Goal: Task Accomplishment & Management: Complete application form

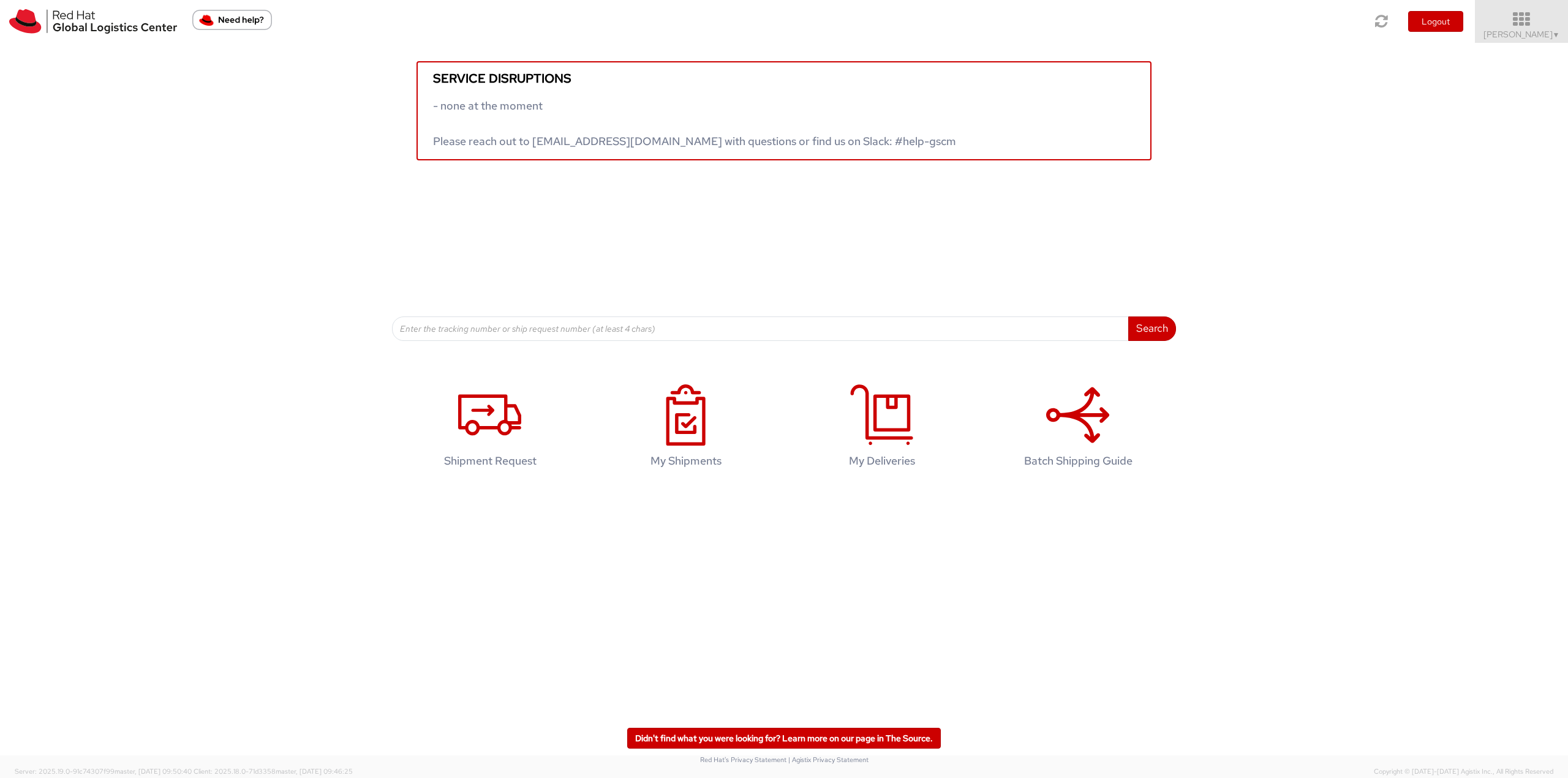
click at [1530, 24] on icon at bounding box center [1522, 19] width 107 height 17
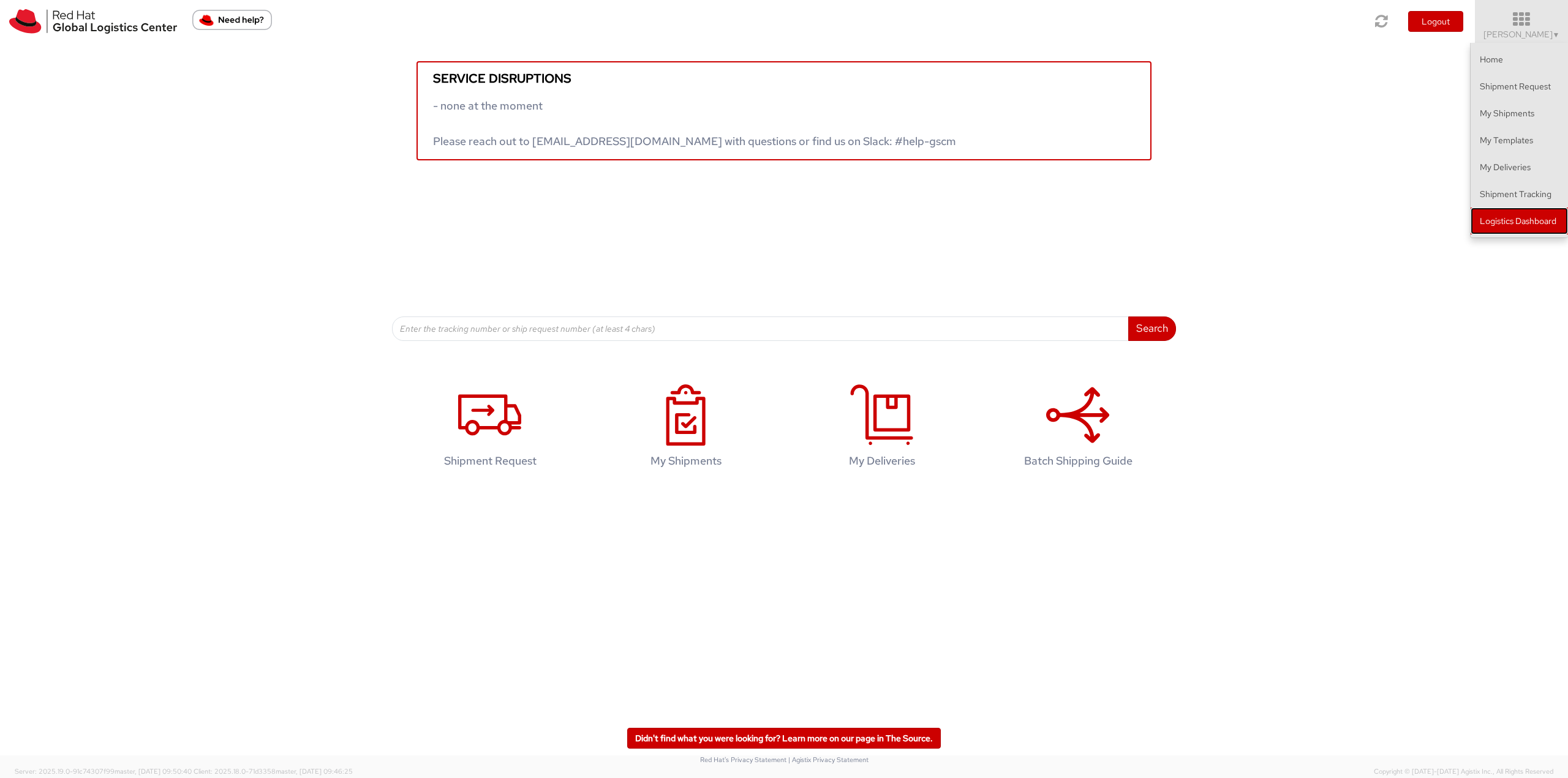
click at [1496, 209] on link "Logistics Dashboard" at bounding box center [1519, 221] width 97 height 27
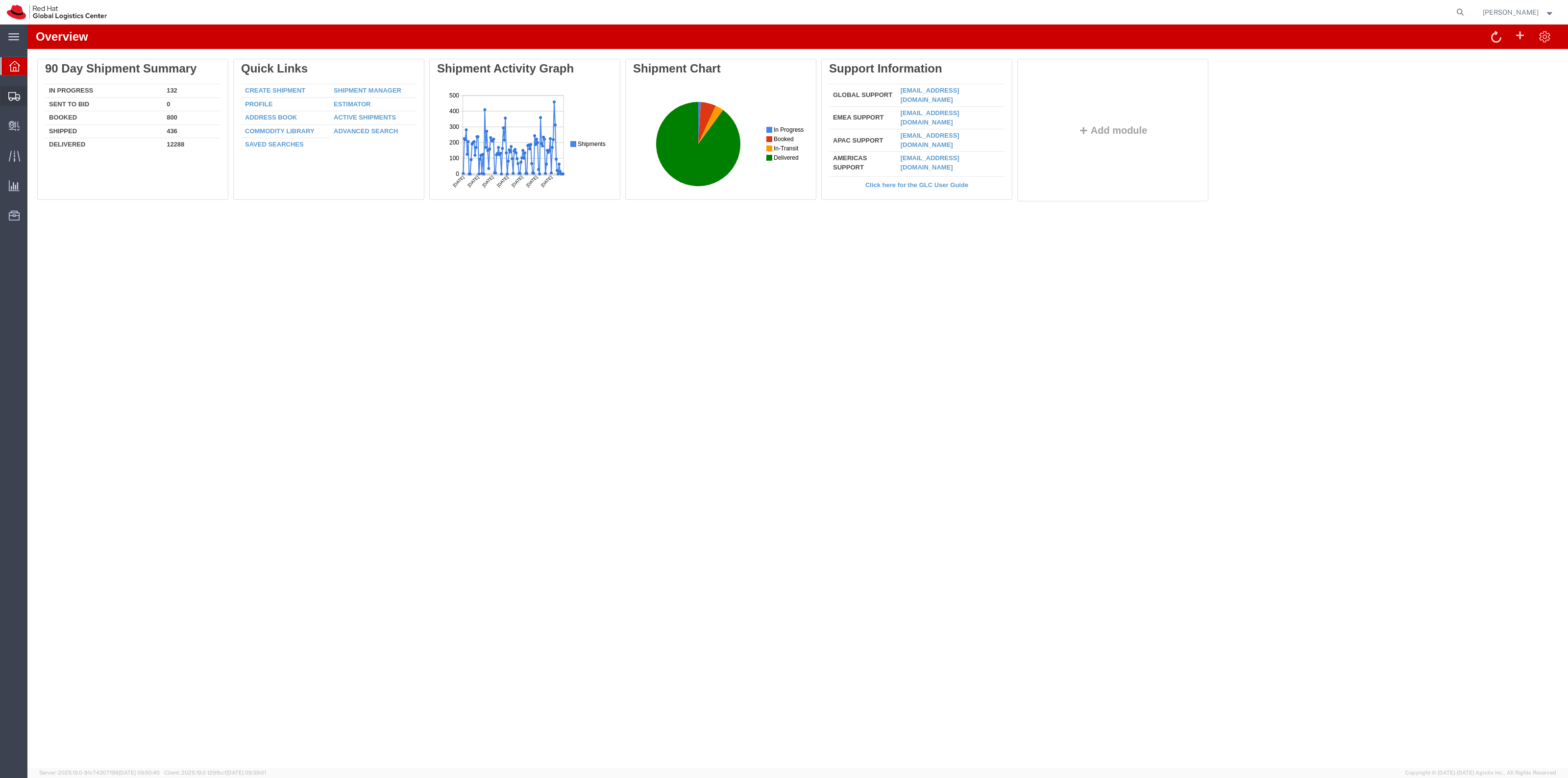
click at [0, 0] on span "Shipment Manager" at bounding box center [0, 0] width 0 height 0
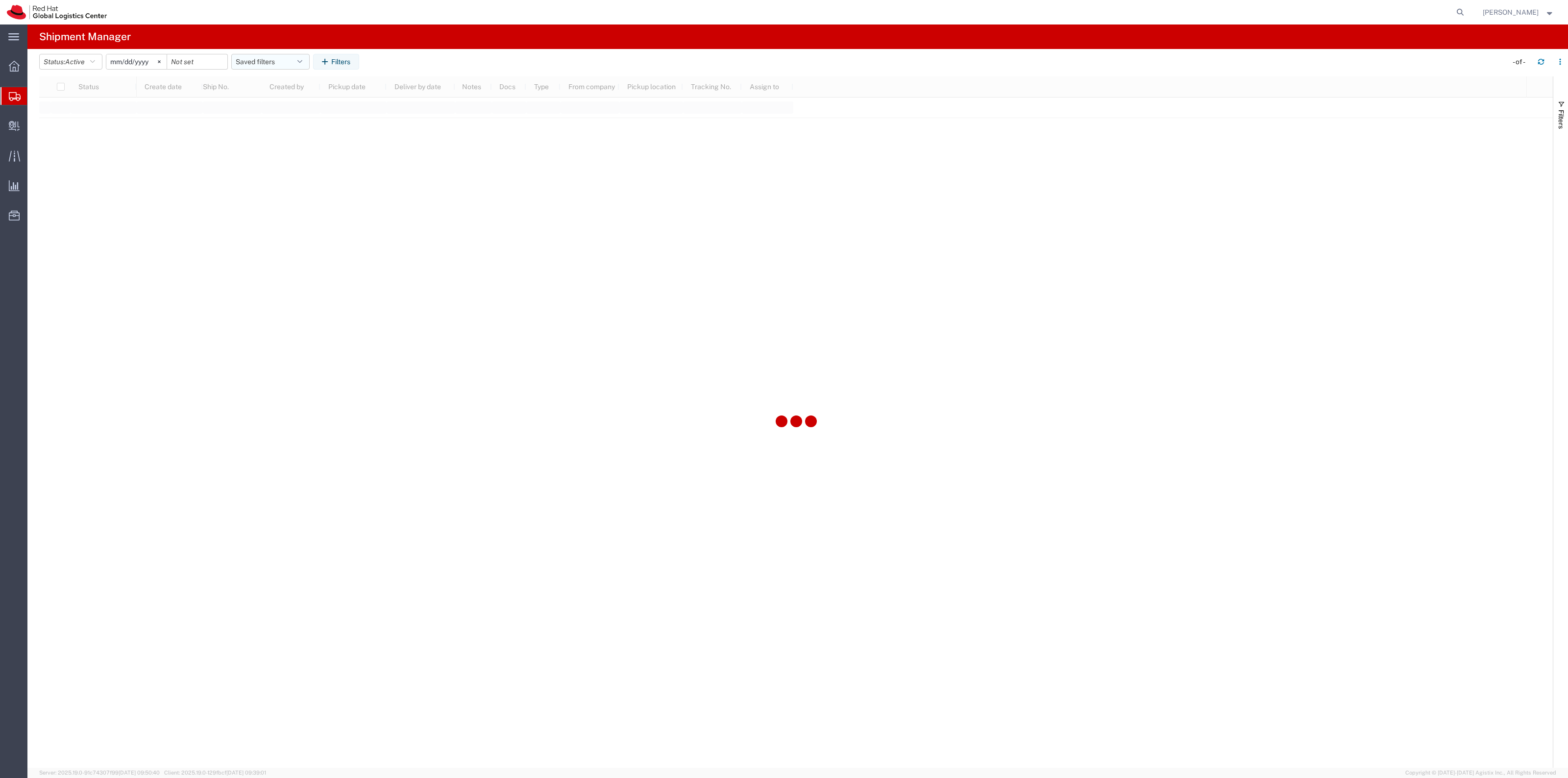
click at [257, 57] on button "Saved filters" at bounding box center [270, 62] width 79 height 16
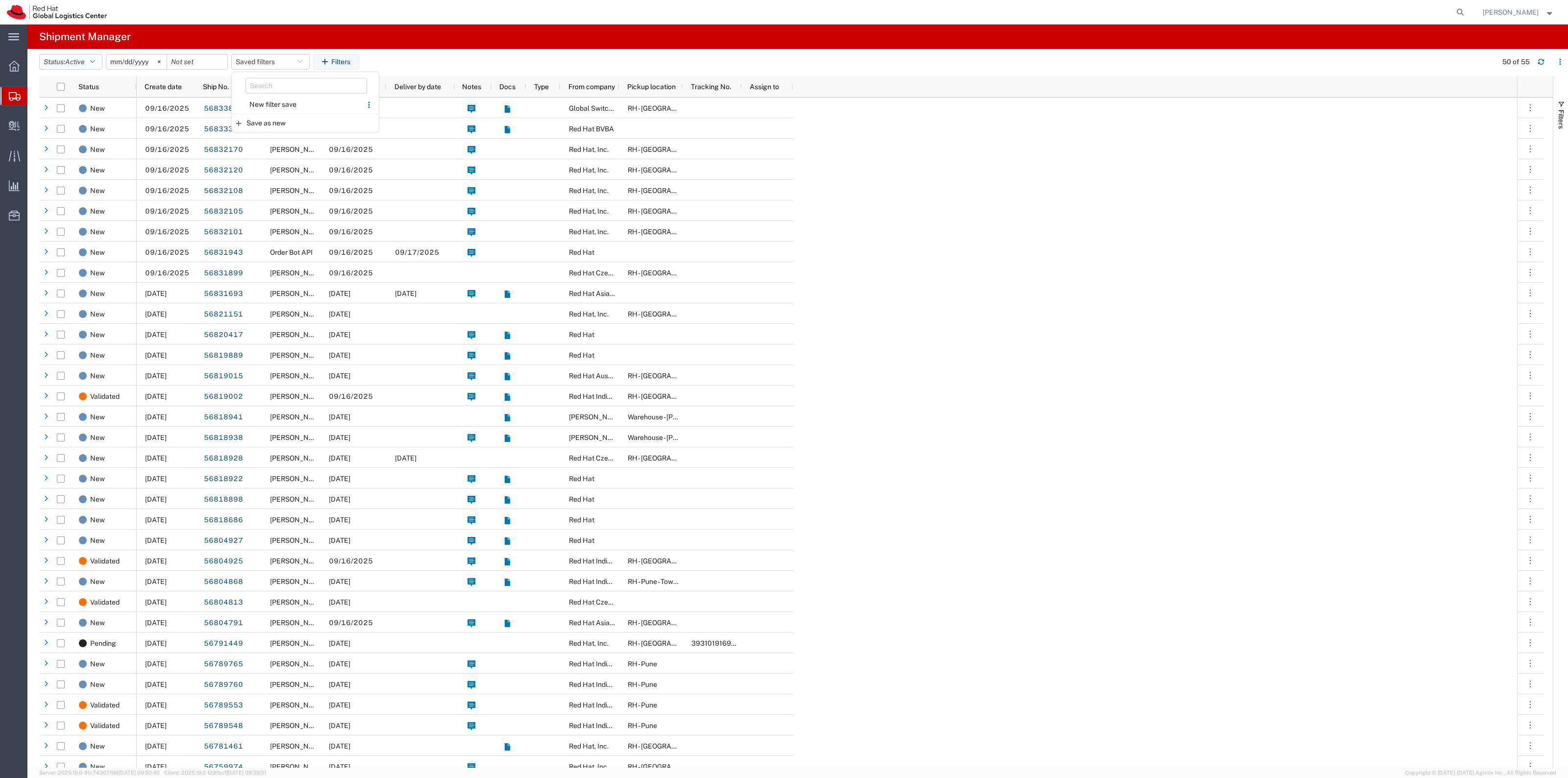
click at [64, 64] on button "Status: Active" at bounding box center [71, 62] width 63 height 16
click at [111, 112] on span "All" at bounding box center [97, 113] width 114 height 15
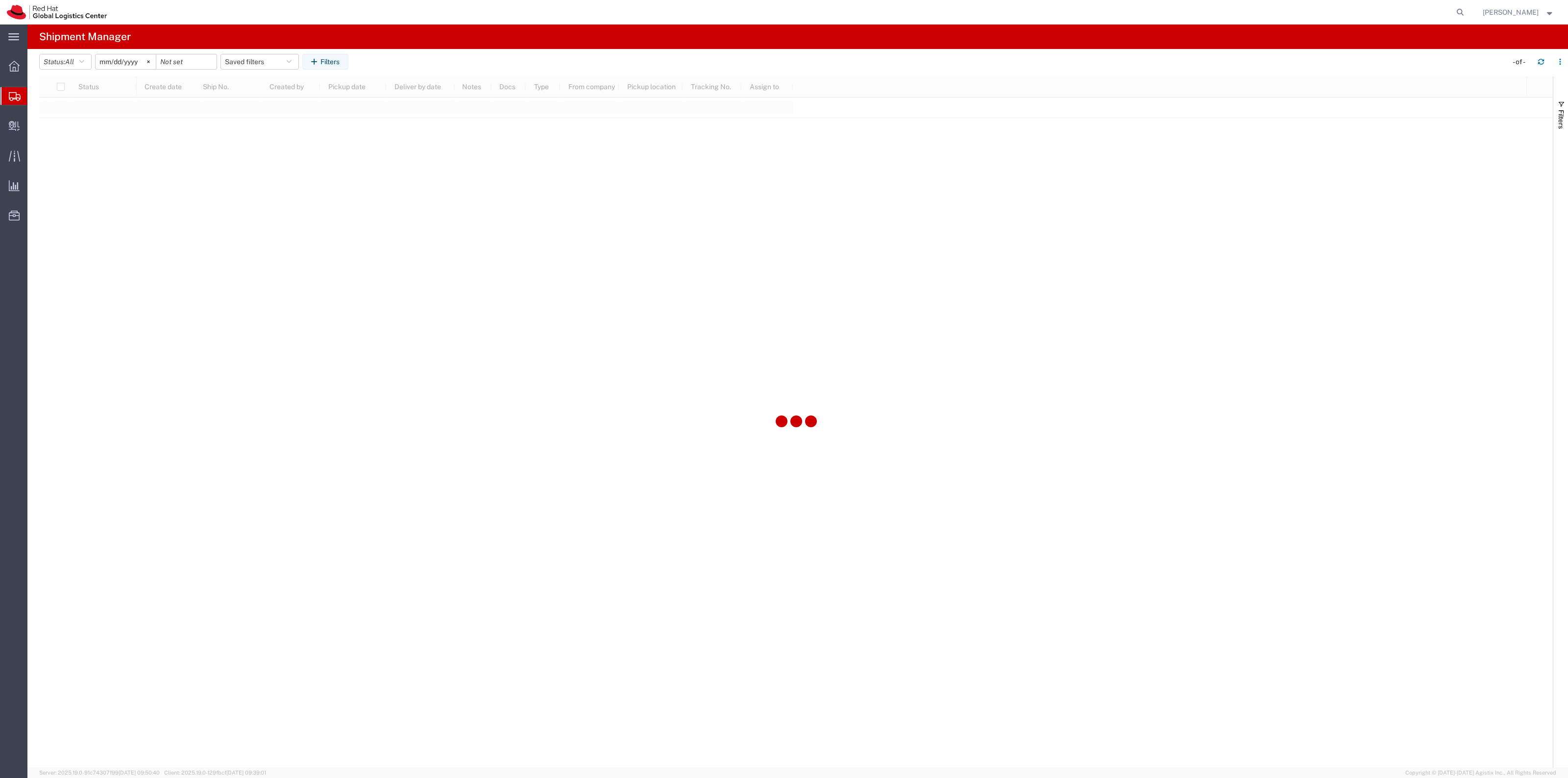
click at [123, 65] on input "2025-08-16" at bounding box center [125, 61] width 60 height 15
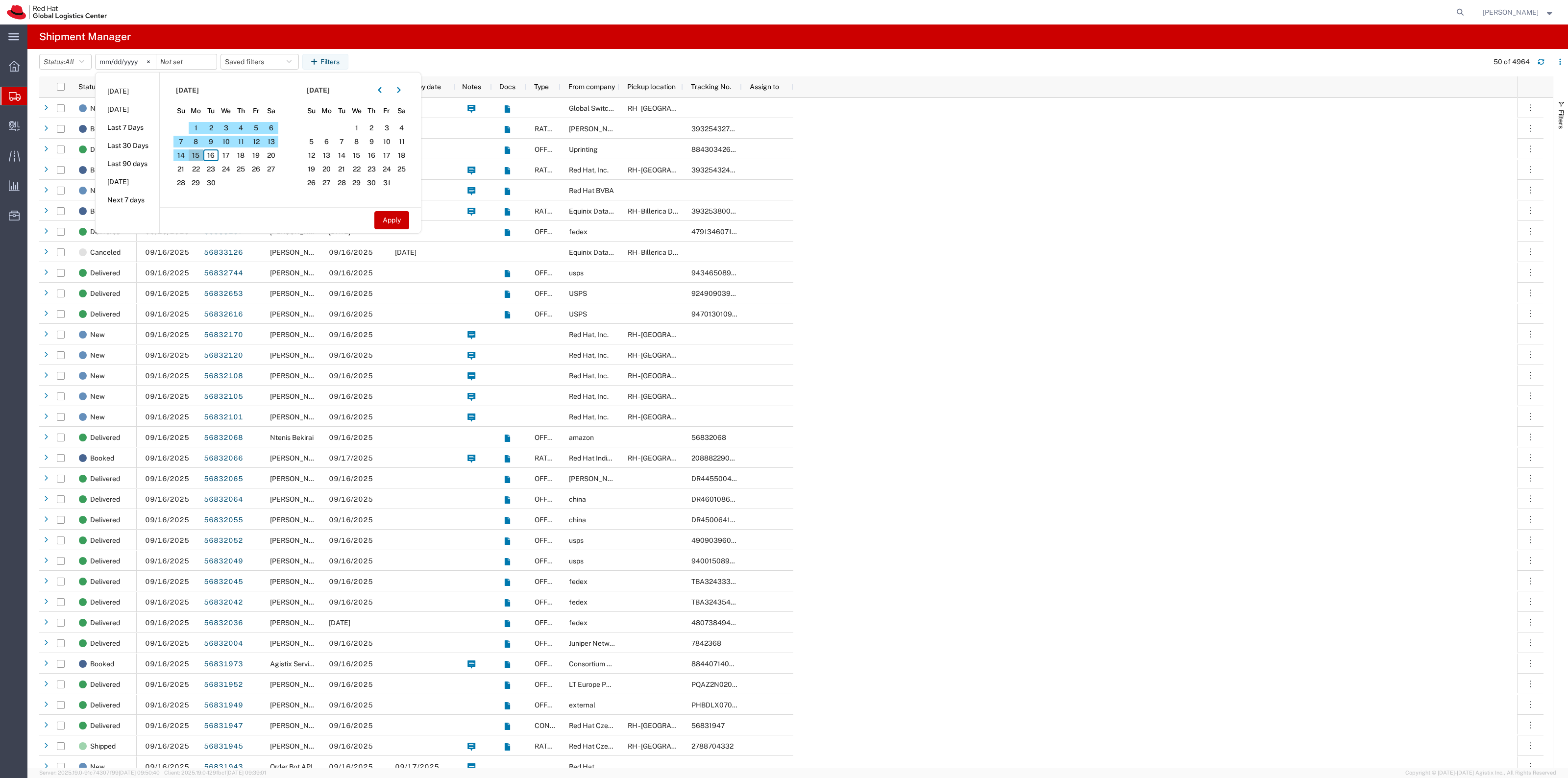
click at [201, 156] on span "15" at bounding box center [196, 155] width 15 height 12
click at [397, 217] on button "Apply" at bounding box center [391, 220] width 35 height 18
type input "2025-09-15"
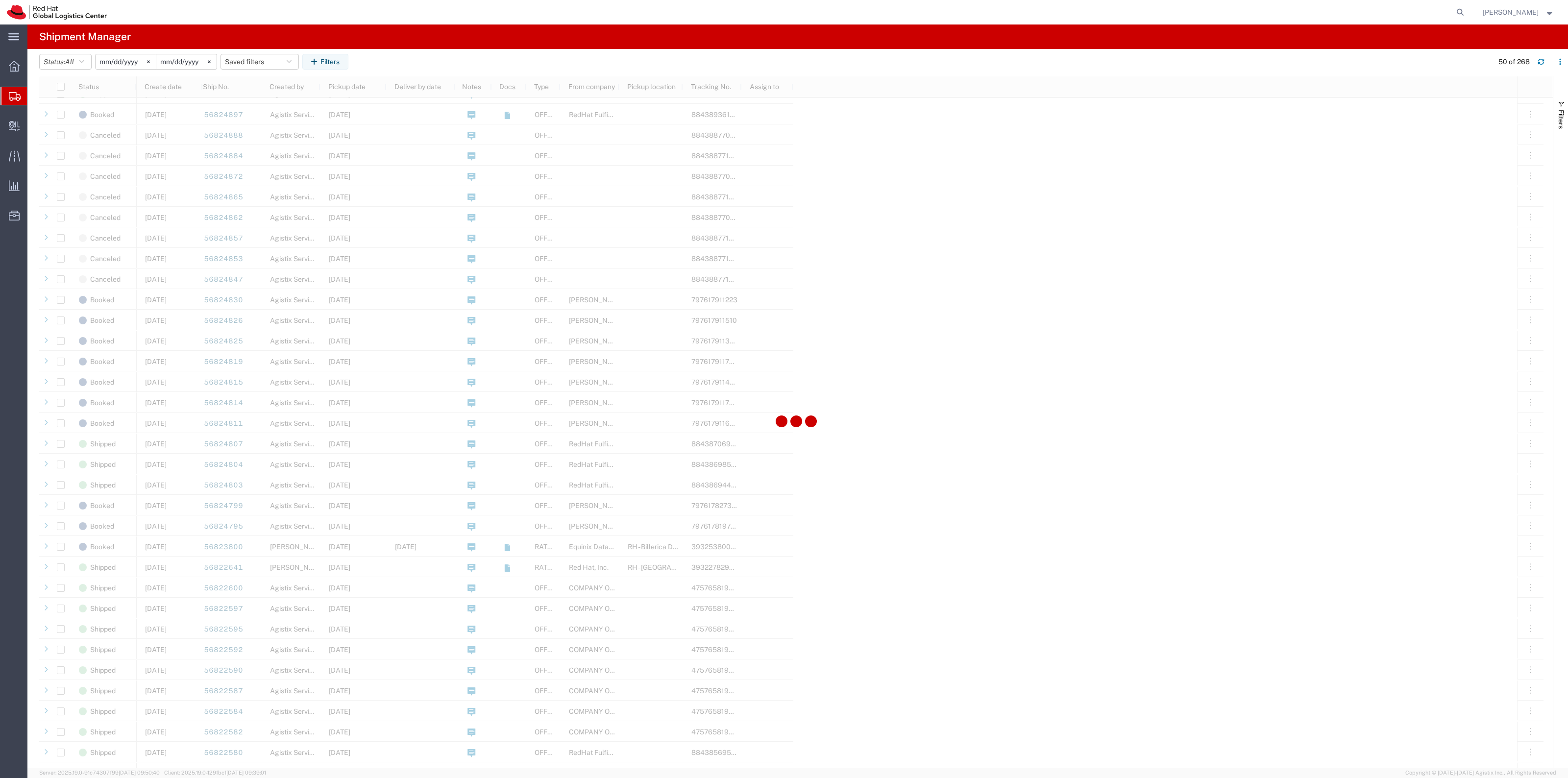
scroll to position [306, 0]
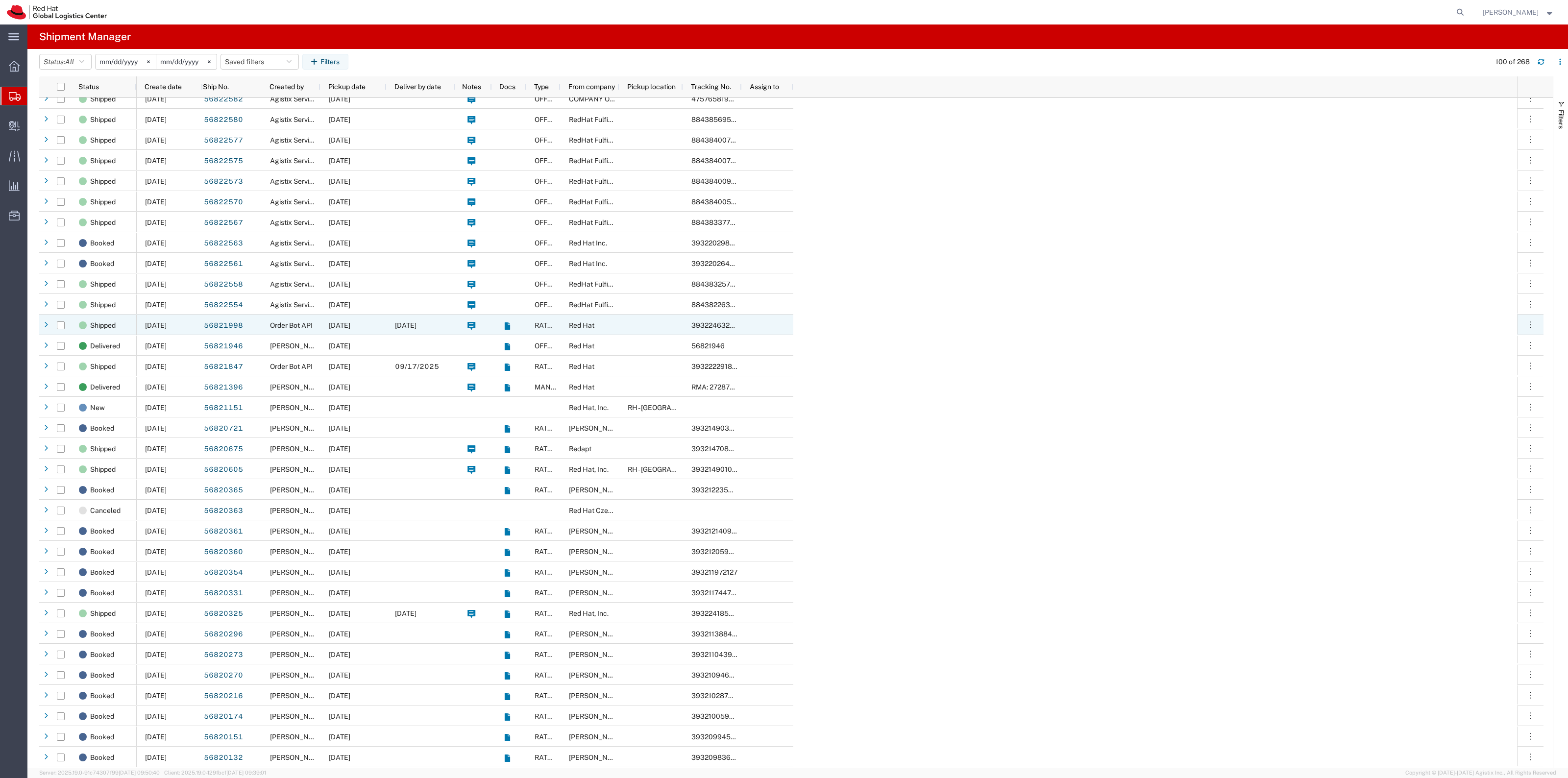
scroll to position [1225, 0]
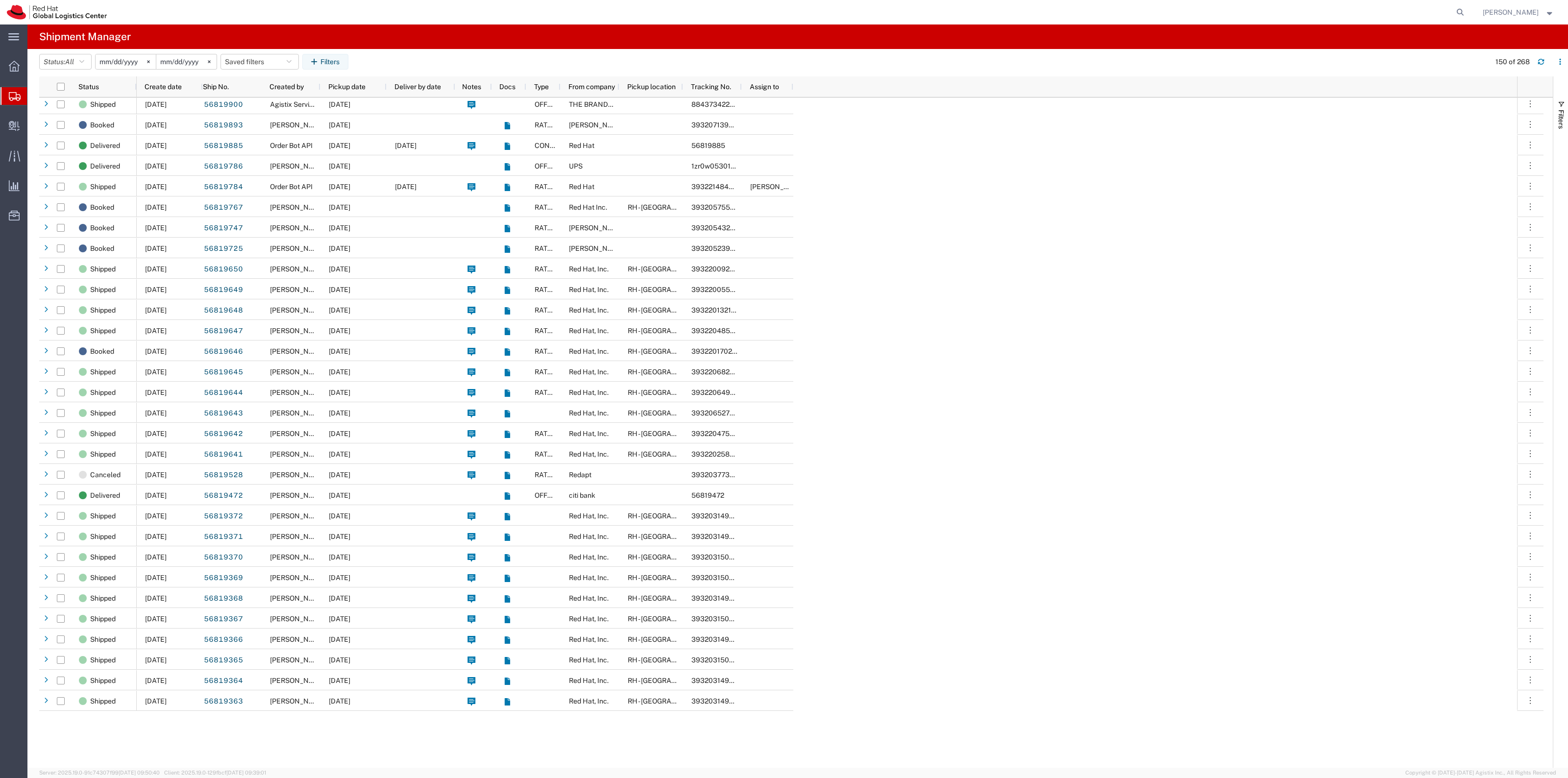
scroll to position [2083, 0]
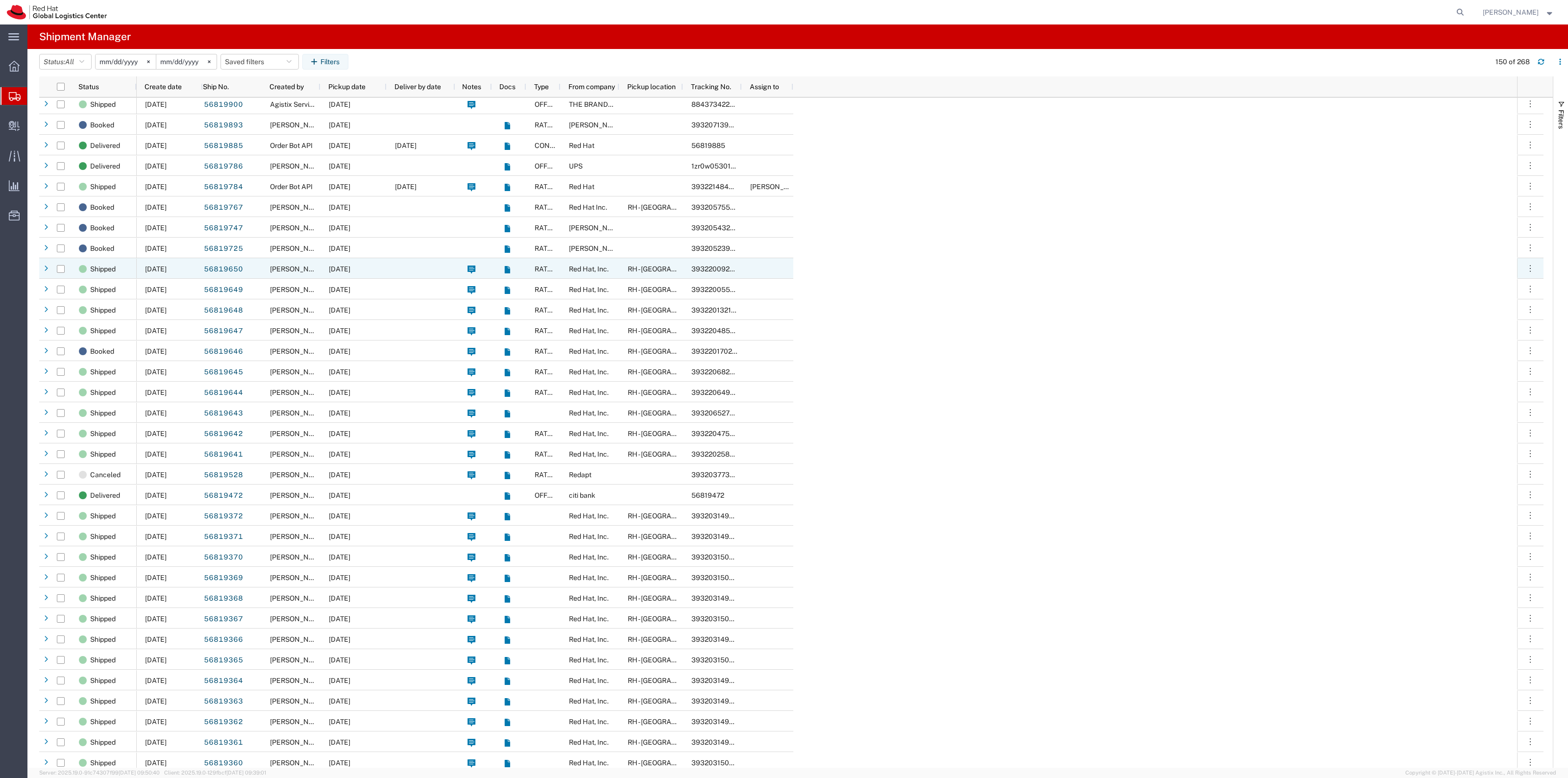
click at [351, 265] on span "09/15/2025" at bounding box center [339, 269] width 21 height 8
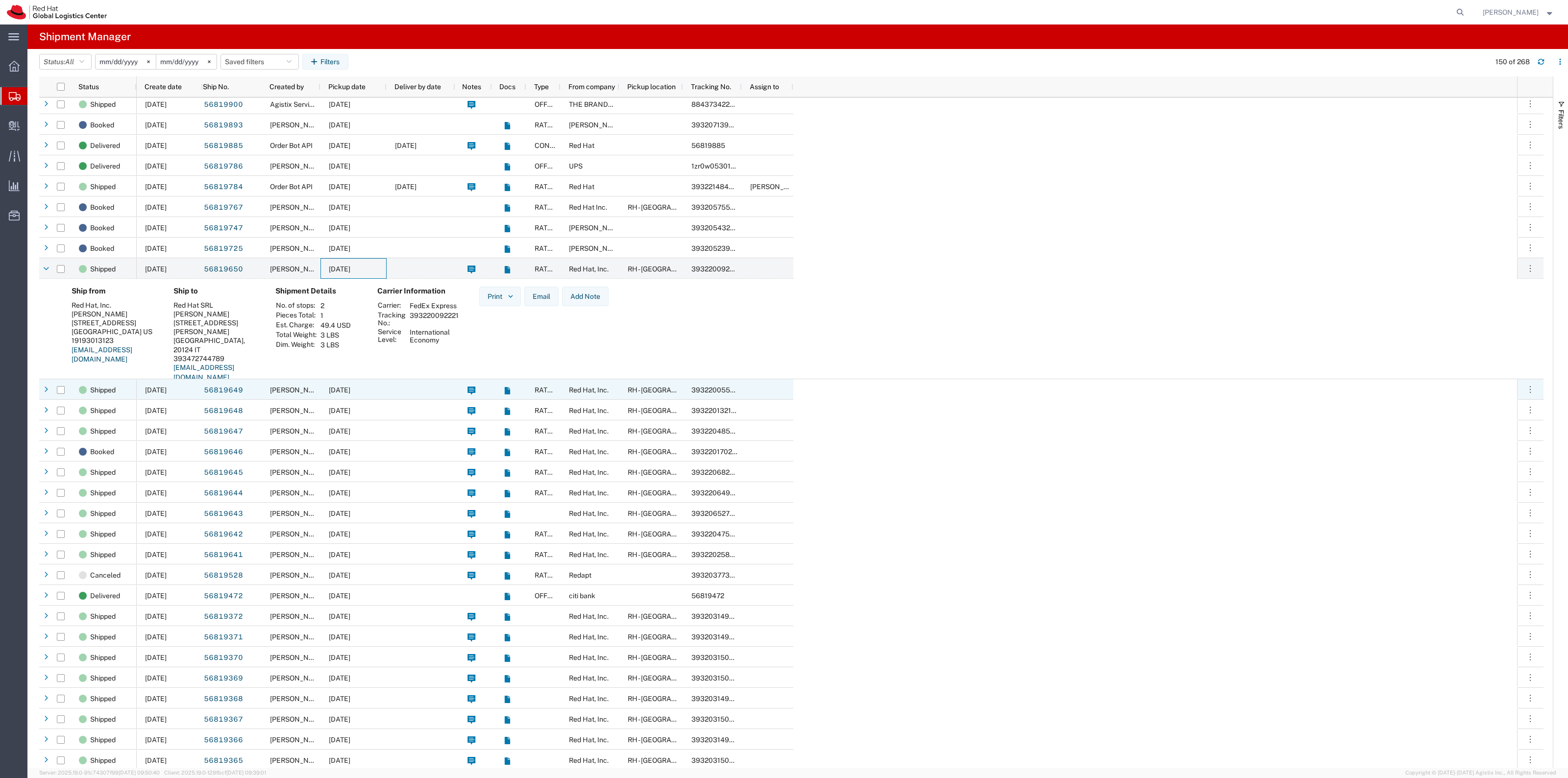
click at [340, 391] on span "09/15/2025" at bounding box center [339, 390] width 21 height 8
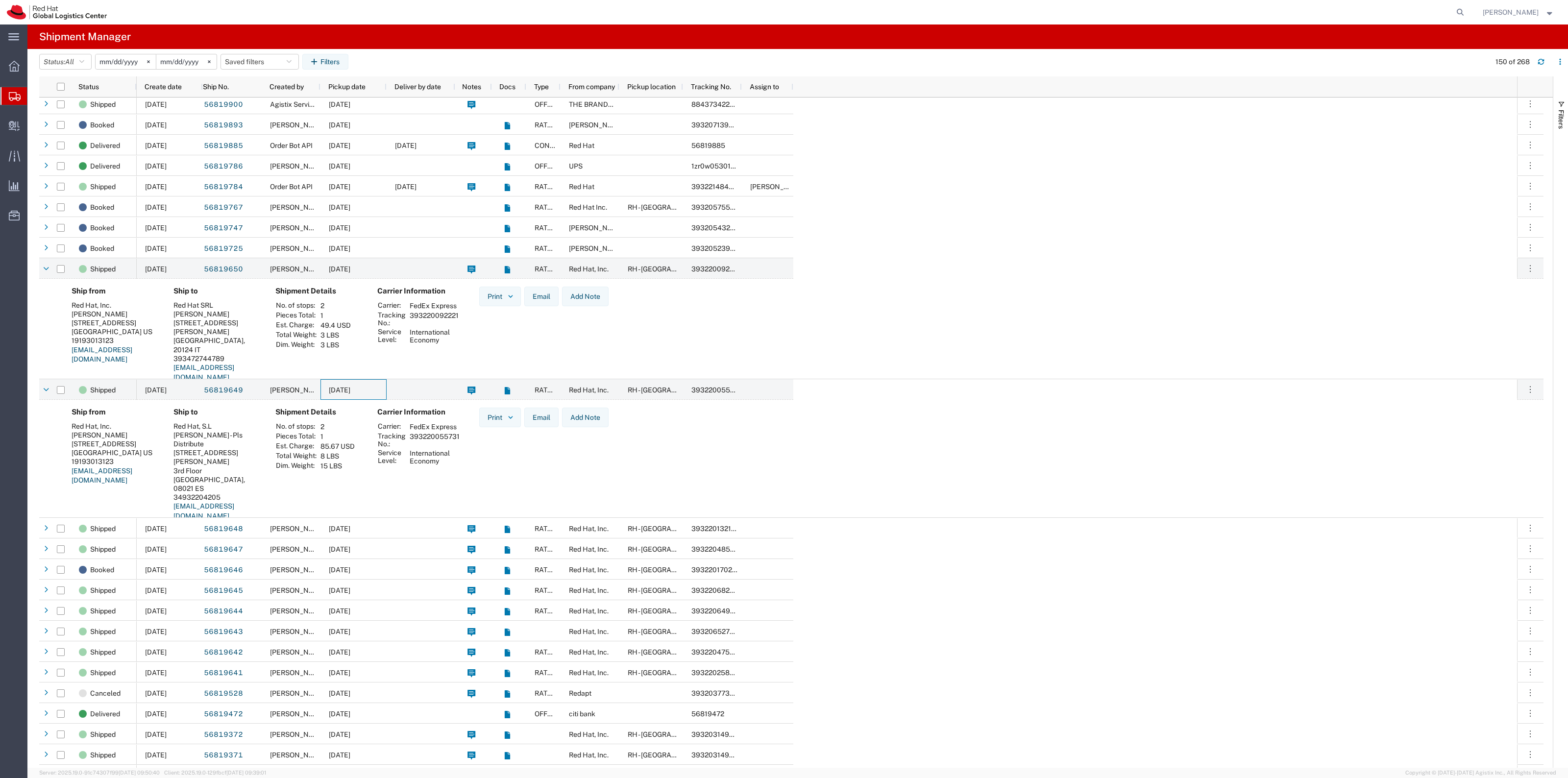
scroll to position [2144, 0]
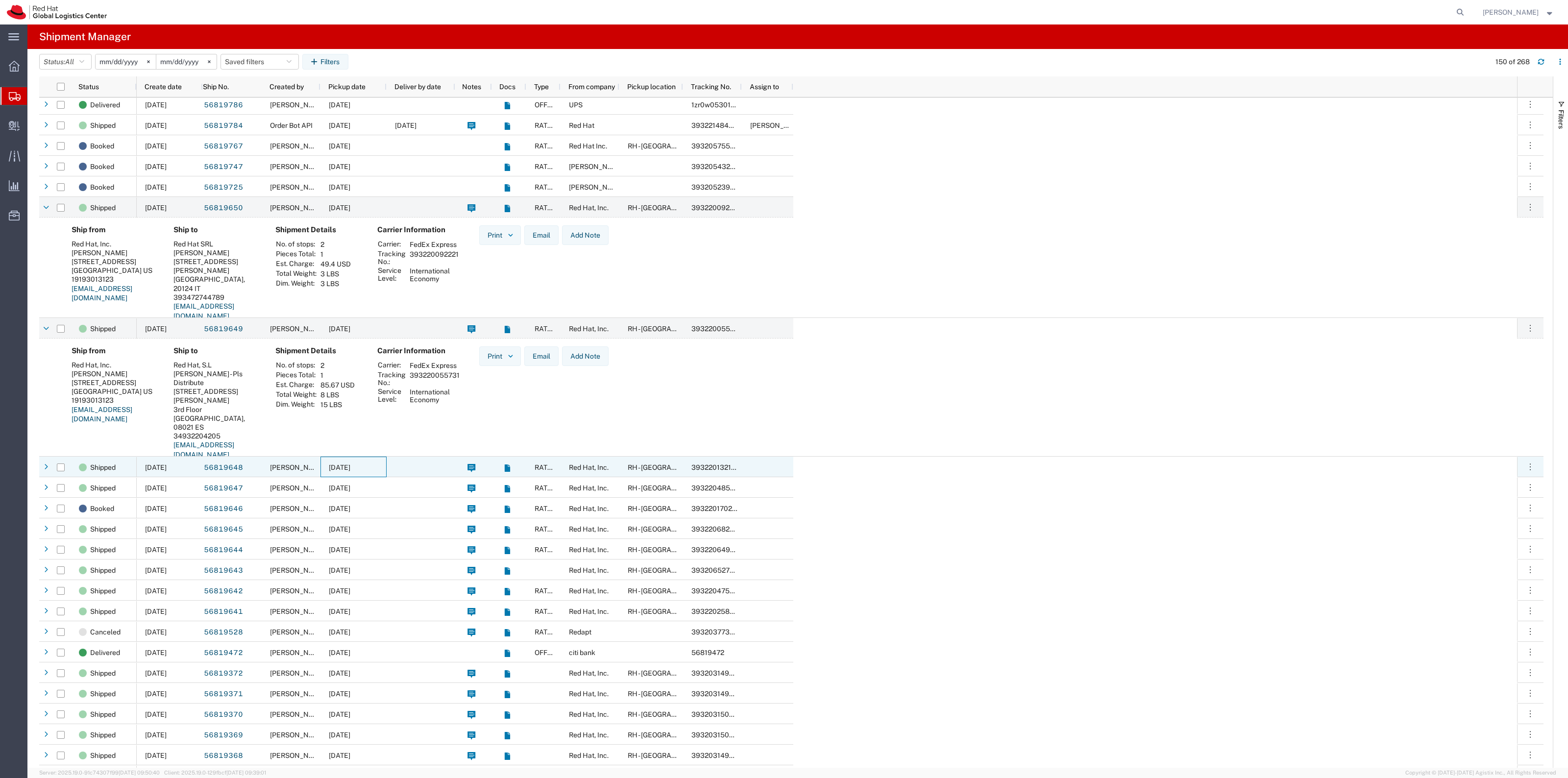
click at [377, 463] on div "09/15/2025" at bounding box center [353, 467] width 66 height 21
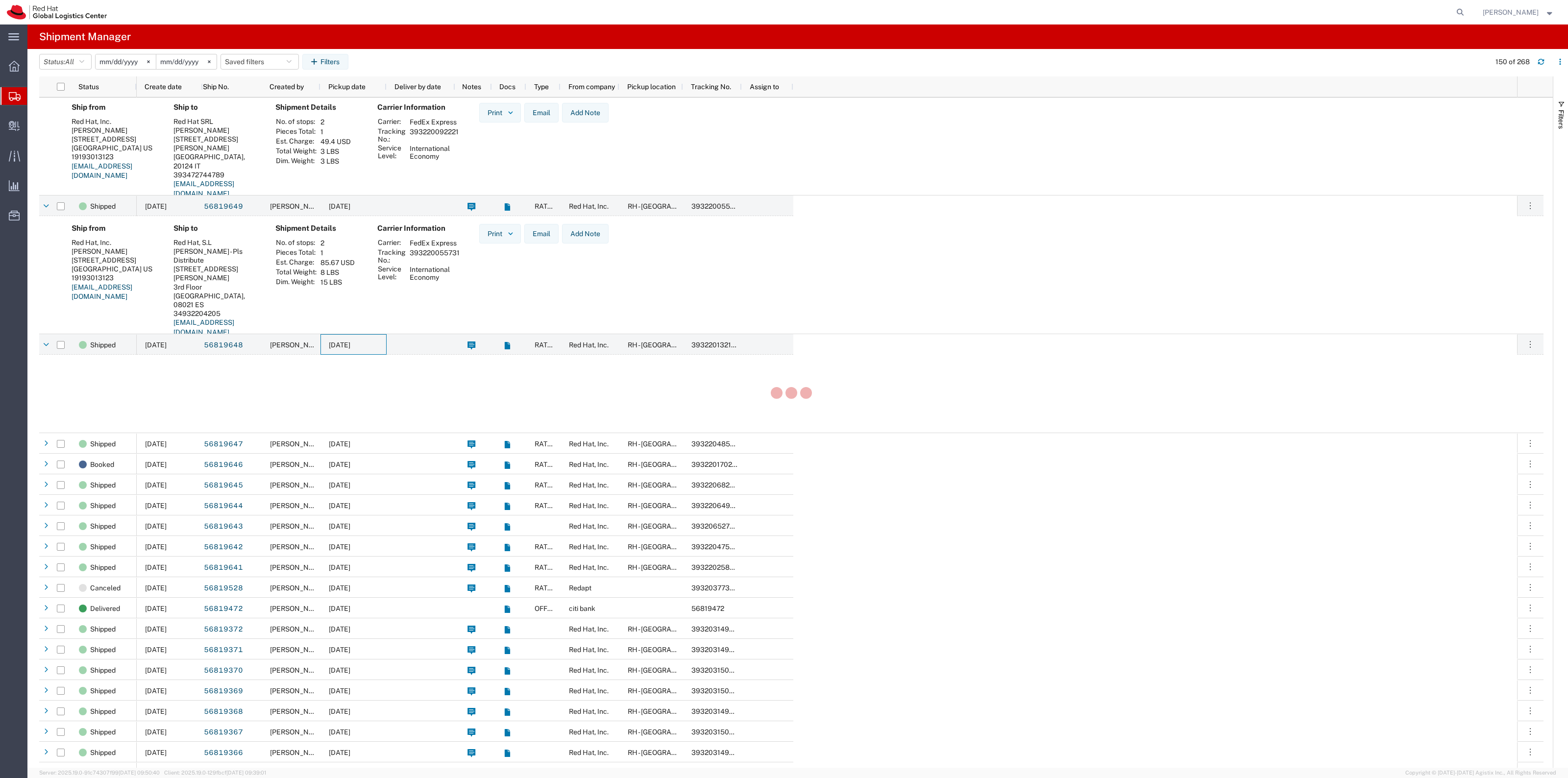
scroll to position [2266, 0]
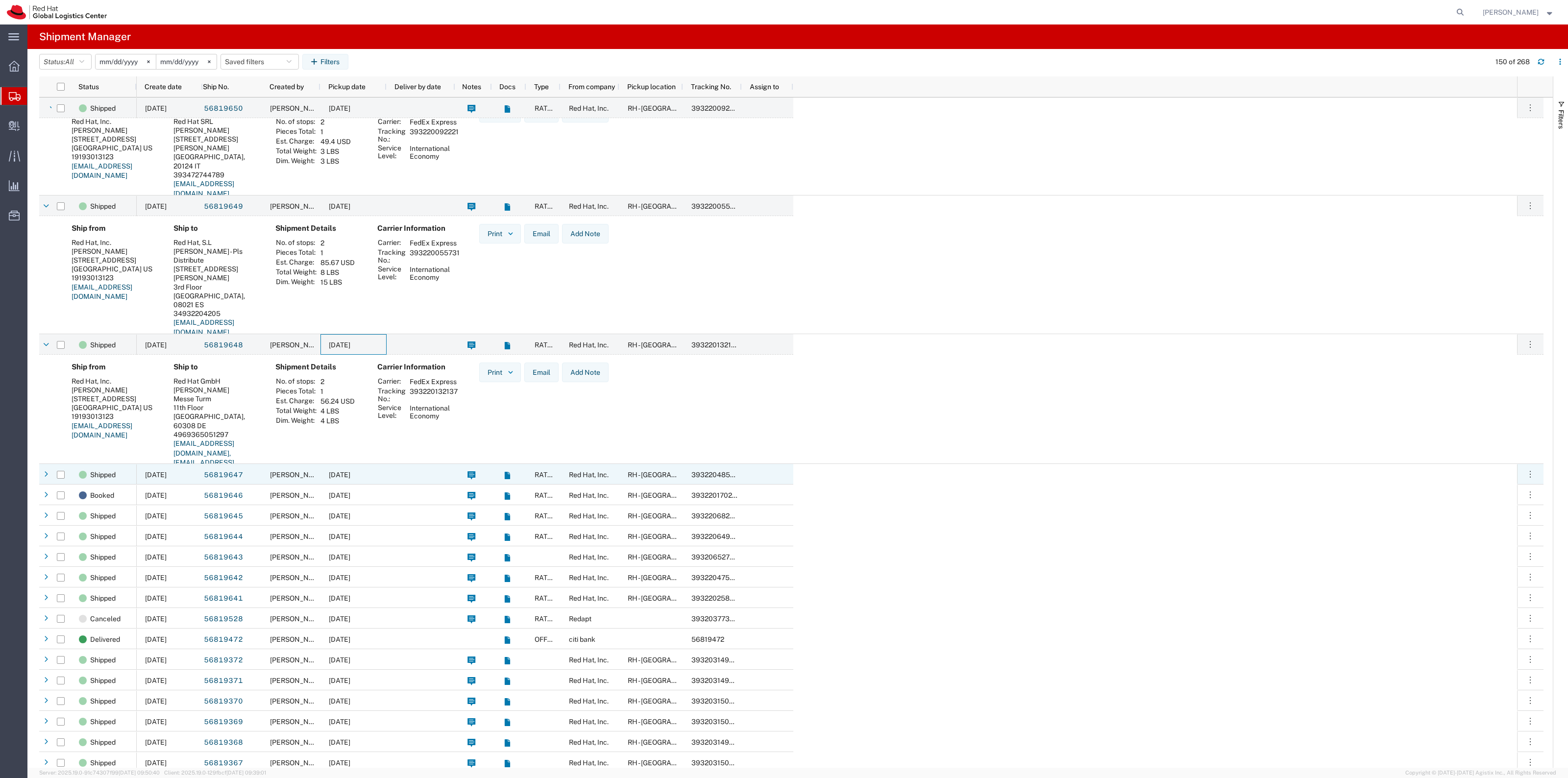
click at [377, 473] on div "09/15/2025" at bounding box center [353, 474] width 66 height 21
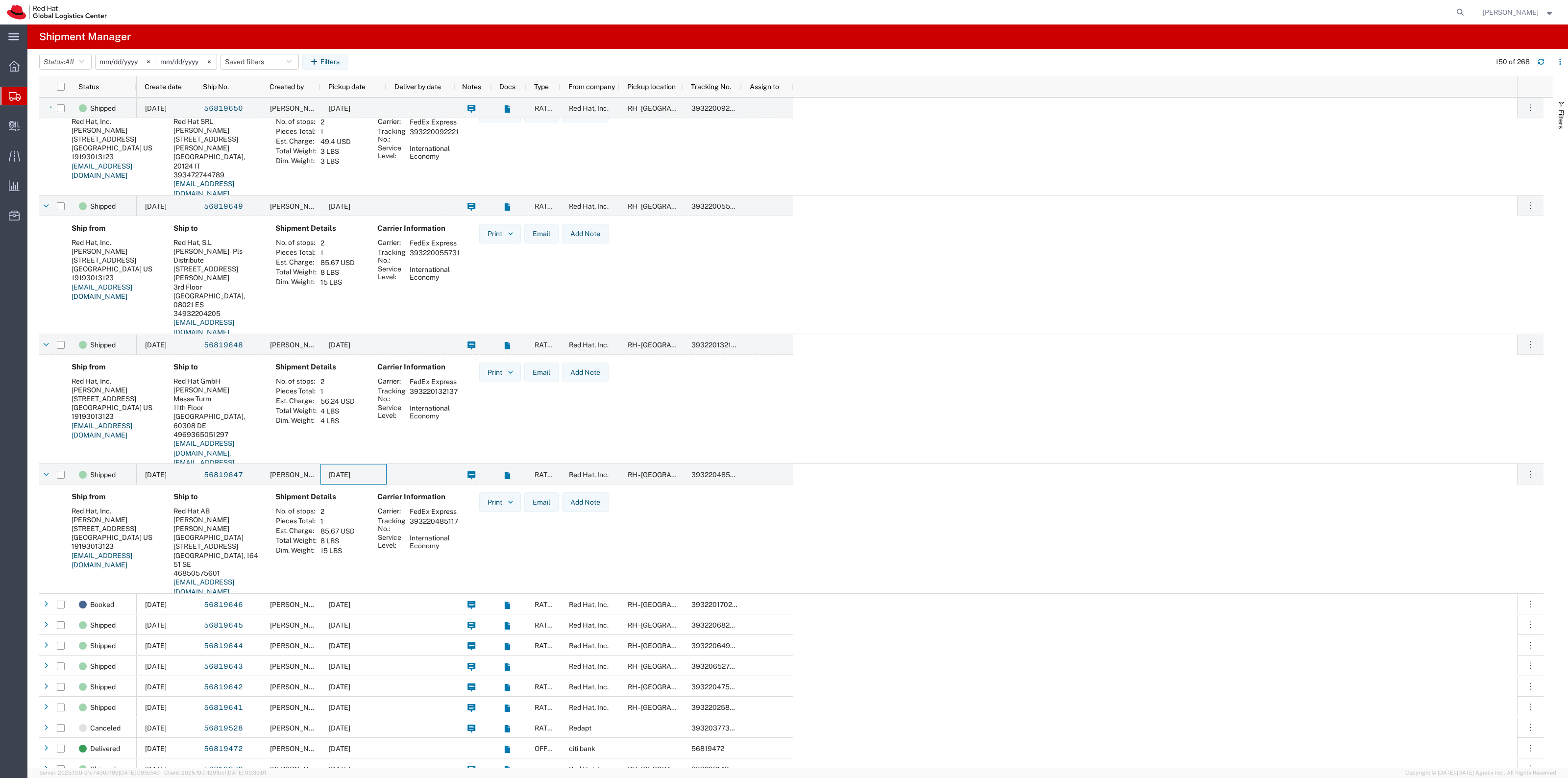
scroll to position [2389, 0]
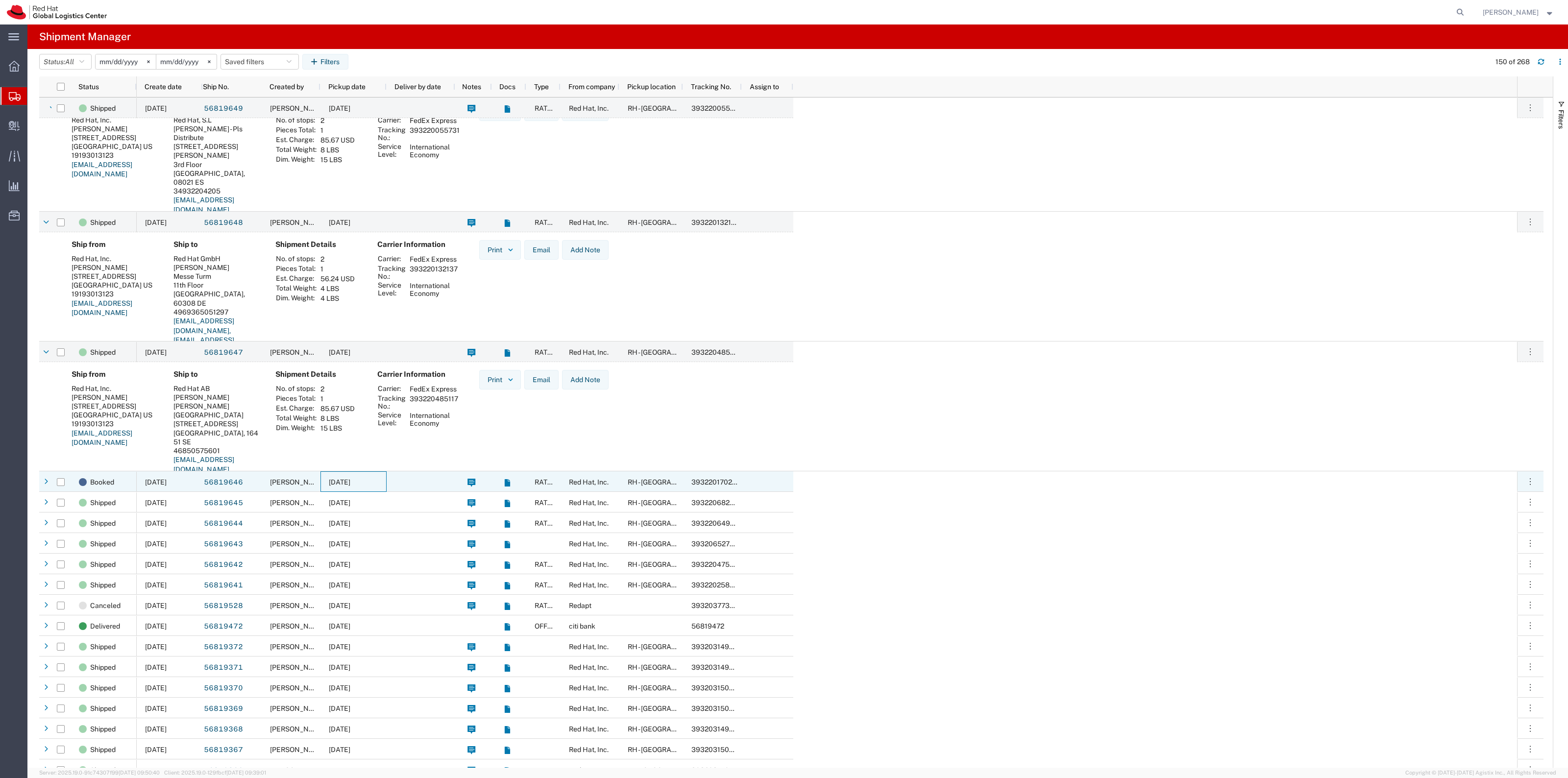
click at [381, 482] on div "09/15/2025" at bounding box center [353, 482] width 66 height 21
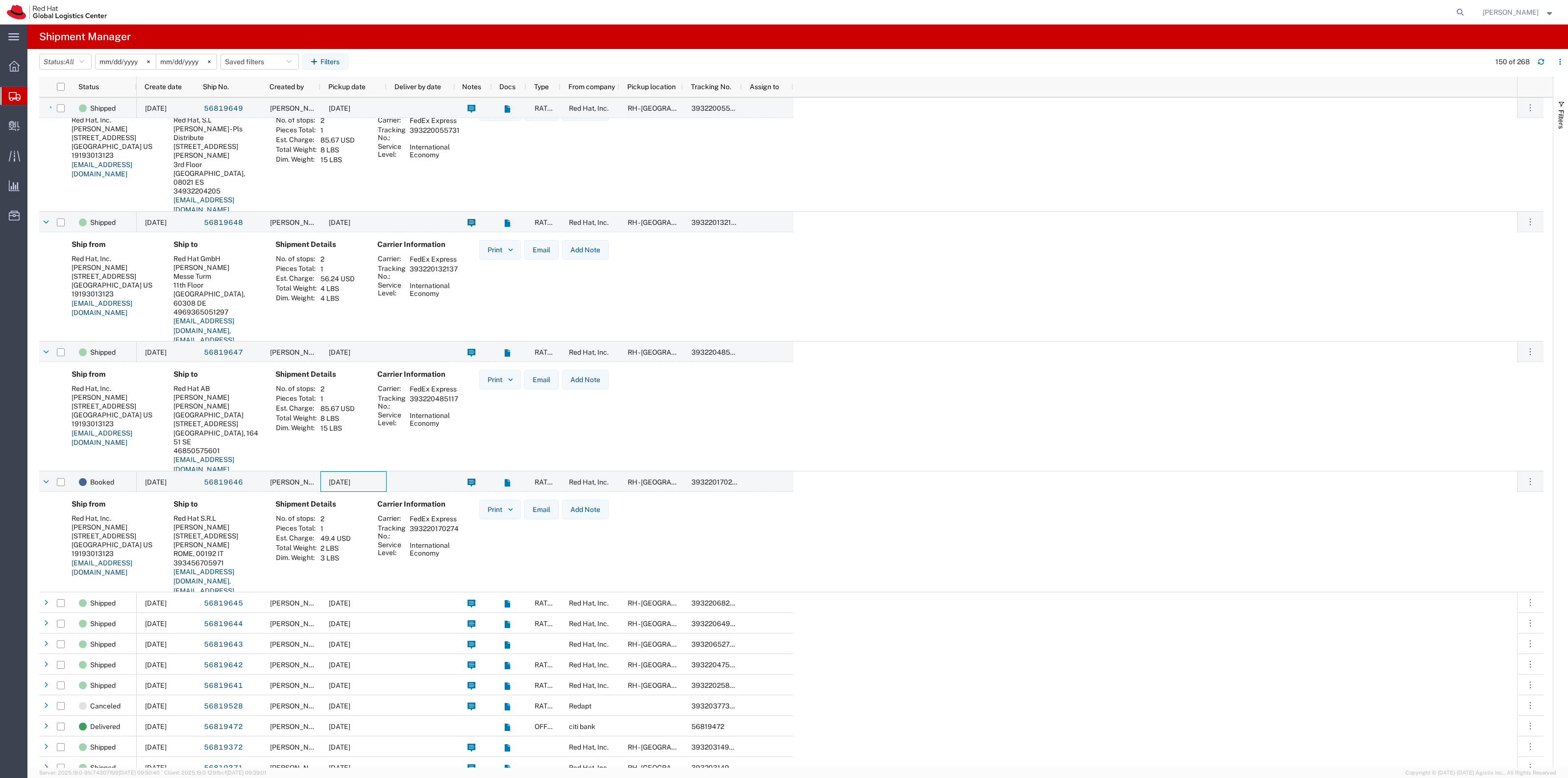
scroll to position [0, 0]
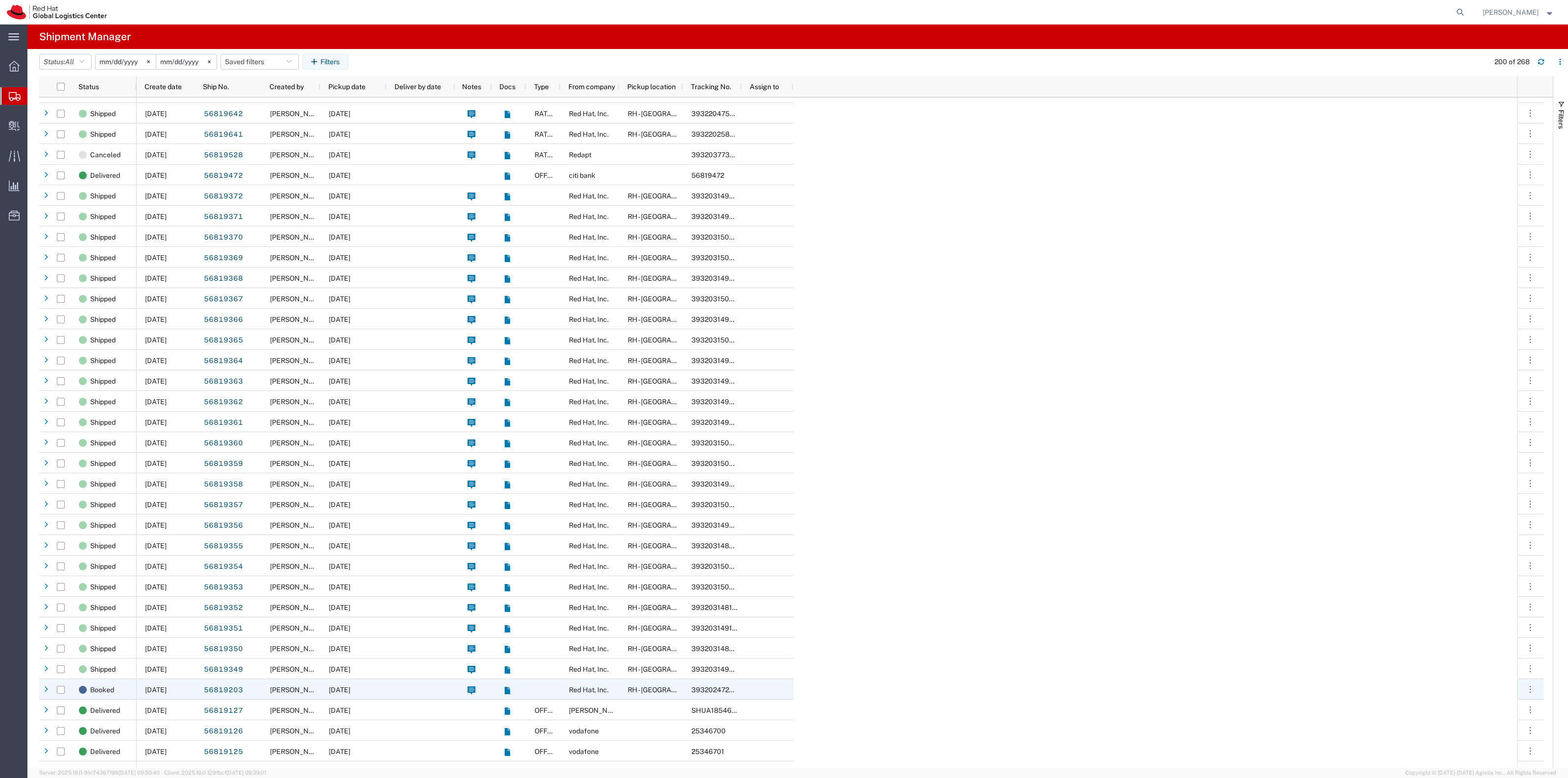
click at [415, 682] on div at bounding box center [421, 690] width 69 height 21
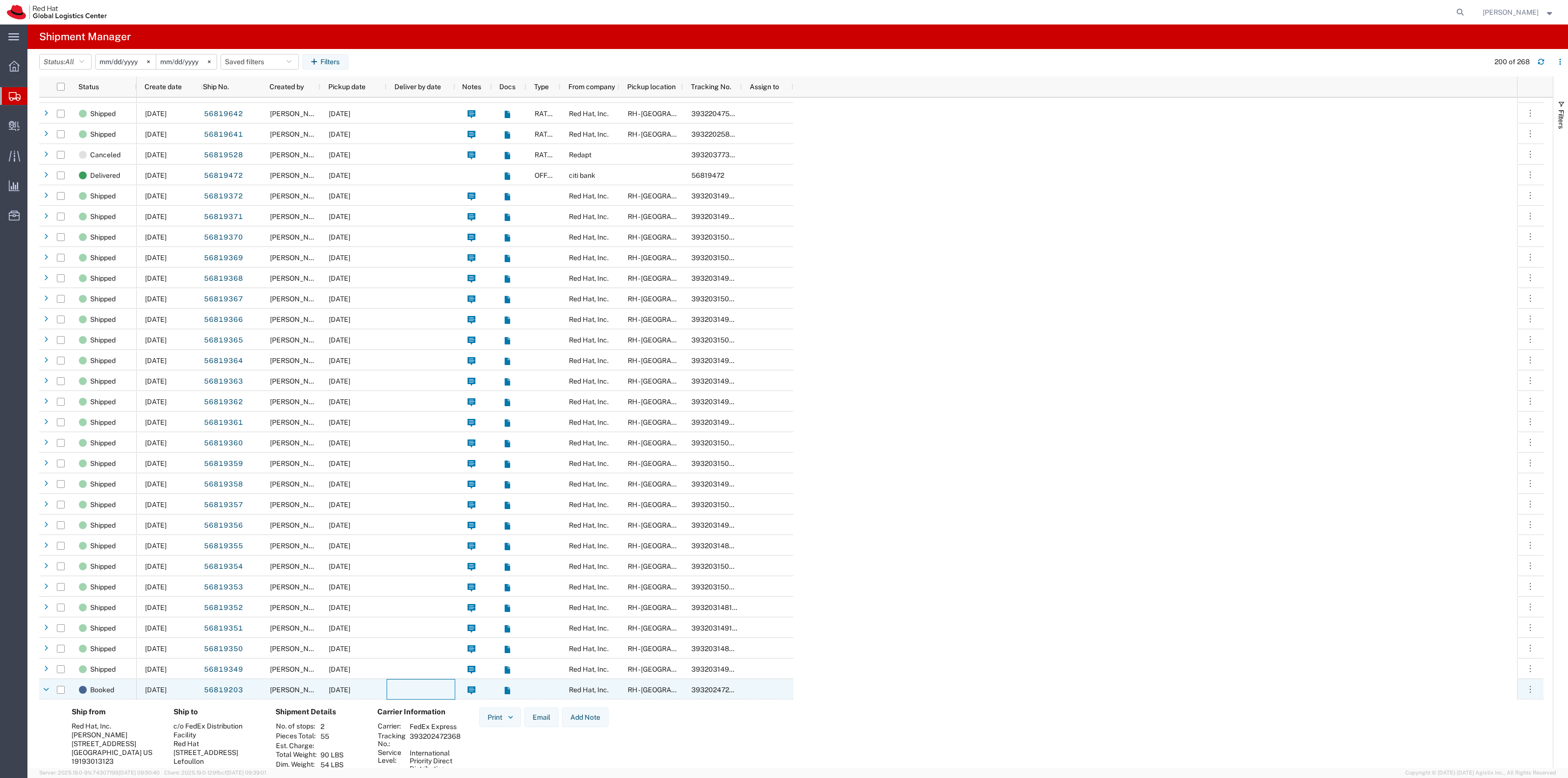
click at [415, 682] on div at bounding box center [421, 690] width 69 height 21
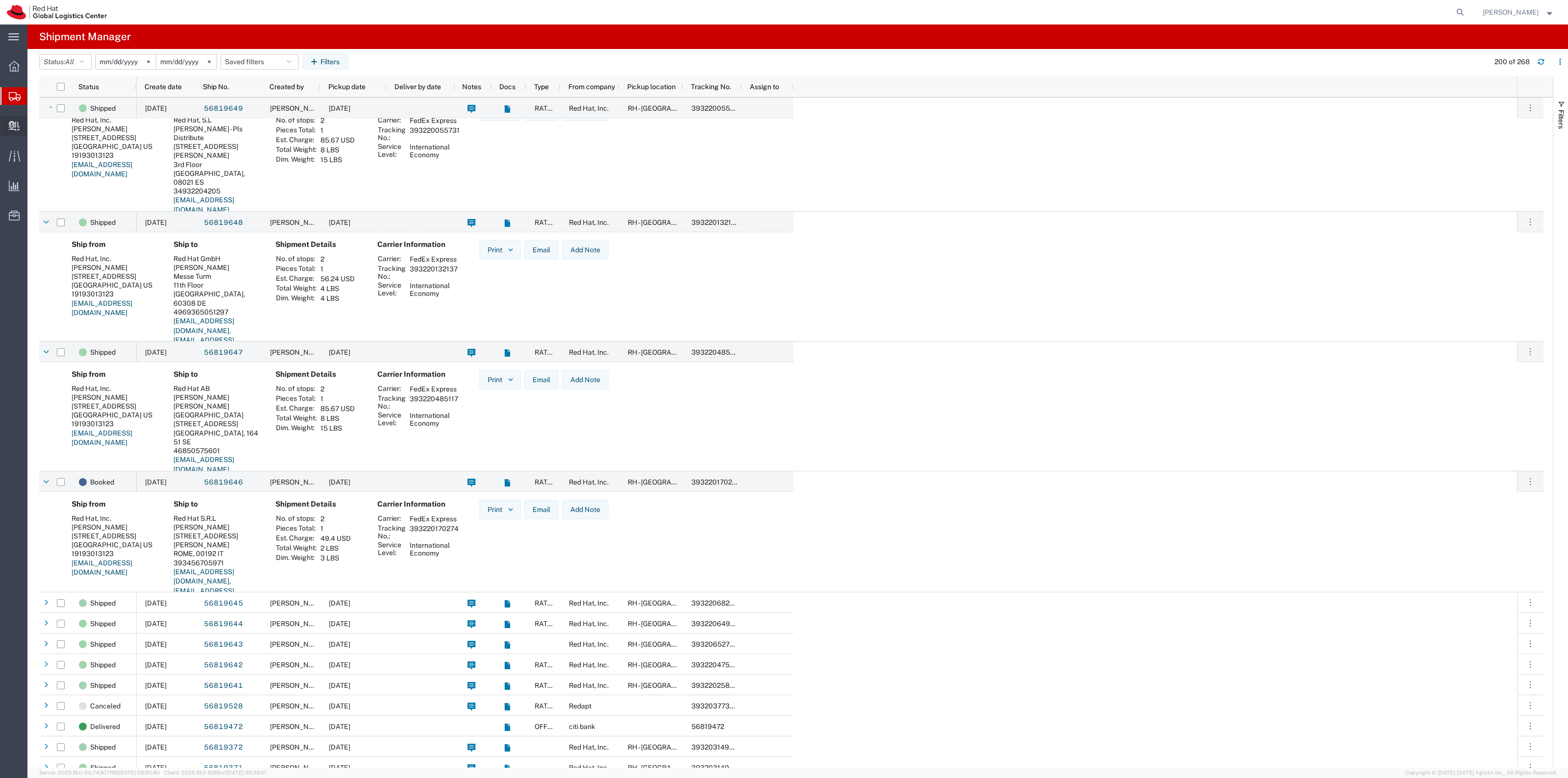
drag, startPoint x: 48, startPoint y: 145, endPoint x: 69, endPoint y: 142, distance: 21.2
click at [0, 0] on span "Create Delivery" at bounding box center [0, 0] width 0 height 0
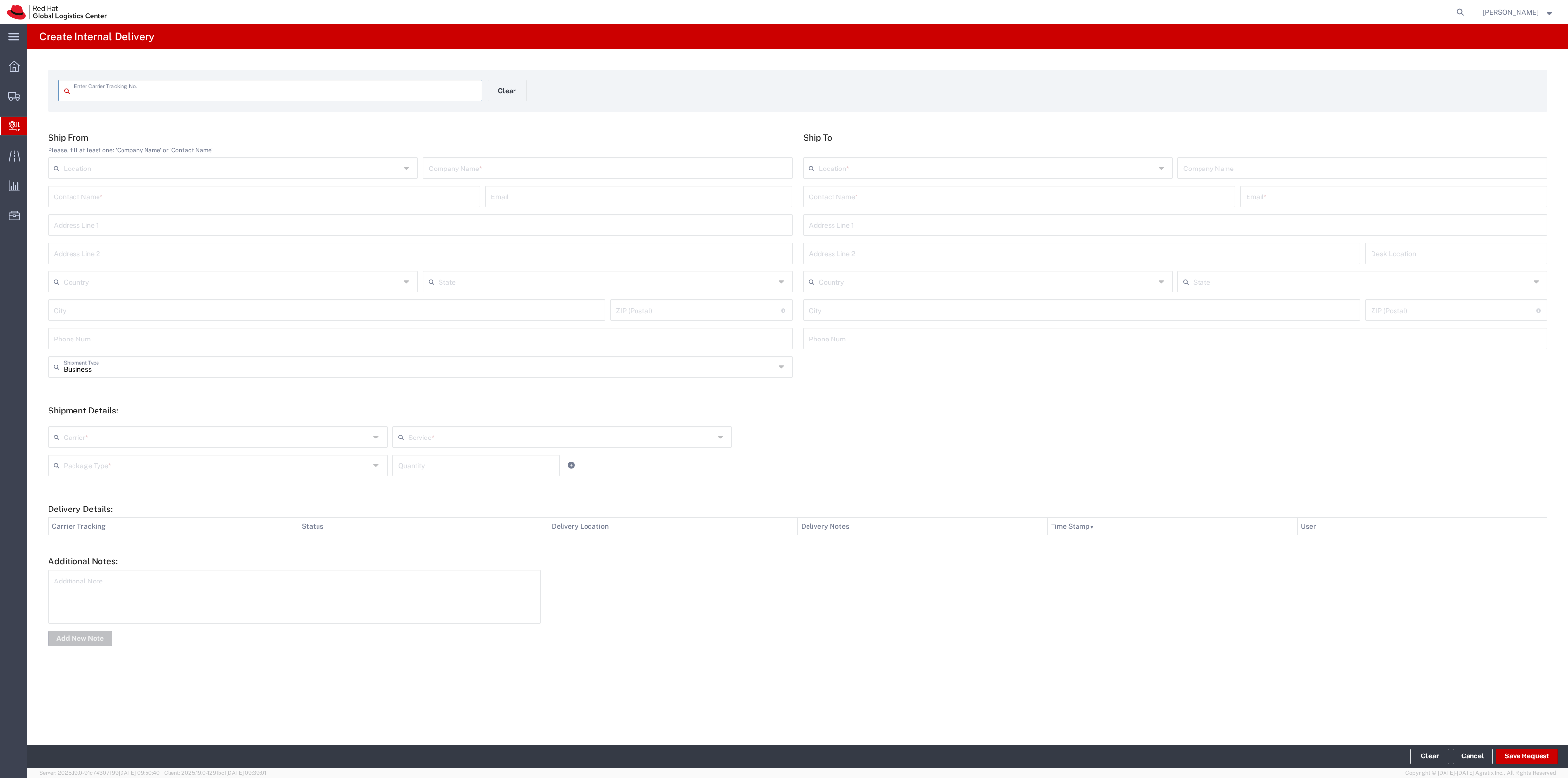
click at [292, 93] on input "text" at bounding box center [275, 90] width 402 height 17
drag, startPoint x: 88, startPoint y: 92, endPoint x: 35, endPoint y: 93, distance: 53.0
click at [35, 93] on div "457241782200 Enter Carrier Tracking No. Clear Ship From Please, fill at least o…" at bounding box center [797, 359] width 1541 height 620
type input "457241782200"
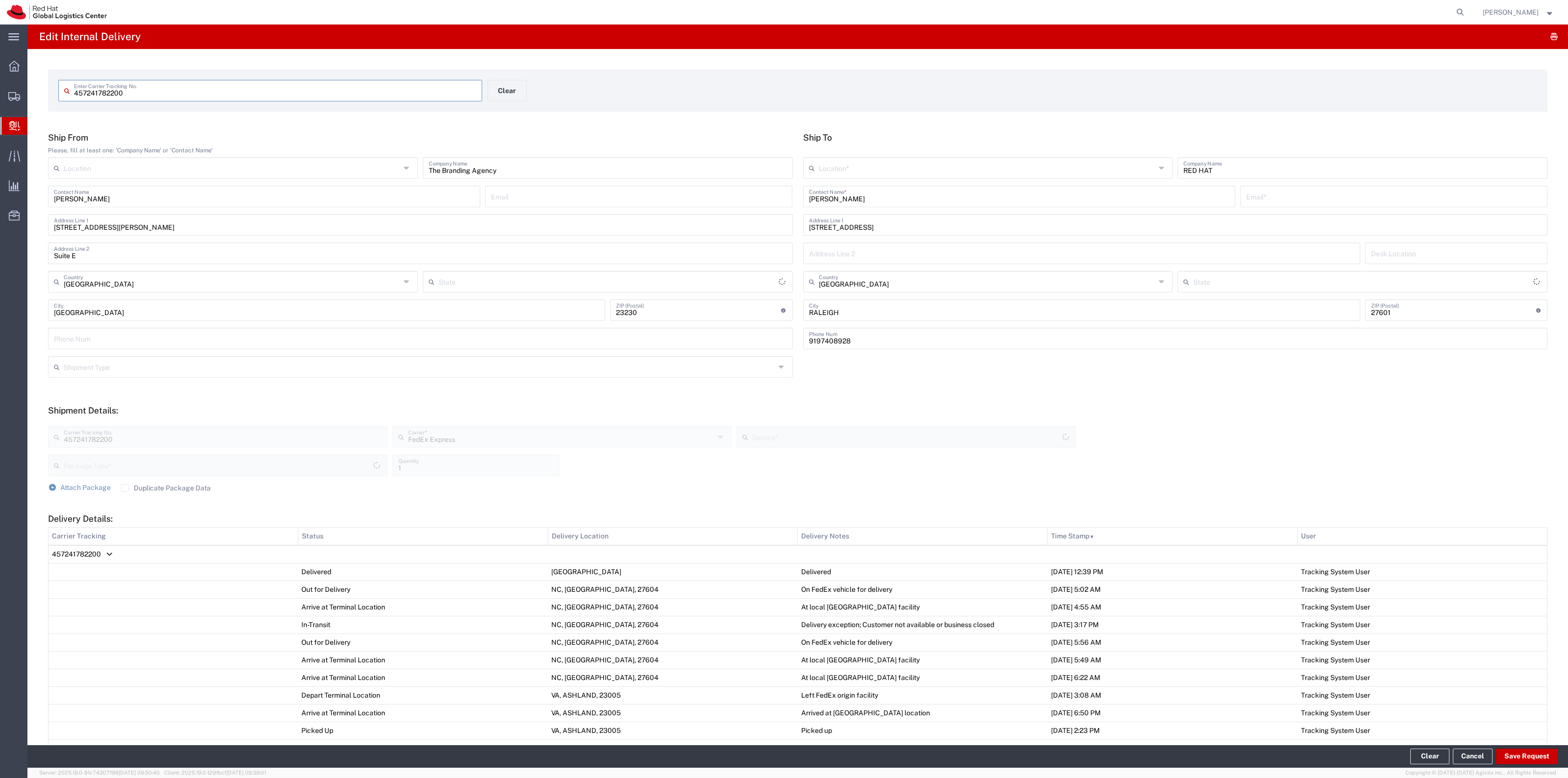
type input "Your Packaging"
type input "[US_STATE]"
type input "Ground"
type input "[US_STATE]"
drag, startPoint x: 539, startPoint y: 91, endPoint x: 527, endPoint y: 91, distance: 12.0
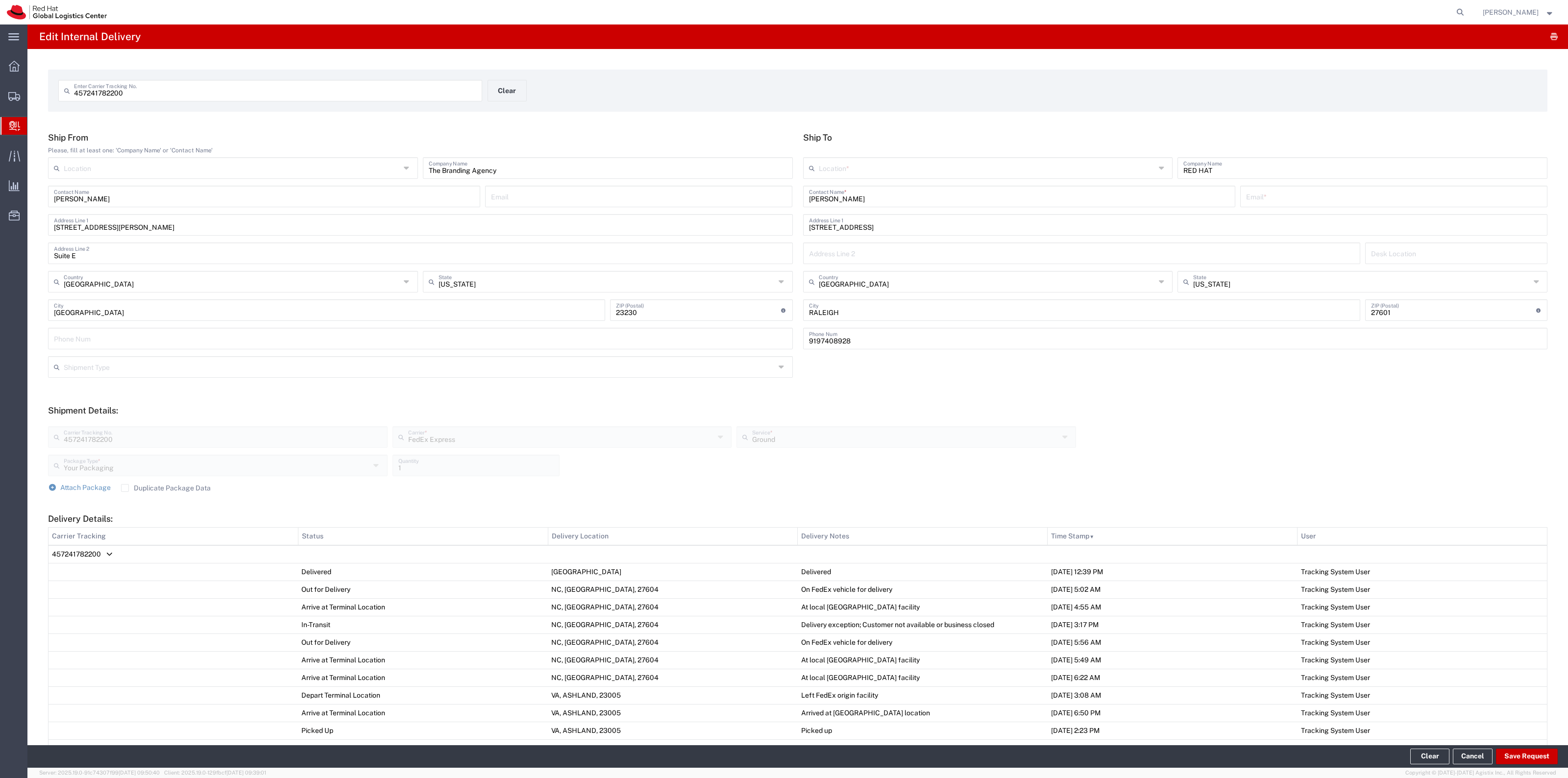
click at [533, 91] on div "457241782200 Enter Carrier Tracking No. Clear" at bounding box center [488, 94] width 869 height 29
click at [527, 91] on div "457241782200 Enter Carrier Tracking No. Clear" at bounding box center [488, 94] width 869 height 29
click at [522, 89] on button "Clear" at bounding box center [507, 90] width 39 height 21
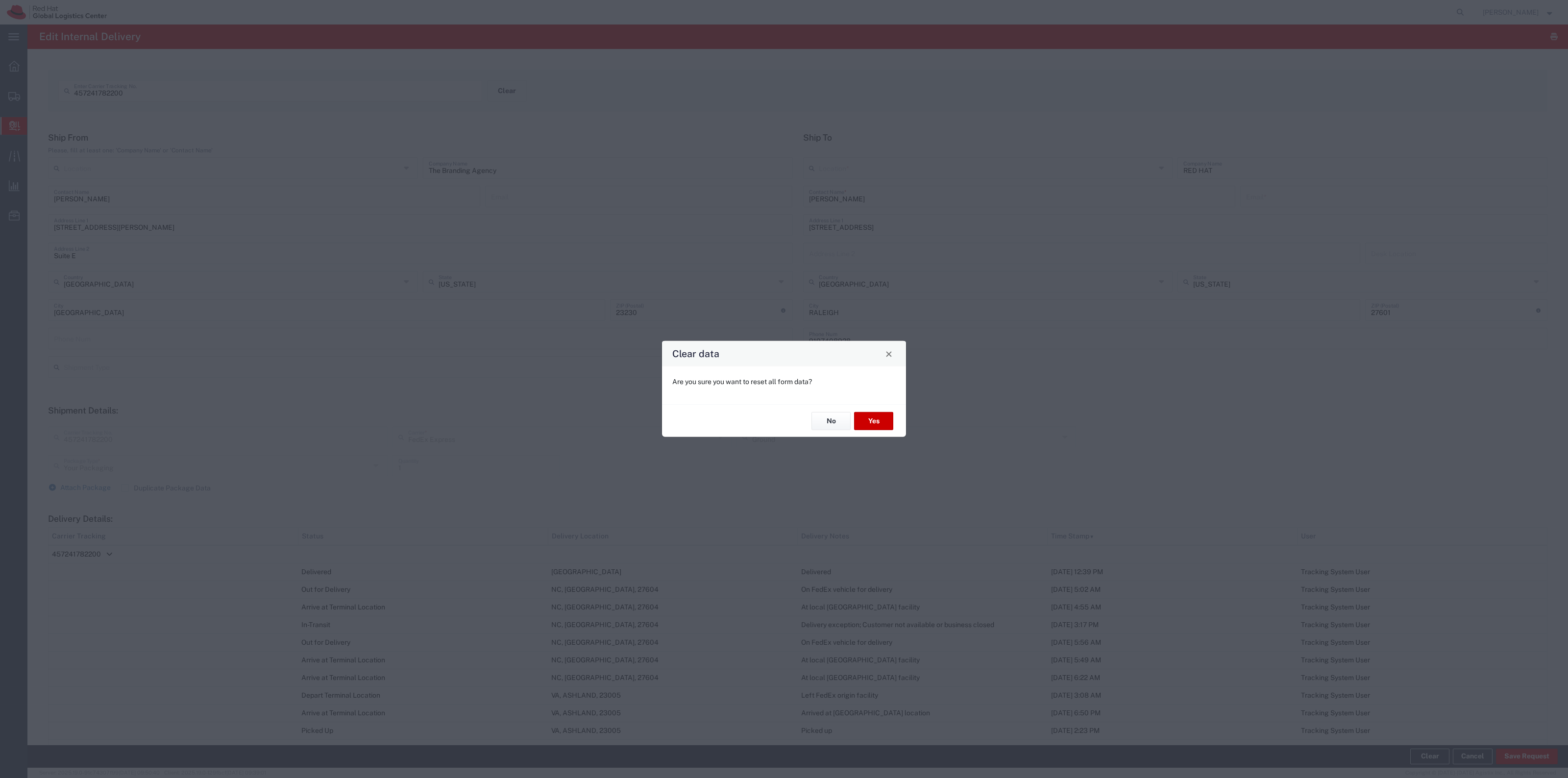
click at [868, 430] on div "No Yes" at bounding box center [784, 421] width 244 height 33
click at [883, 419] on button "Yes" at bounding box center [873, 421] width 39 height 18
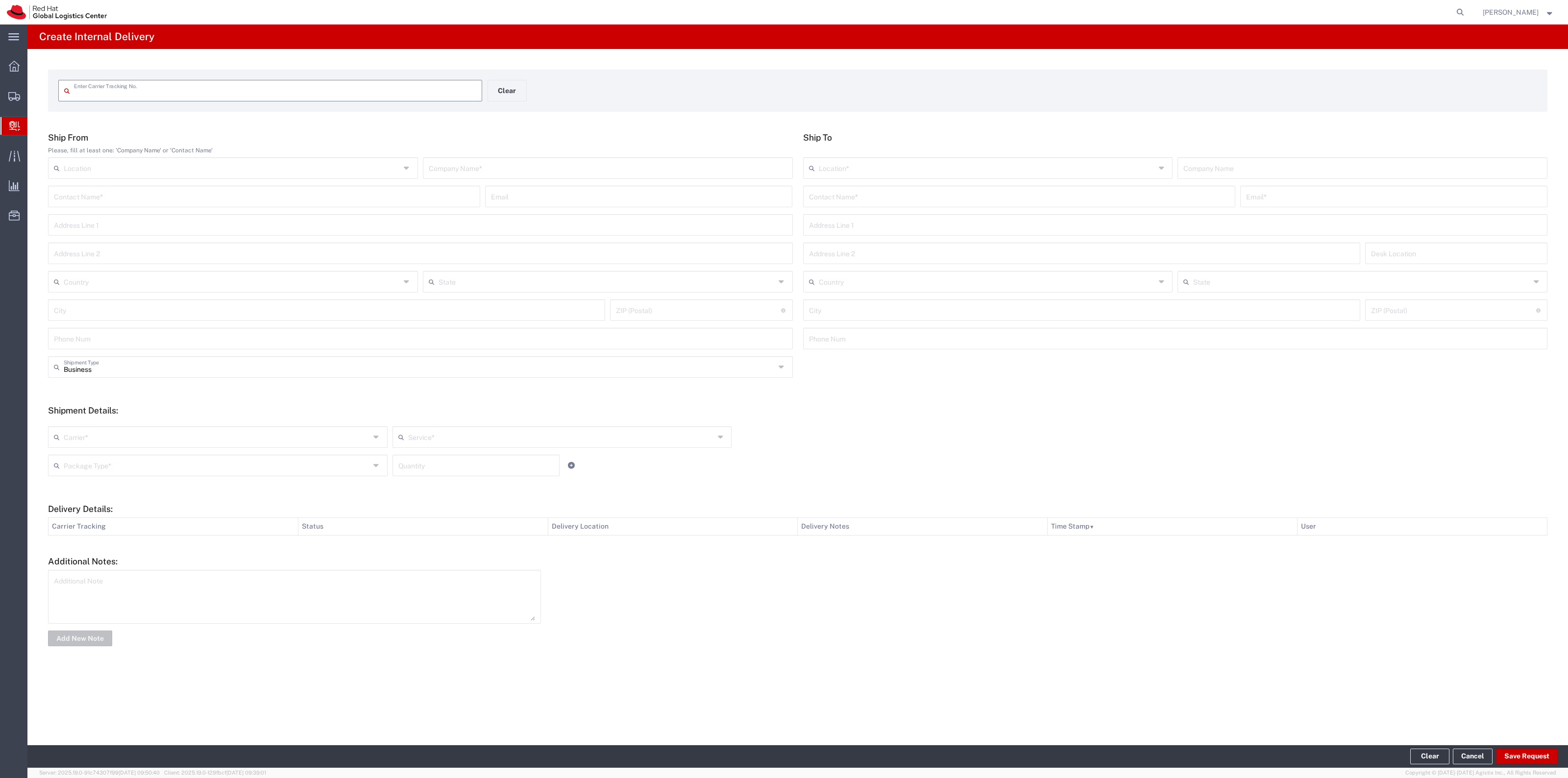
click at [452, 86] on input "text" at bounding box center [275, 90] width 402 height 17
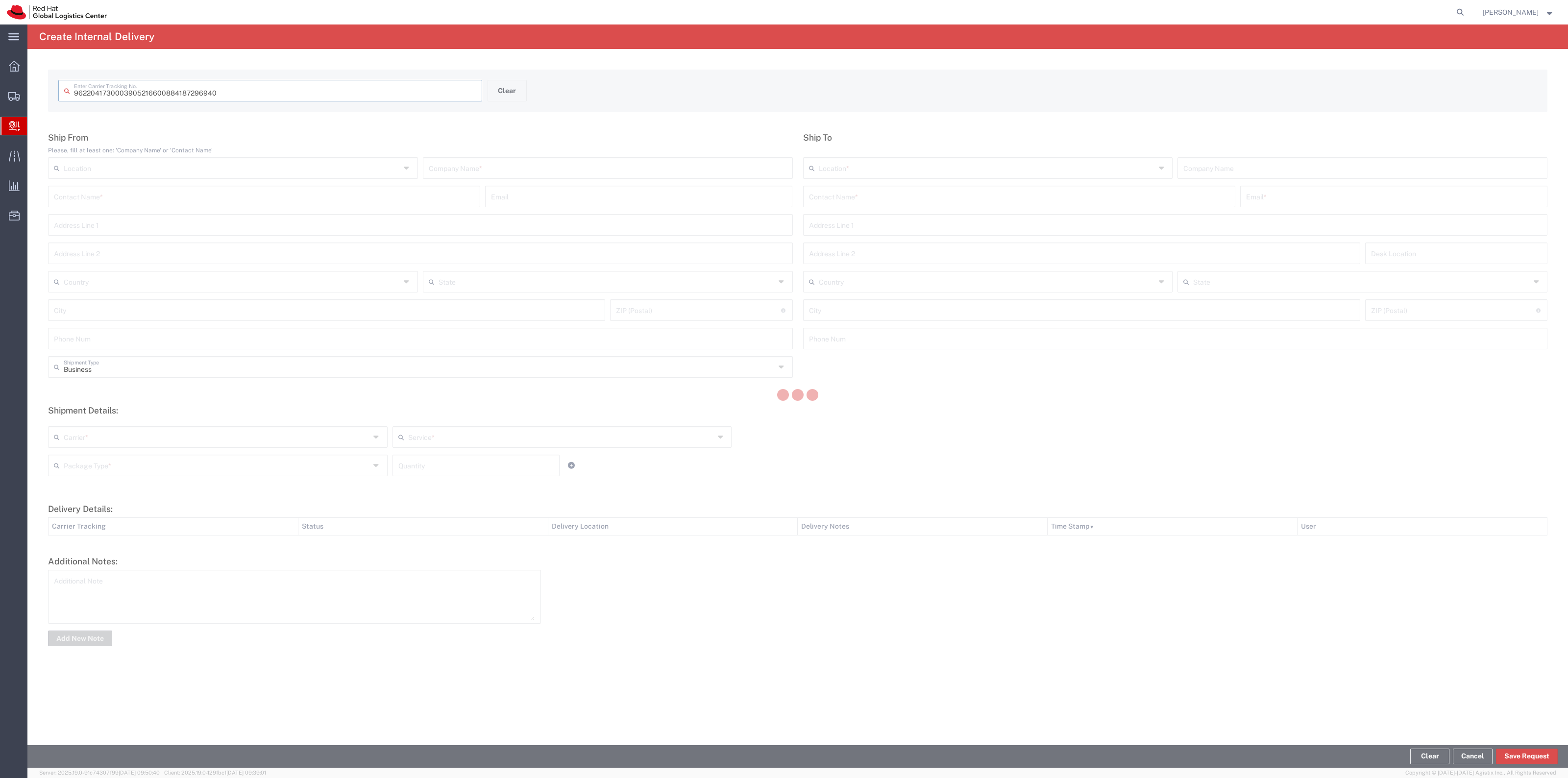
type input "884187296940"
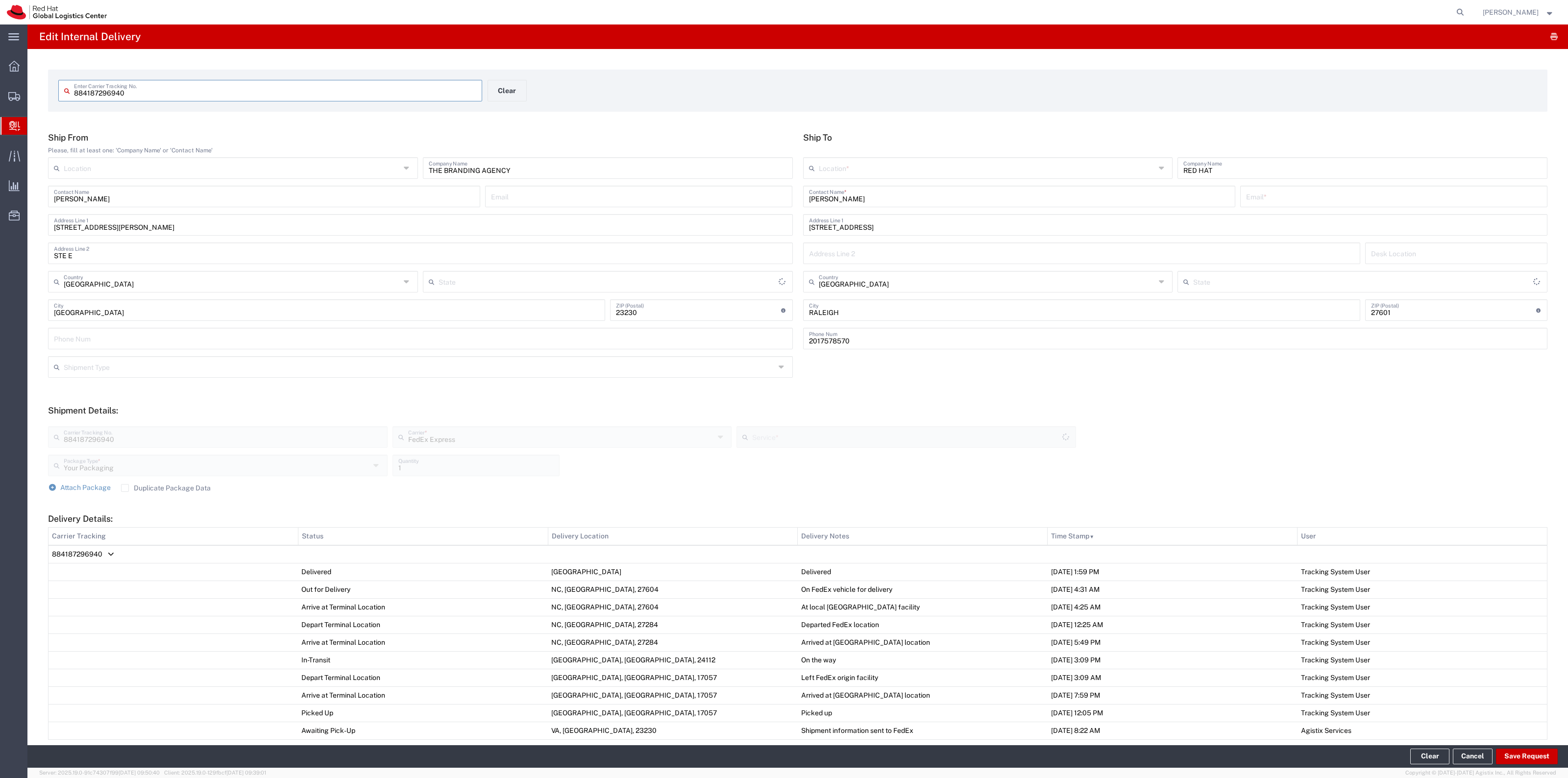
type input "[US_STATE]"
type input "Ground"
type input "[US_STATE]"
click at [92, 485] on span "Attach Package" at bounding box center [85, 488] width 51 height 8
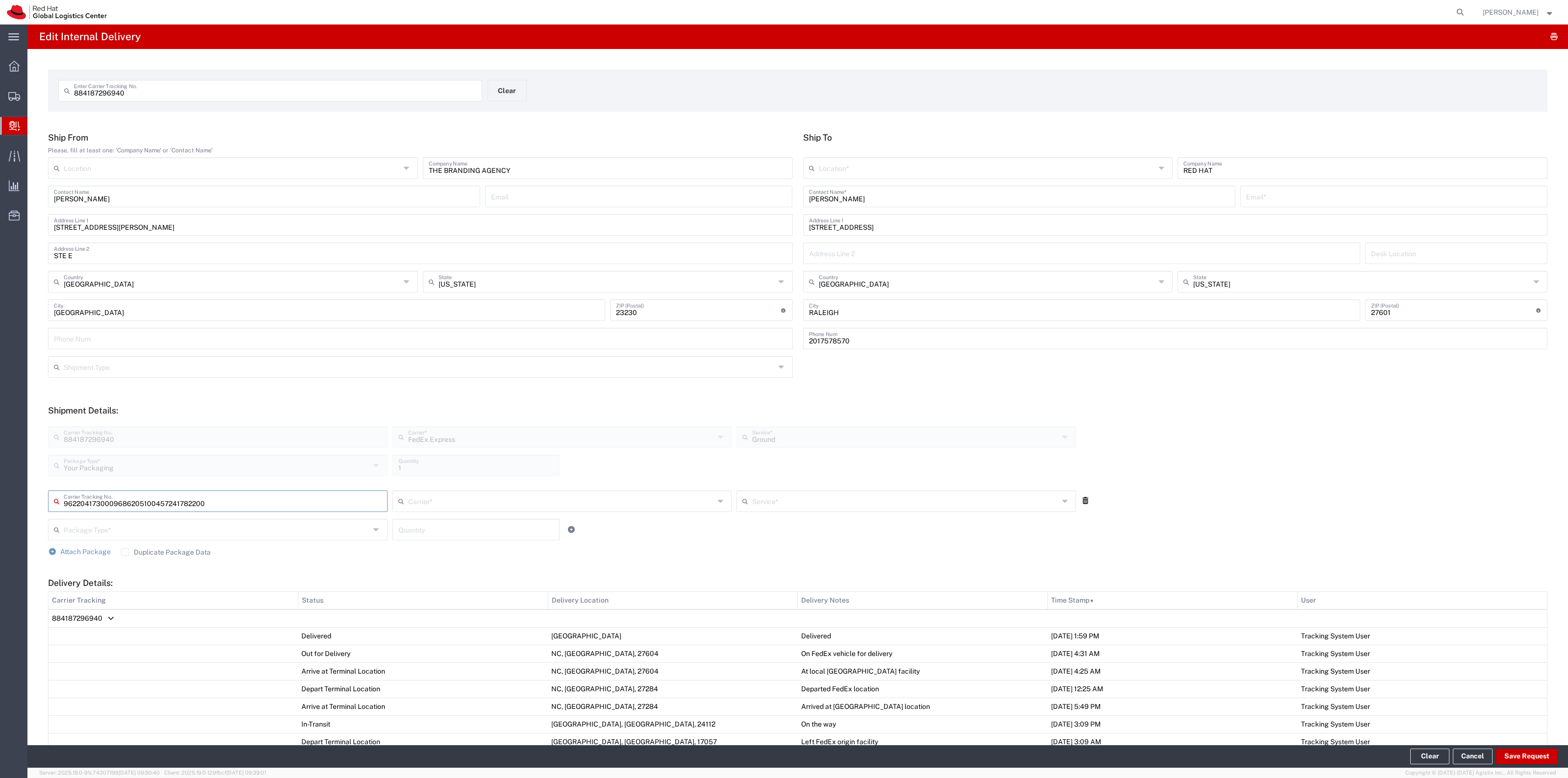
type input "457241782200"
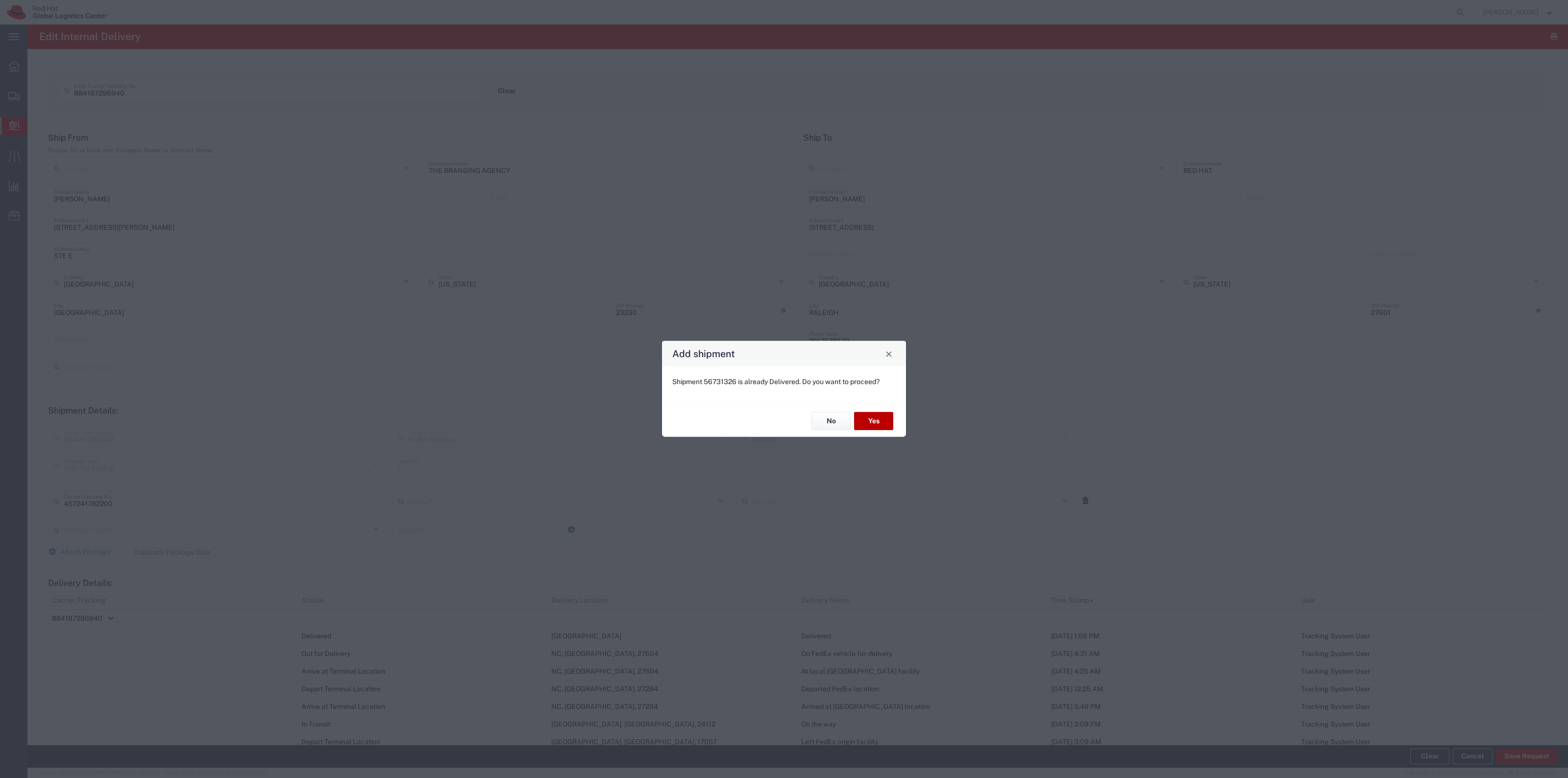
click at [873, 412] on button "Yes" at bounding box center [873, 421] width 39 height 18
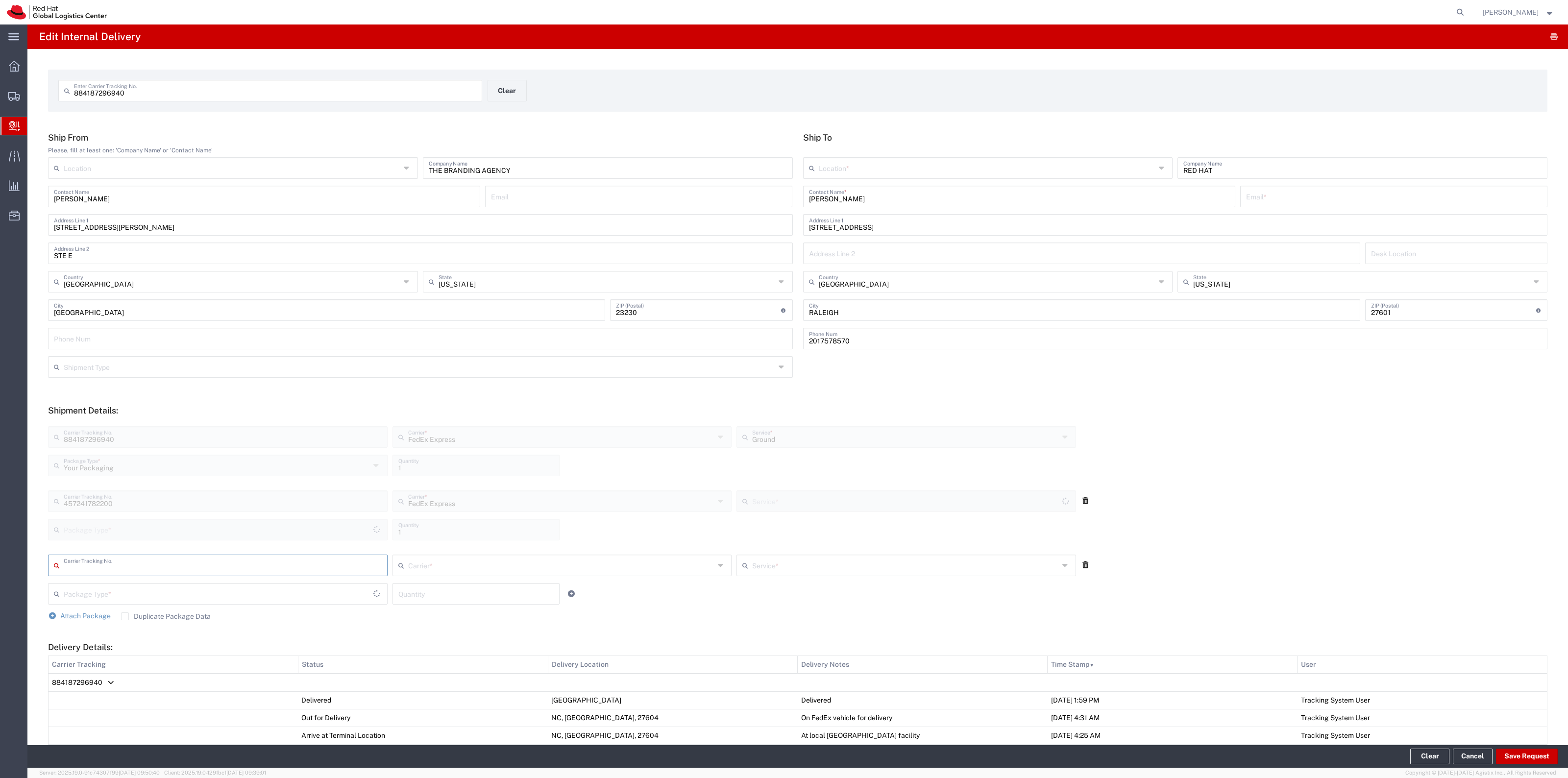
type input "Your Packaging"
type input "Ground"
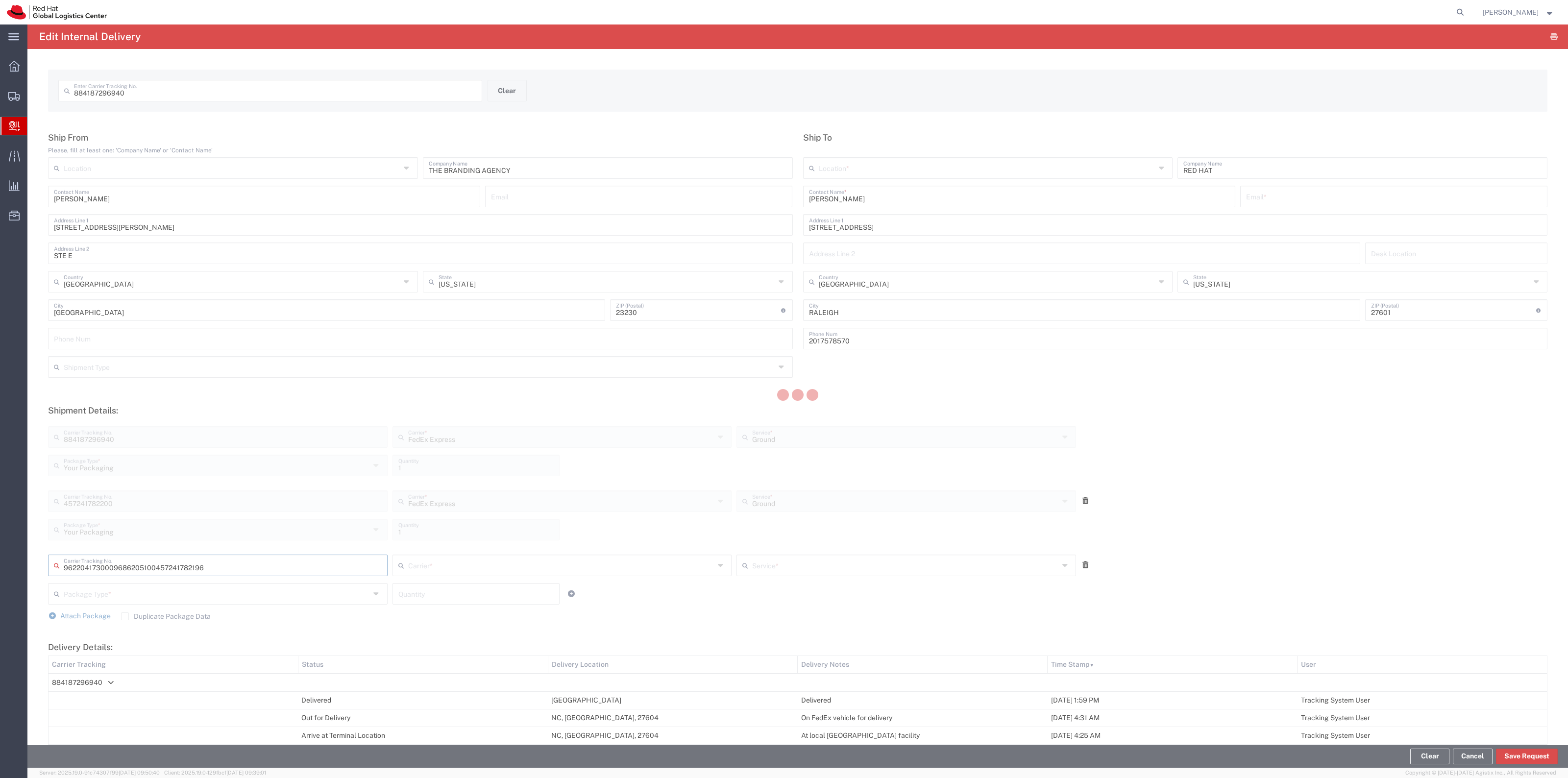
type input "457241782196"
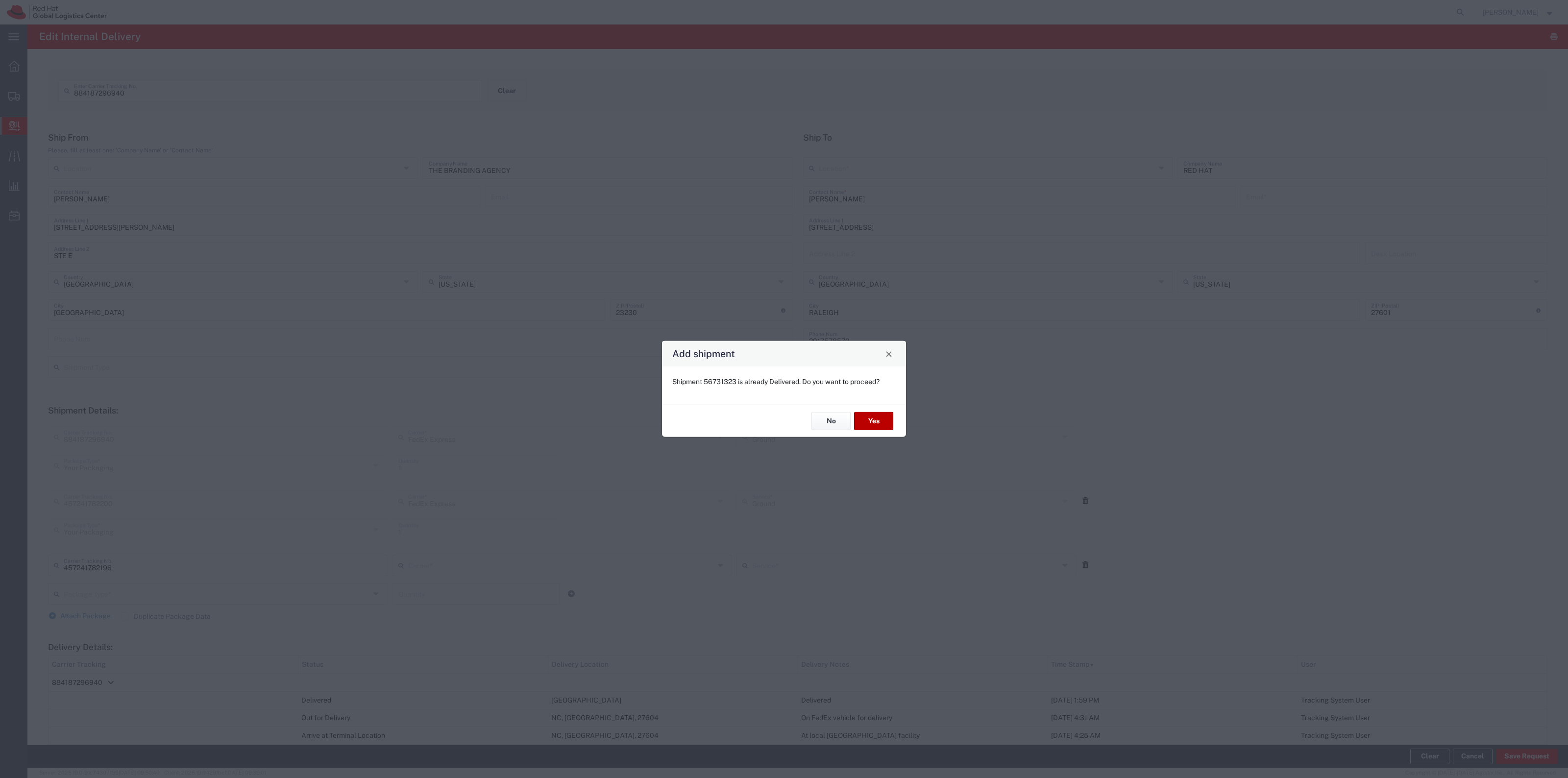
click at [873, 412] on button "Yes" at bounding box center [873, 421] width 39 height 18
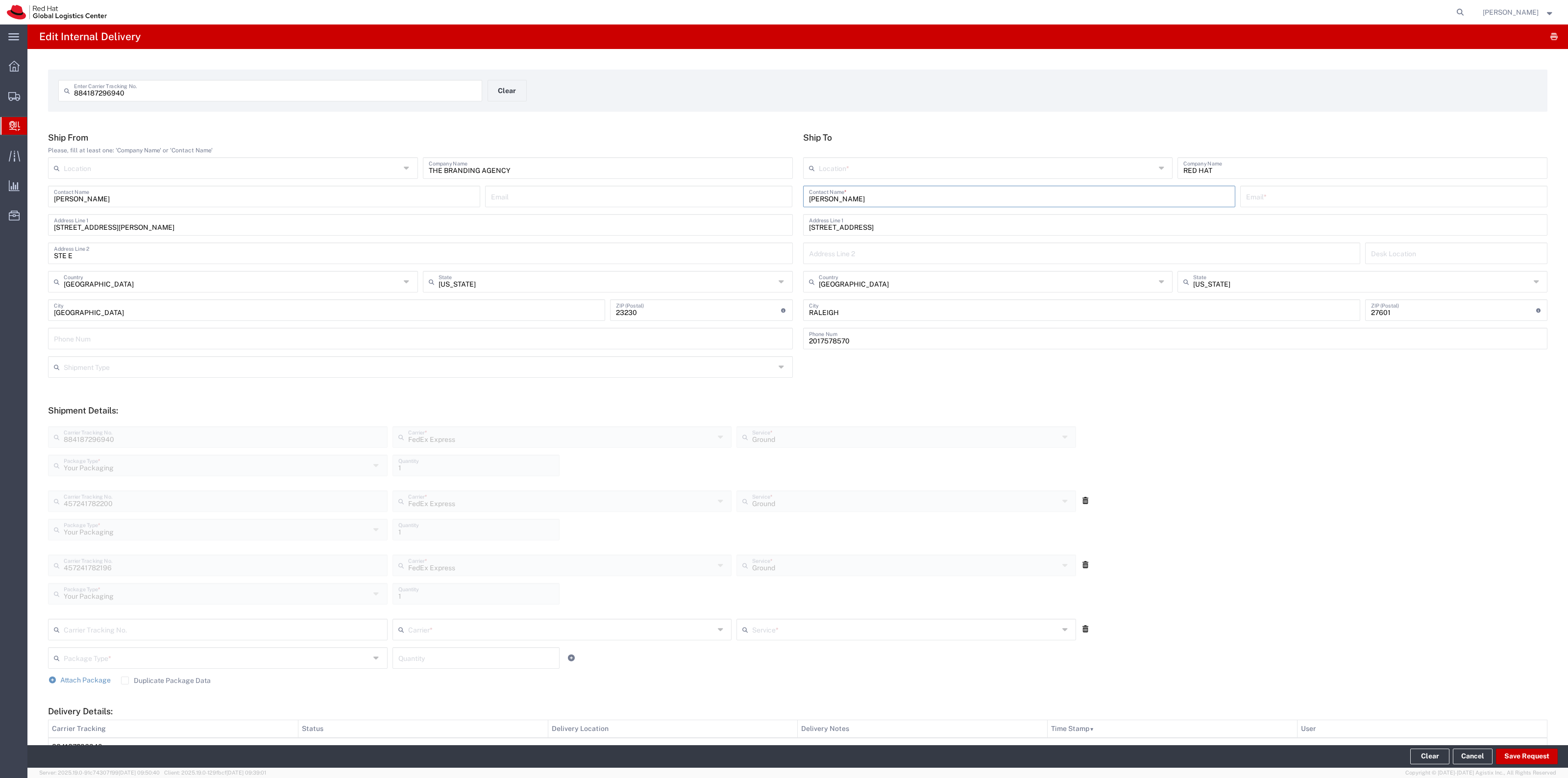
click at [864, 201] on input "HUSTON TODD" at bounding box center [1019, 196] width 421 height 17
type input "HUSTON TODd"
click at [987, 236] on p "100 East Davie Street, FLEX, RALEIGH, NC, 27601, US" at bounding box center [1019, 233] width 419 height 12
type input "RH - [GEOGRAPHIC_DATA]"
type input "Red Hat, Inc."
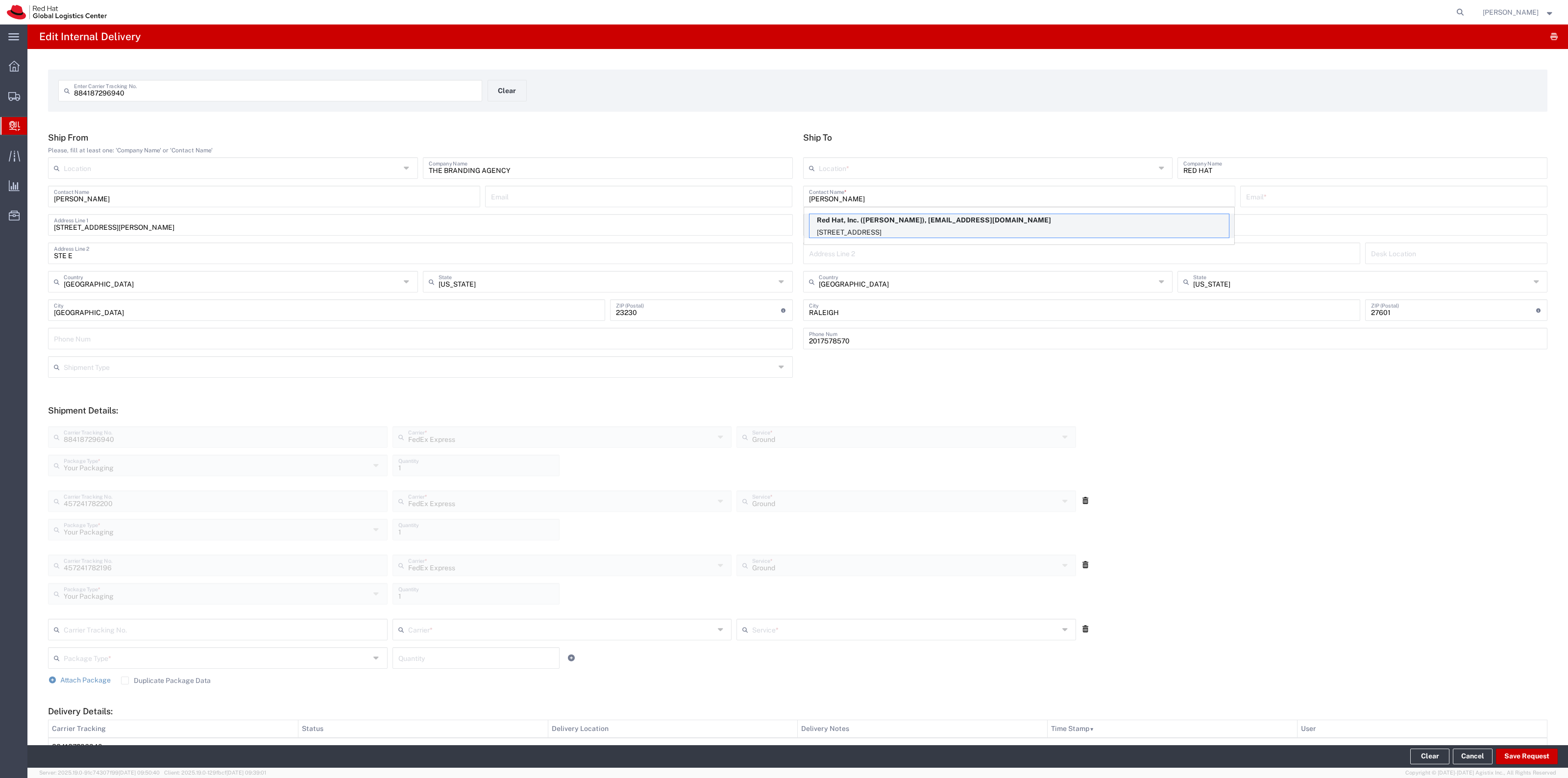
type input "Huston Todd"
type input "htodd@redhat.com"
type input "[STREET_ADDRESS]"
type input "FLEX"
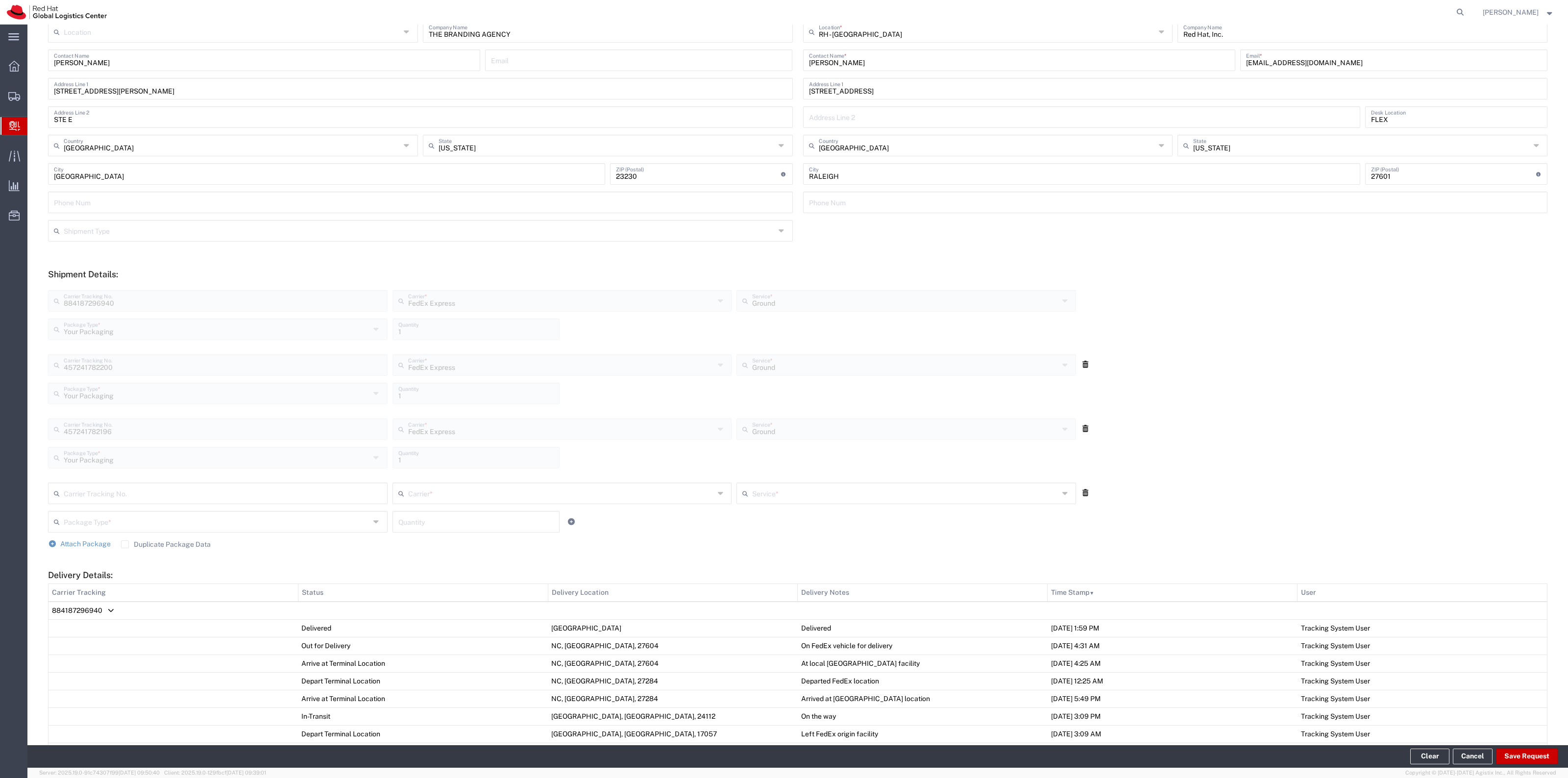
scroll to position [306, 0]
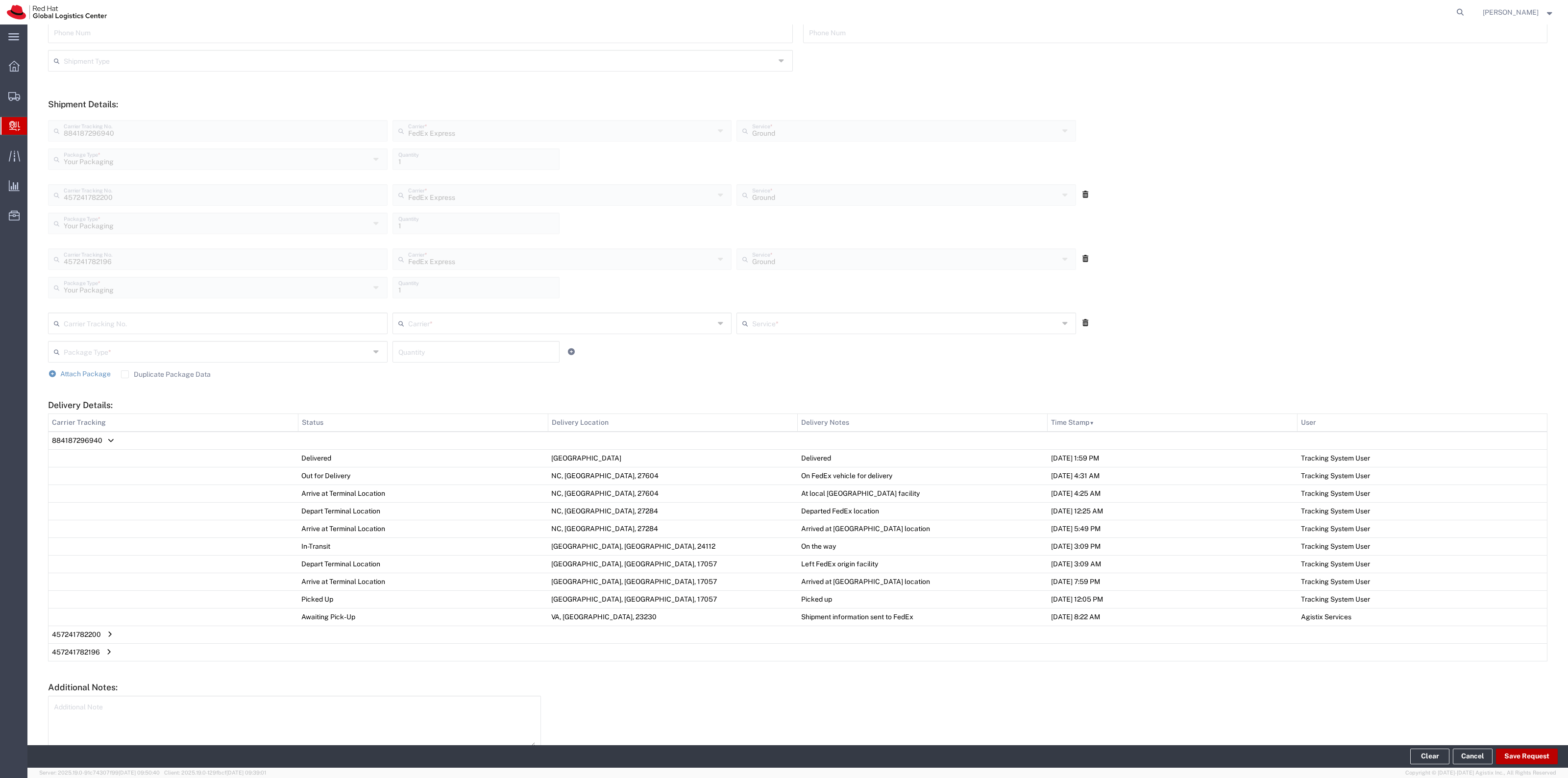
click at [1522, 750] on button "Save Request" at bounding box center [1527, 757] width 61 height 16
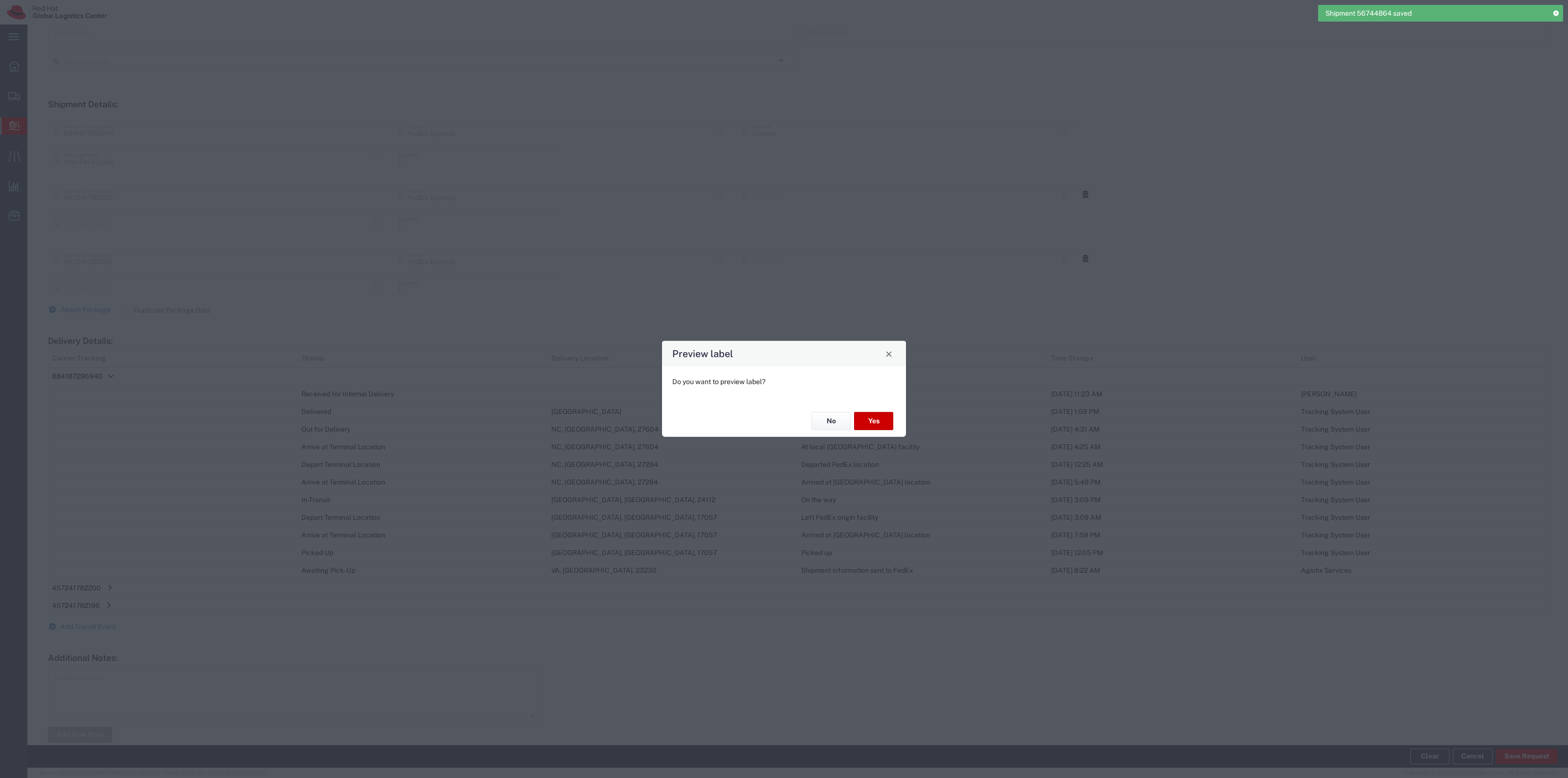
type input "Your Packaging"
type input "Ground"
type input "Your Packaging"
type input "Ground"
drag, startPoint x: 828, startPoint y: 421, endPoint x: 648, endPoint y: 419, distance: 180.0
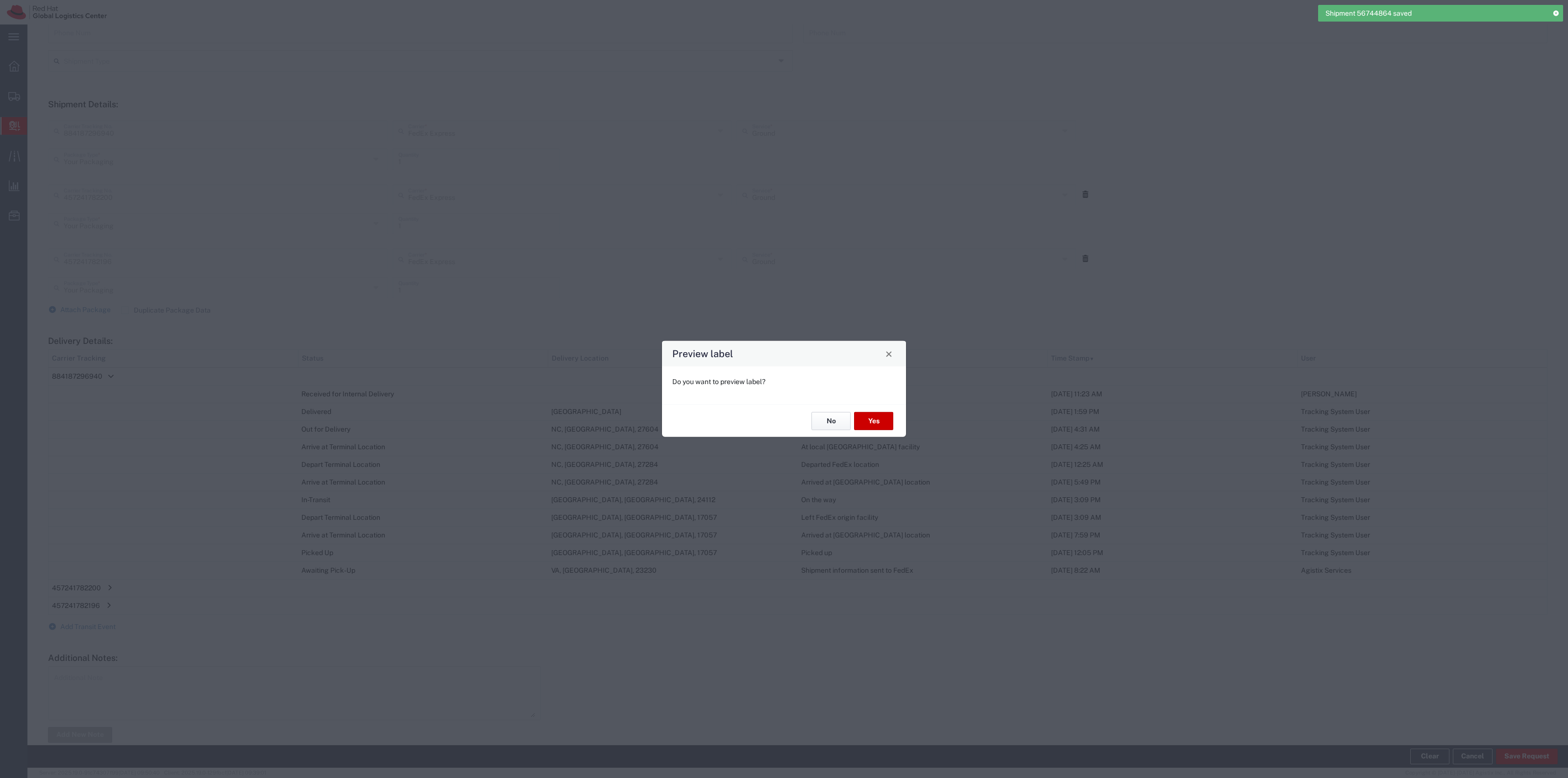
click at [828, 421] on button "No" at bounding box center [831, 421] width 39 height 18
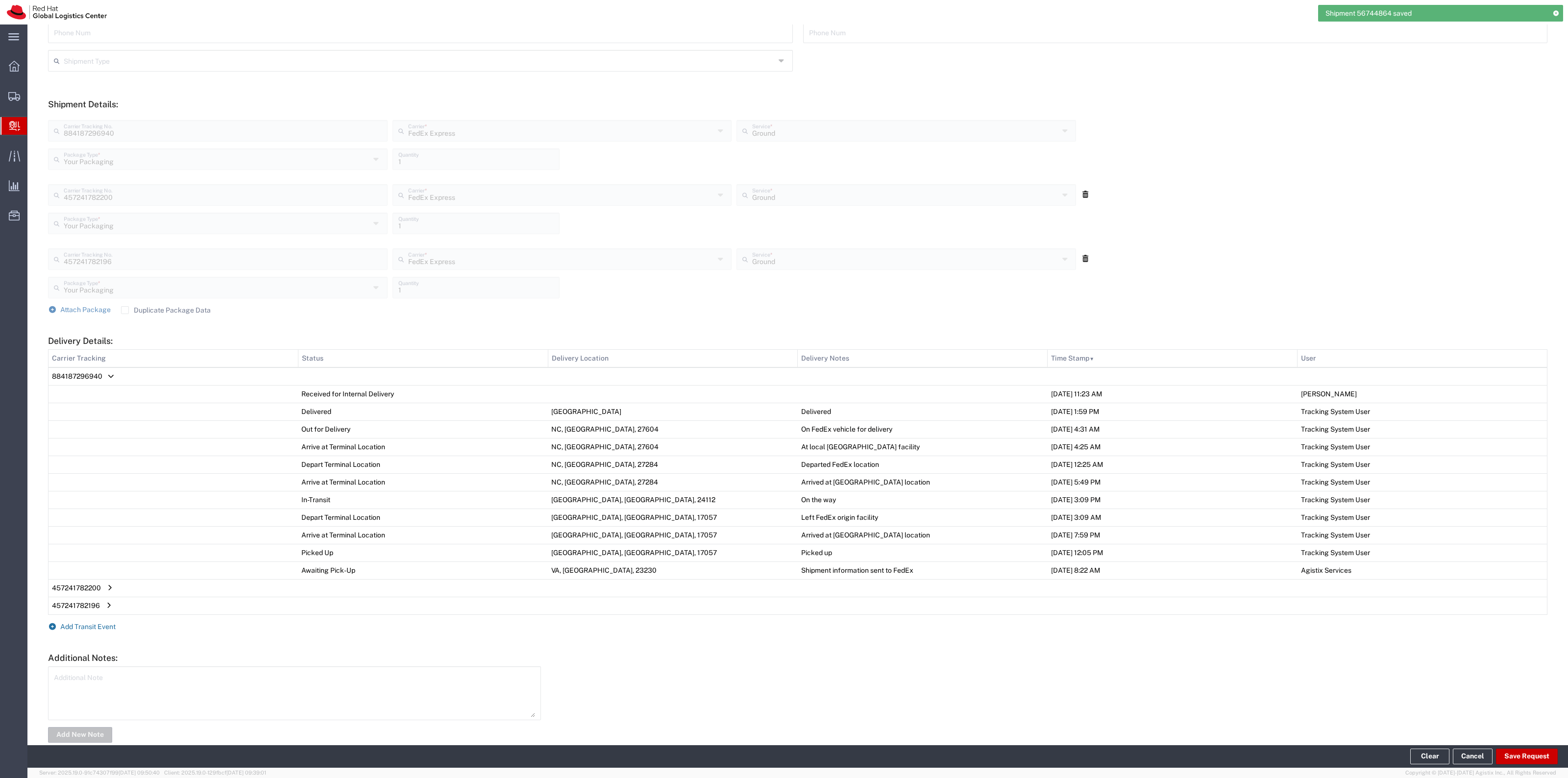
click at [94, 623] on span "Add Transit Event" at bounding box center [88, 626] width 55 height 8
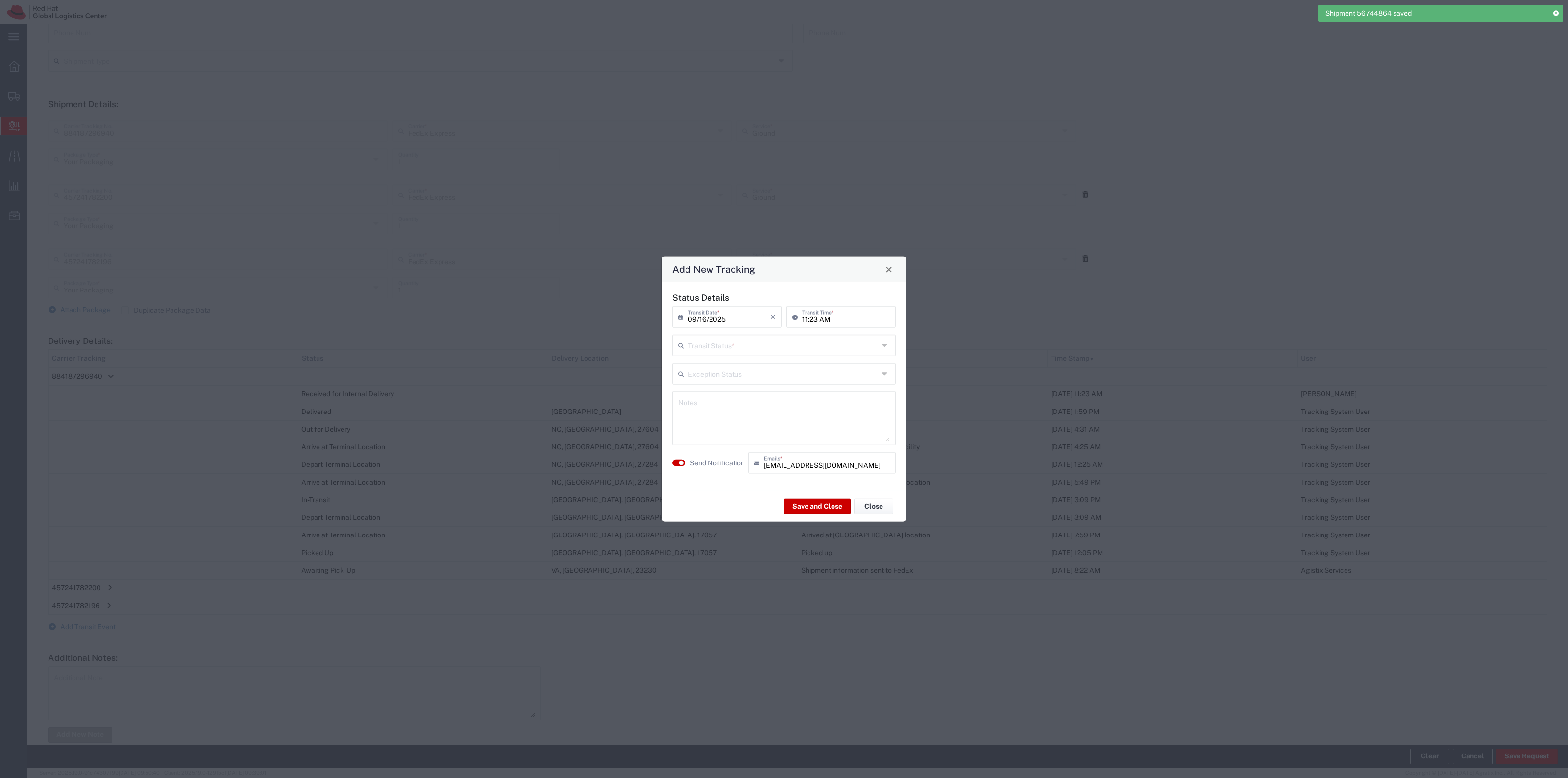
click at [827, 349] on input "text" at bounding box center [783, 345] width 191 height 17
click at [797, 368] on span "Delivery Confirmation" at bounding box center [784, 366] width 222 height 15
type input "Delivery Confirmation"
click at [741, 318] on input "09/16/2025" at bounding box center [729, 317] width 82 height 17
click at [735, 376] on span "10" at bounding box center [730, 377] width 15 height 14
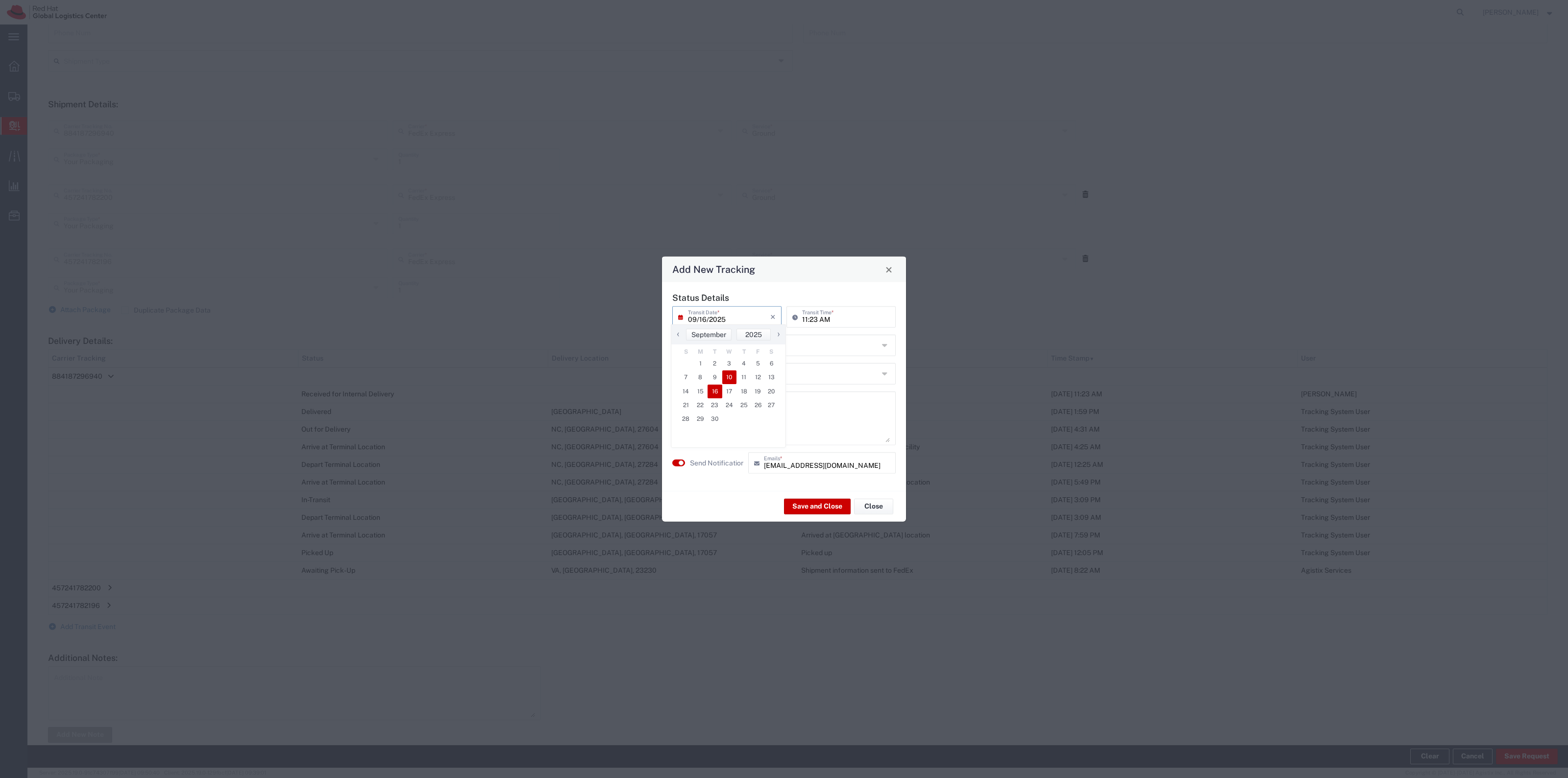
type input "09/10/2025"
click at [732, 468] on label "Send Notification" at bounding box center [717, 463] width 55 height 10
click at [705, 466] on label "Send Notification" at bounding box center [717, 463] width 55 height 10
click at [718, 427] on textarea at bounding box center [784, 418] width 212 height 48
click at [758, 413] on textarea "Delivered on the 10th" at bounding box center [784, 418] width 212 height 48
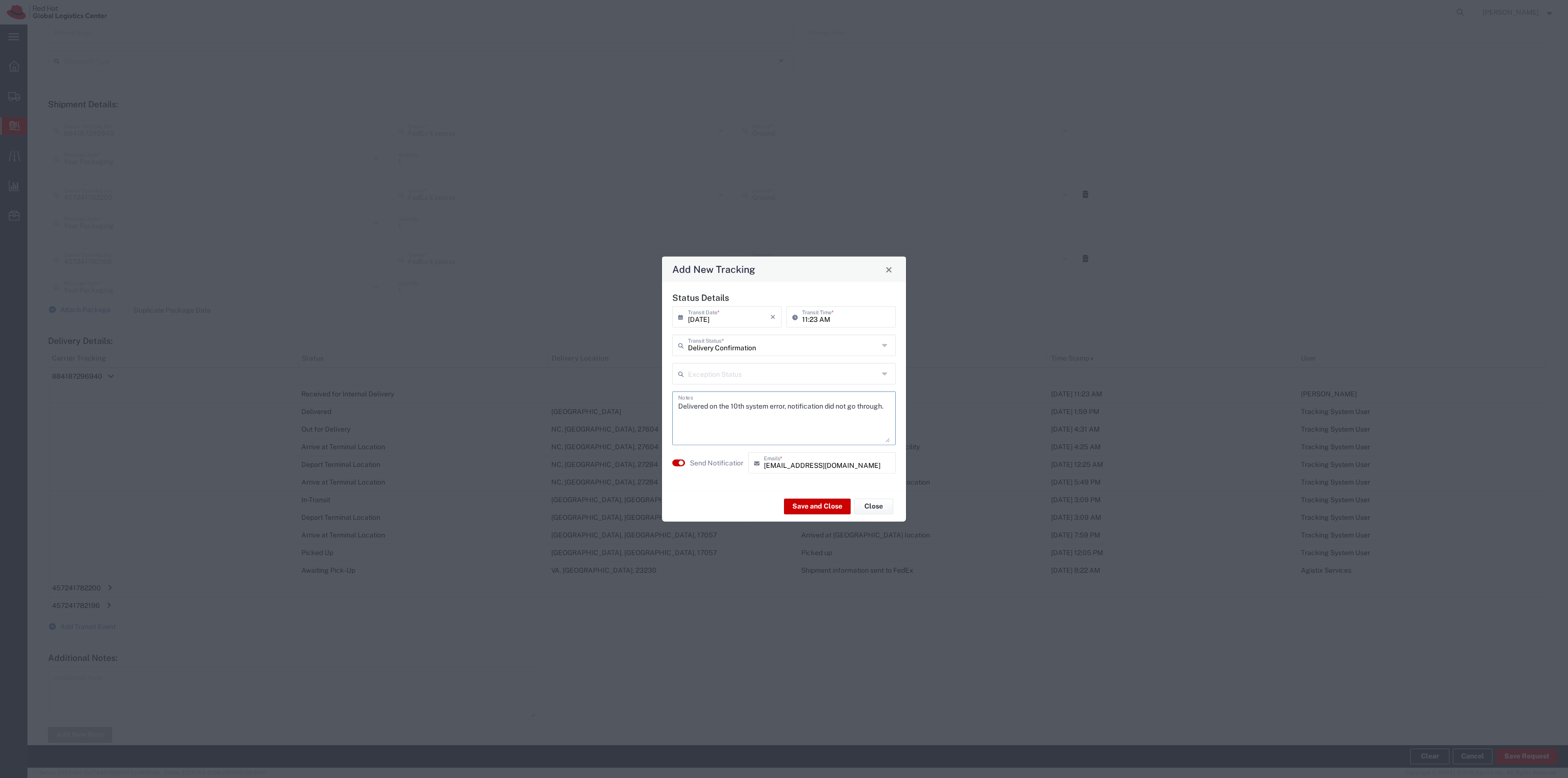
drag, startPoint x: 889, startPoint y: 407, endPoint x: 665, endPoint y: 408, distance: 224.0
click at [665, 408] on div "Status Details 09/10/2025 × Transit Date * Cancel Apply 11:23 AM Transit Time *…" at bounding box center [784, 387] width 244 height 209
type textarea "Delivered on the 10th system error, notification did not go through."
click at [806, 506] on button "Save and Close" at bounding box center [817, 506] width 66 height 16
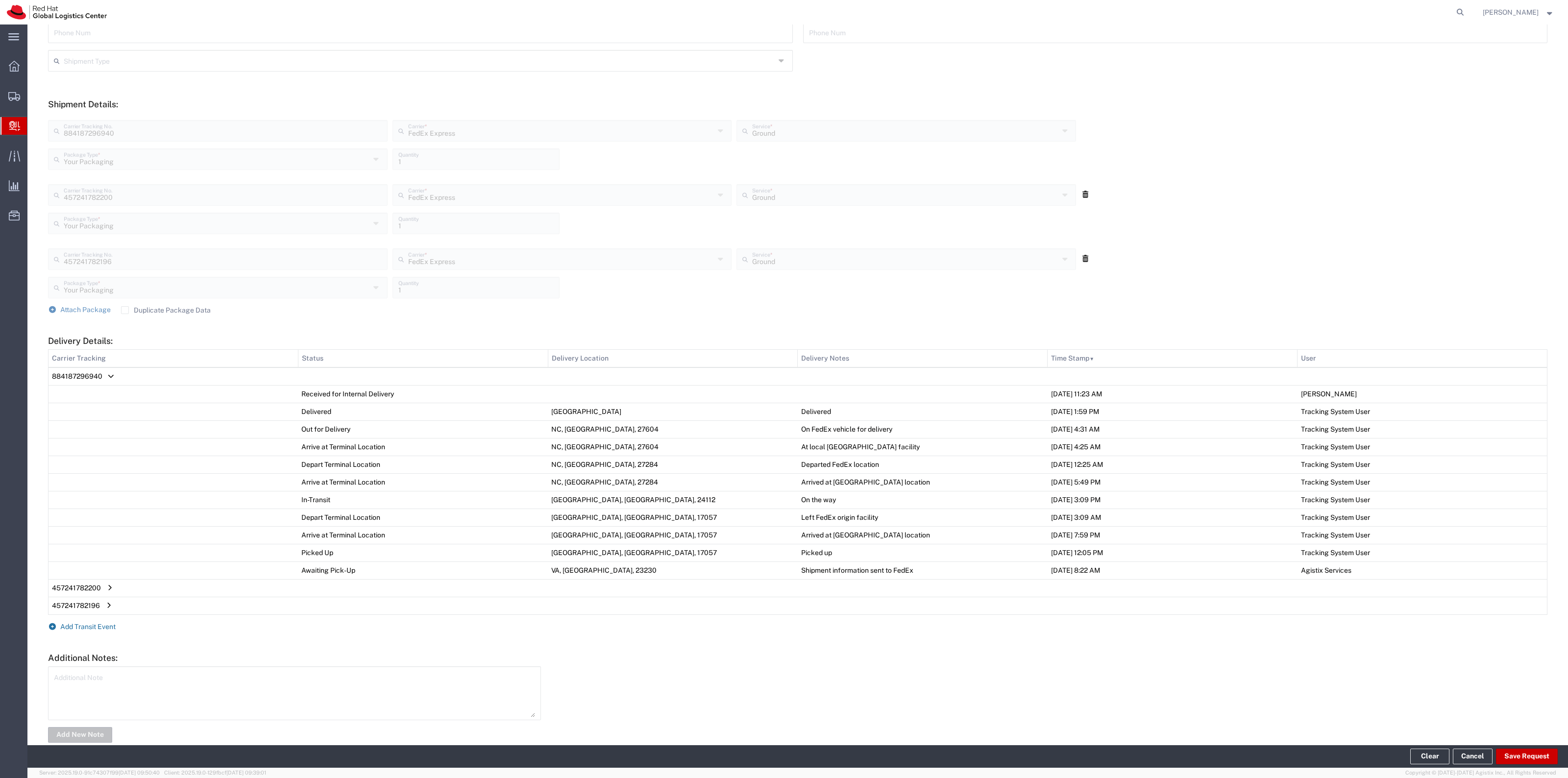
click at [98, 629] on span "Add Transit Event" at bounding box center [88, 626] width 55 height 8
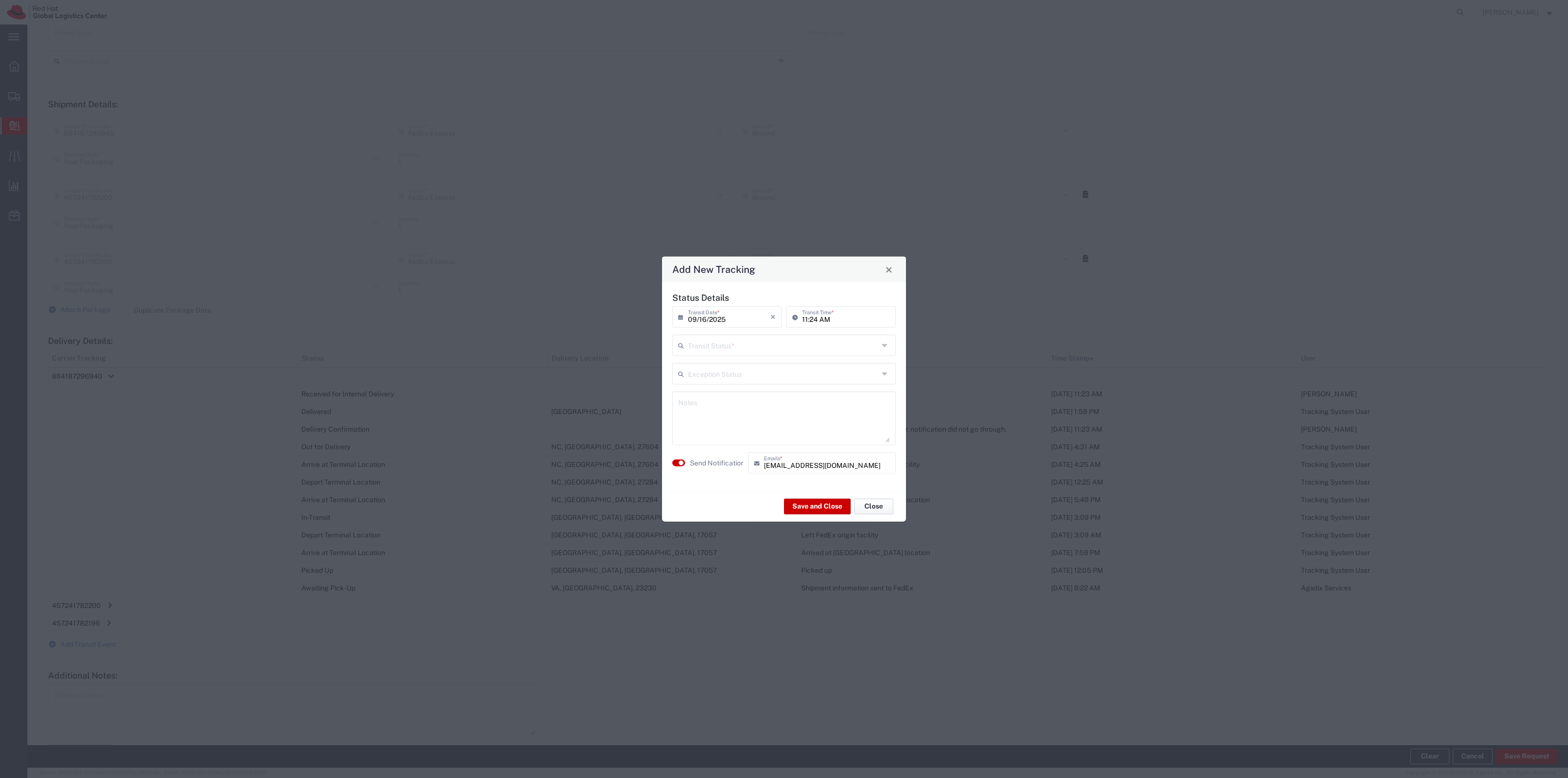
click at [866, 503] on button "Close" at bounding box center [873, 506] width 39 height 16
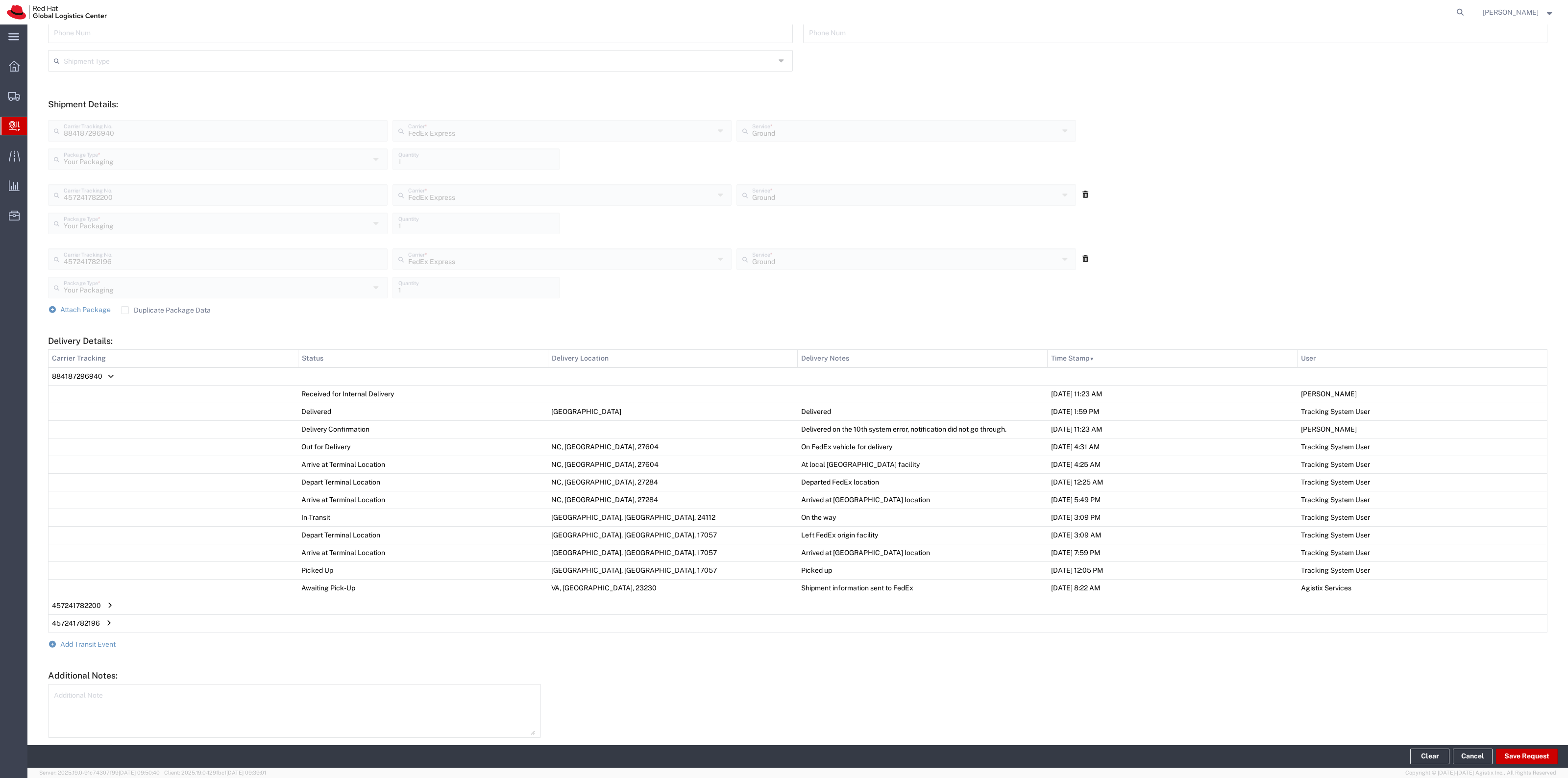
drag, startPoint x: 119, startPoint y: 682, endPoint x: 129, endPoint y: 696, distance: 17.2
click at [122, 687] on div "Additional Notes: Additional Note Add New Note" at bounding box center [797, 716] width 1499 height 92
click at [129, 696] on textarea at bounding box center [295, 711] width 481 height 48
paste textarea "Delivered on the 10th system error, notification did not go through."
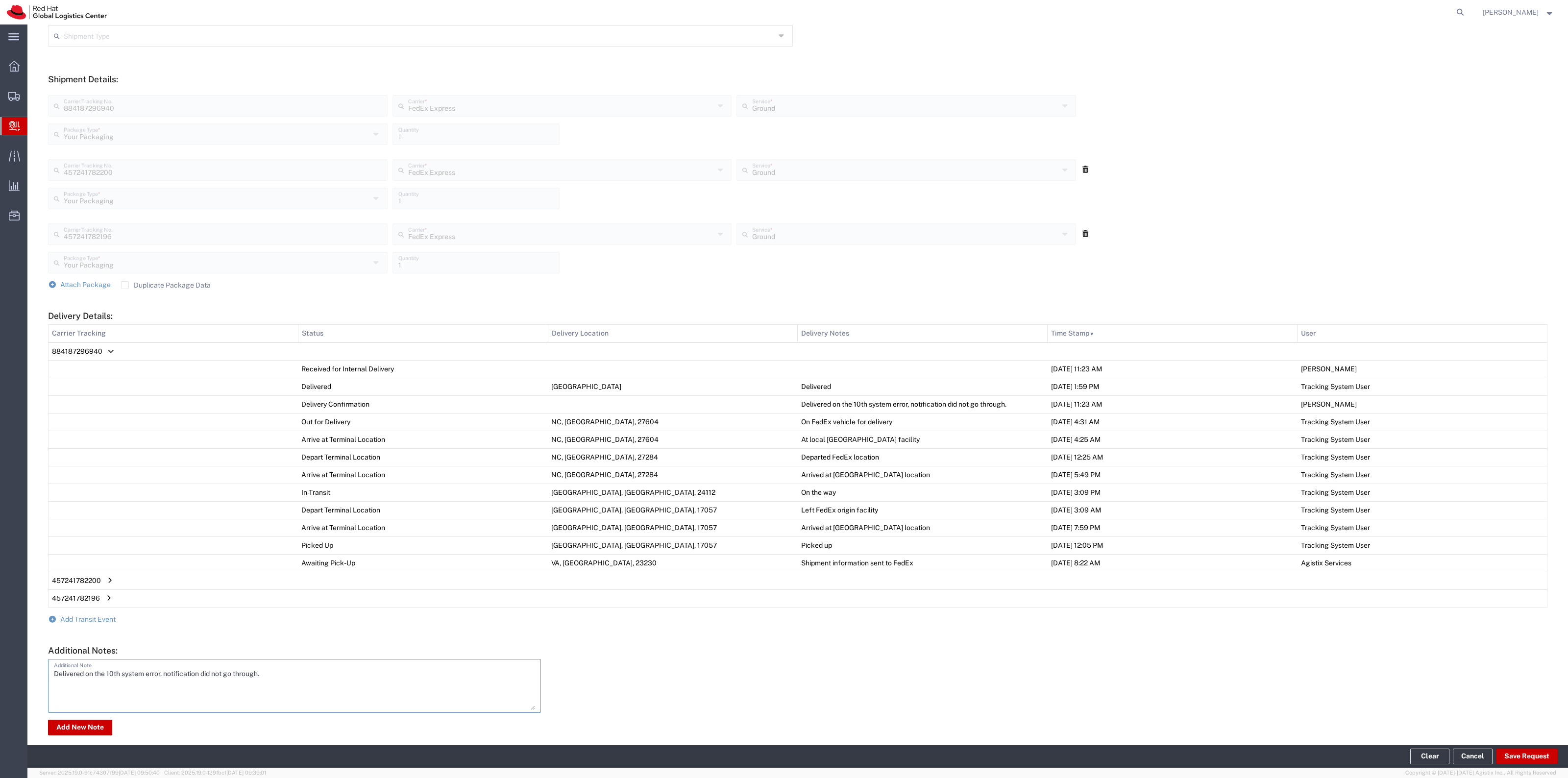
scroll to position [345, 0]
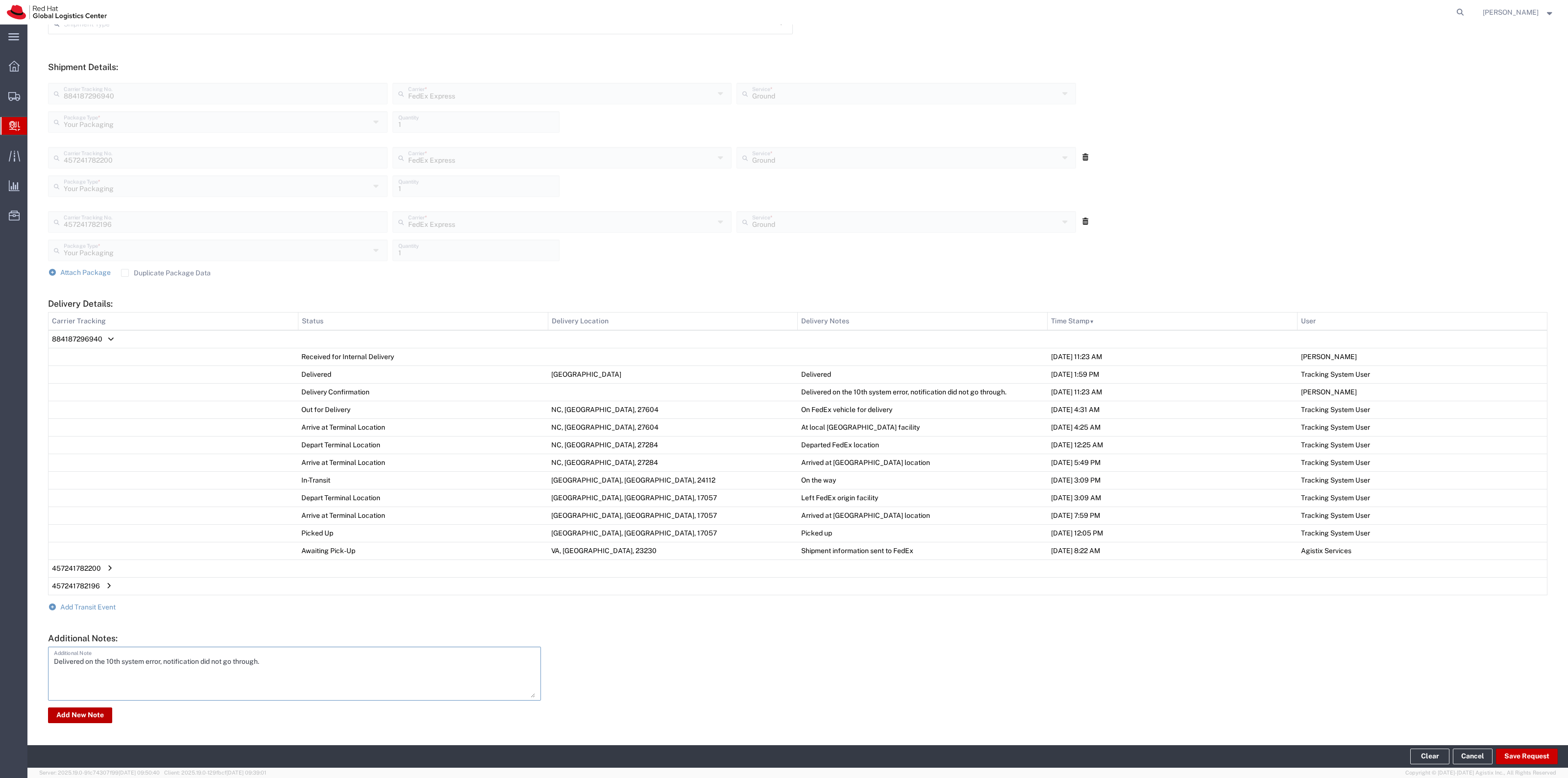
type textarea "Delivered on the 10th system error, notification did not go through."
click at [89, 722] on button "Add New Note" at bounding box center [80, 715] width 64 height 16
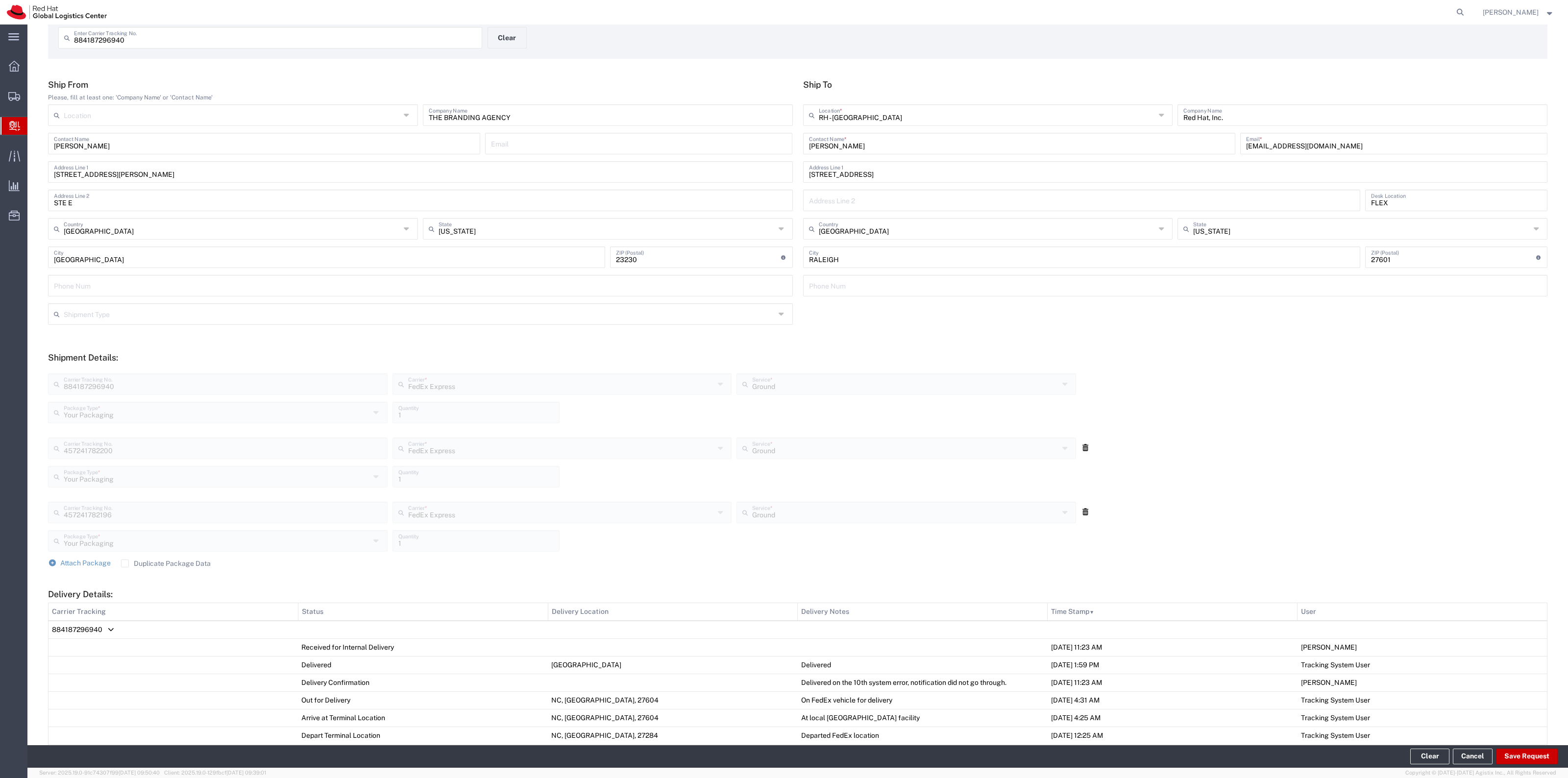
scroll to position [0, 0]
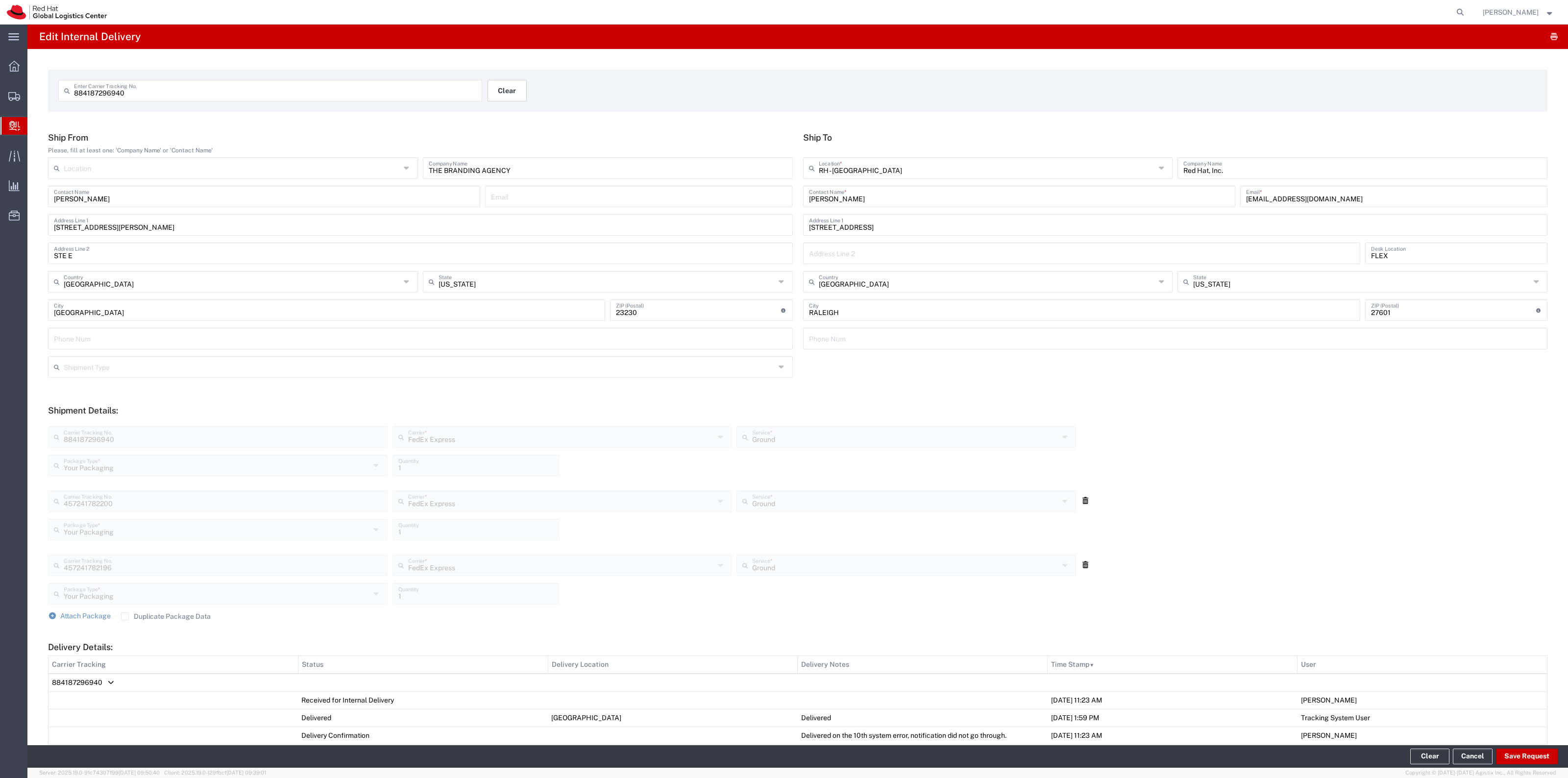
click at [514, 93] on button "Clear" at bounding box center [507, 90] width 39 height 21
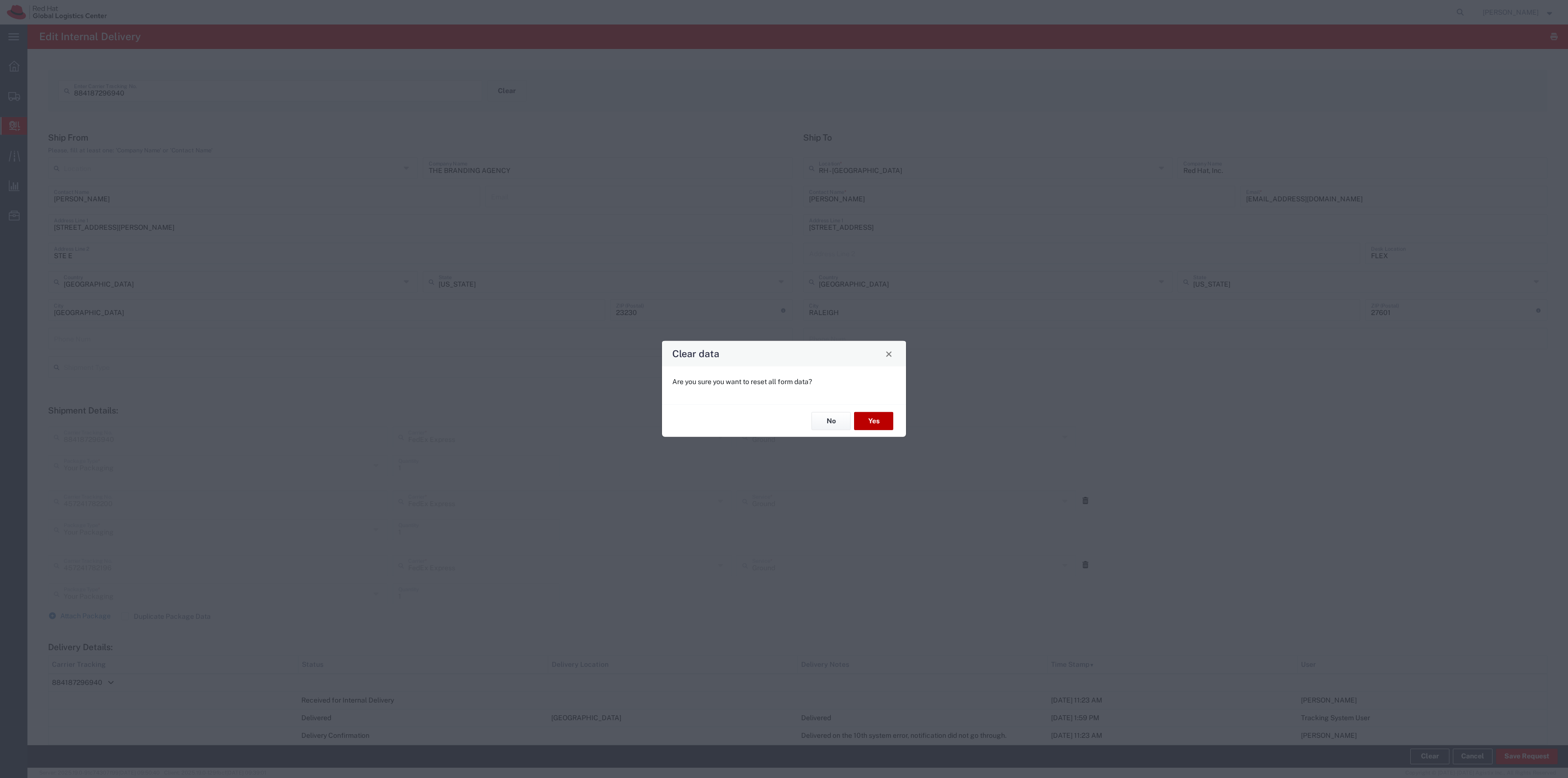
click at [883, 421] on button "Yes" at bounding box center [873, 421] width 39 height 18
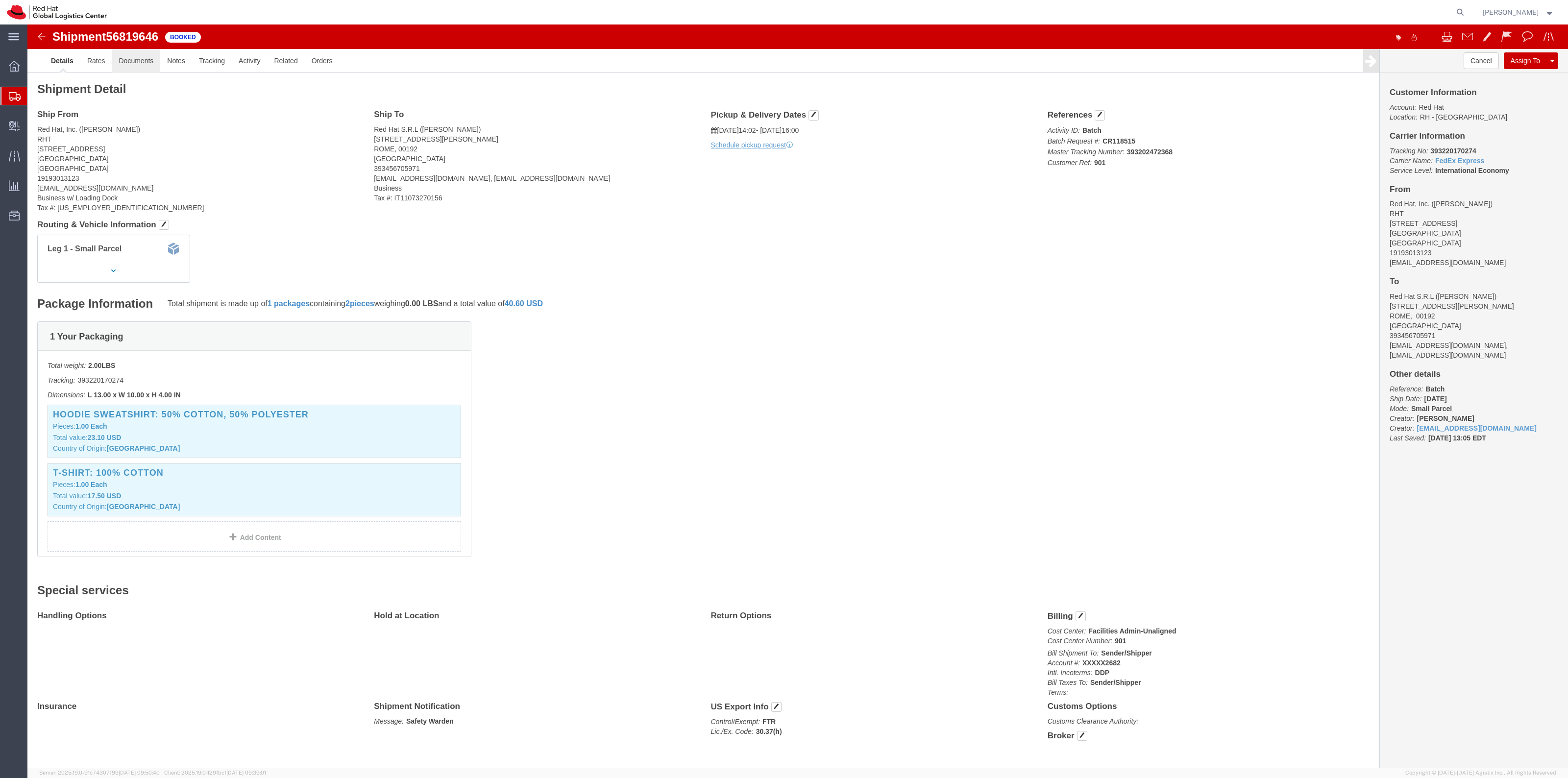
click link "Documents"
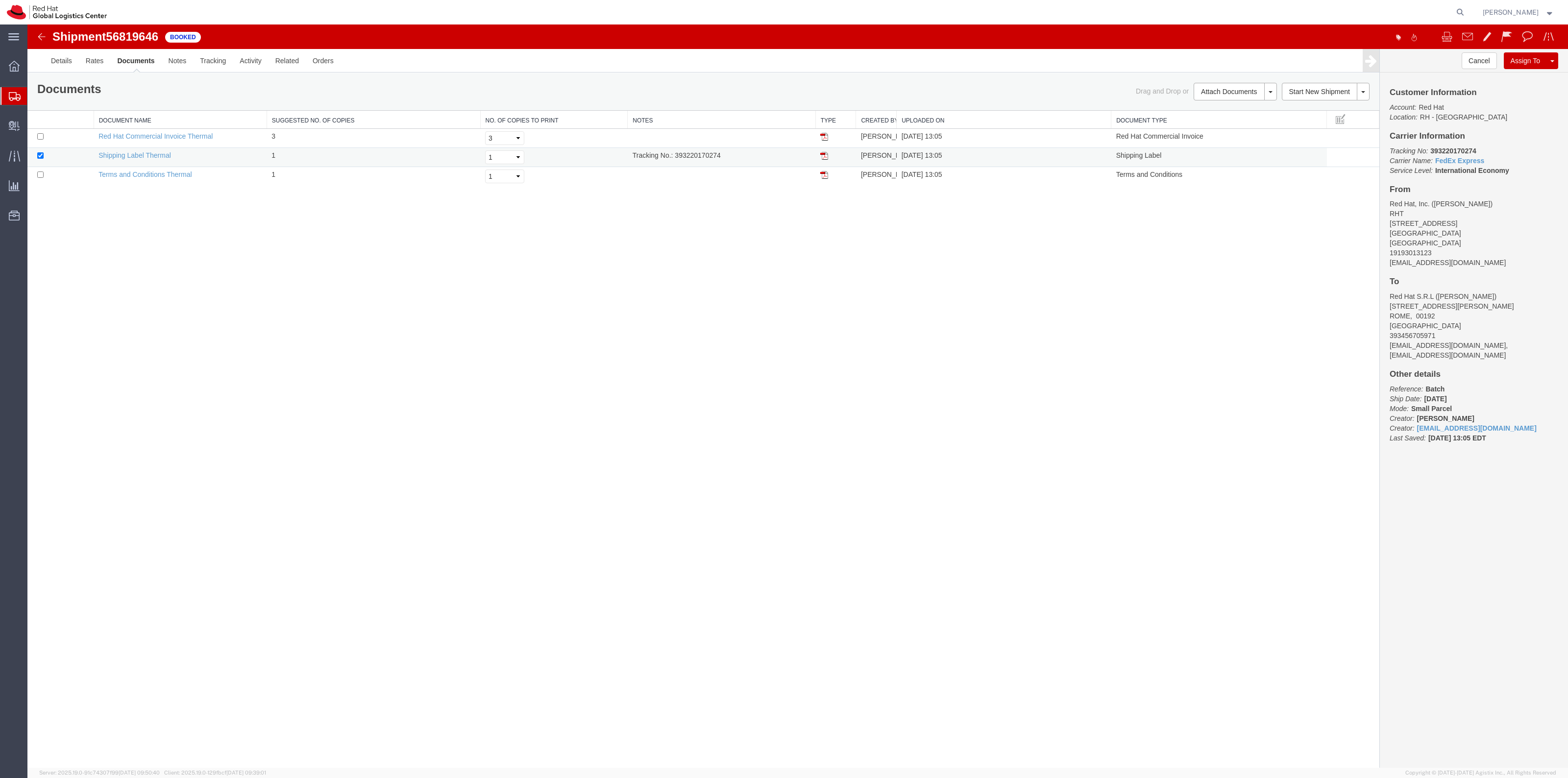
click at [824, 153] on img at bounding box center [824, 156] width 8 height 8
drag, startPoint x: 826, startPoint y: 137, endPoint x: 777, endPoint y: 172, distance: 60.2
click at [826, 137] on img at bounding box center [824, 136] width 8 height 8
click at [819, 174] on td at bounding box center [836, 177] width 41 height 19
click at [822, 174] on img at bounding box center [824, 175] width 8 height 8
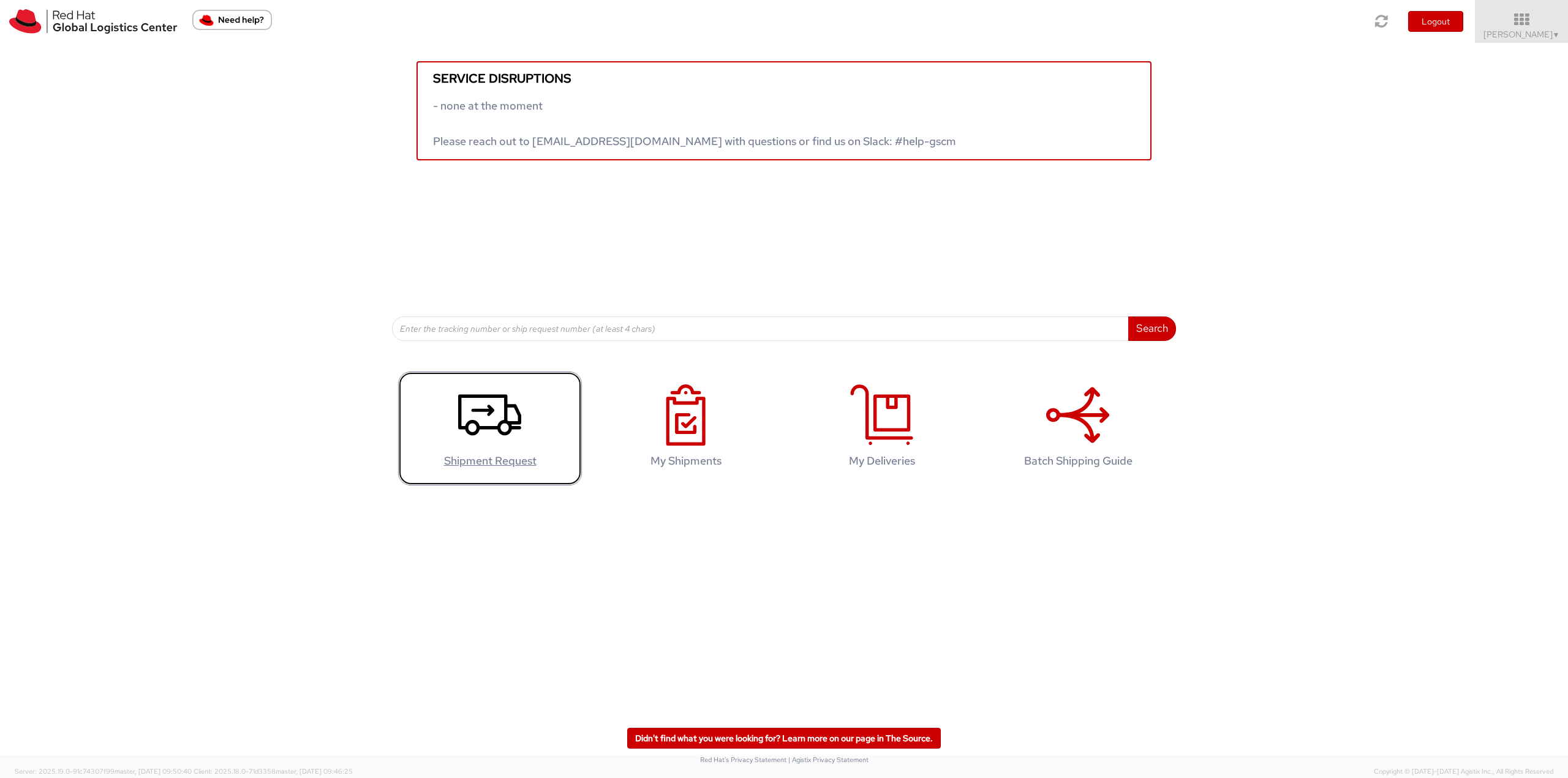
click at [536, 464] on h4 "Shipment Request" at bounding box center [490, 461] width 158 height 12
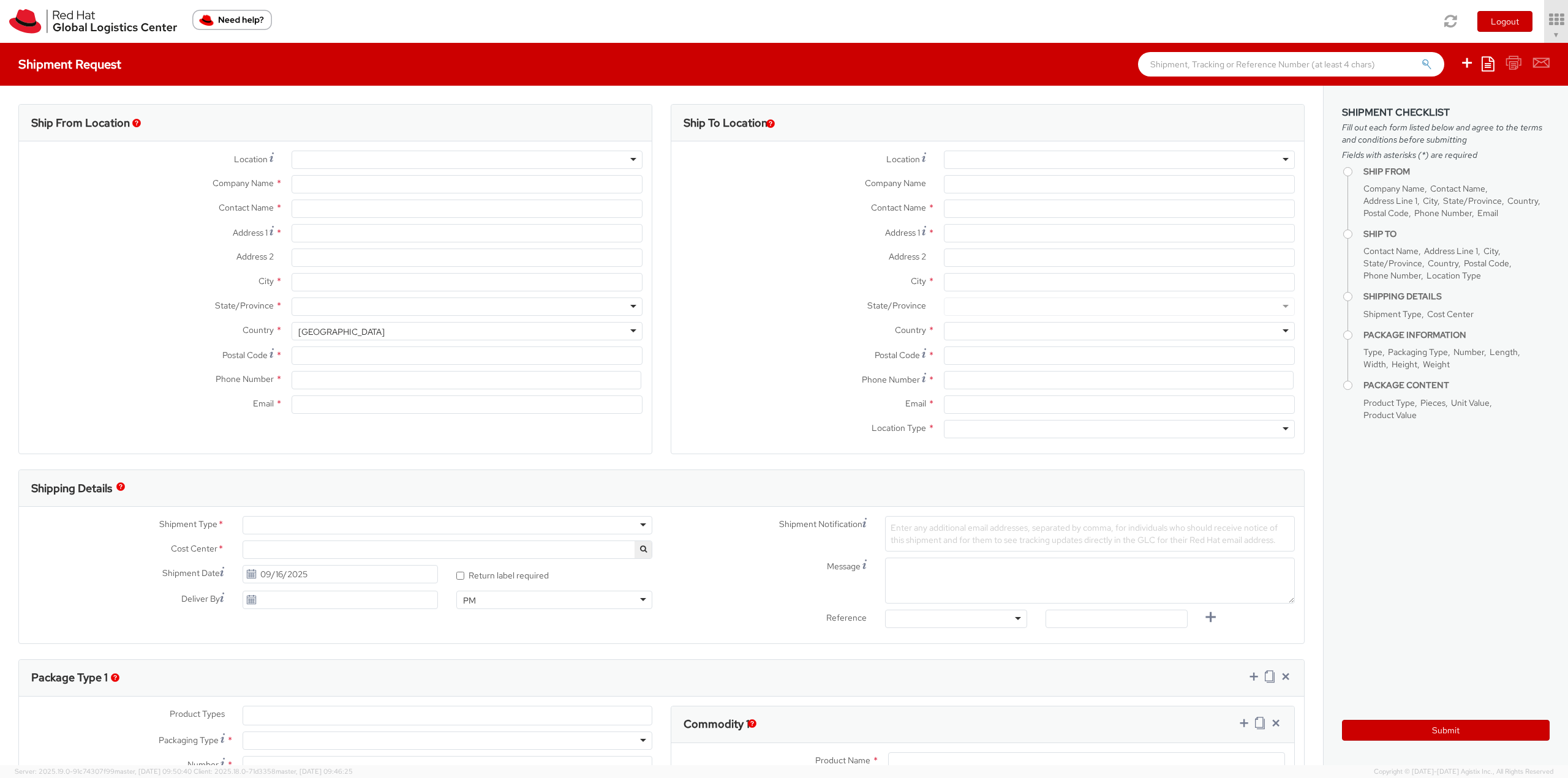
select select "901"
select select
type input "Red Hat, Inc."
type input "[PERSON_NAME]"
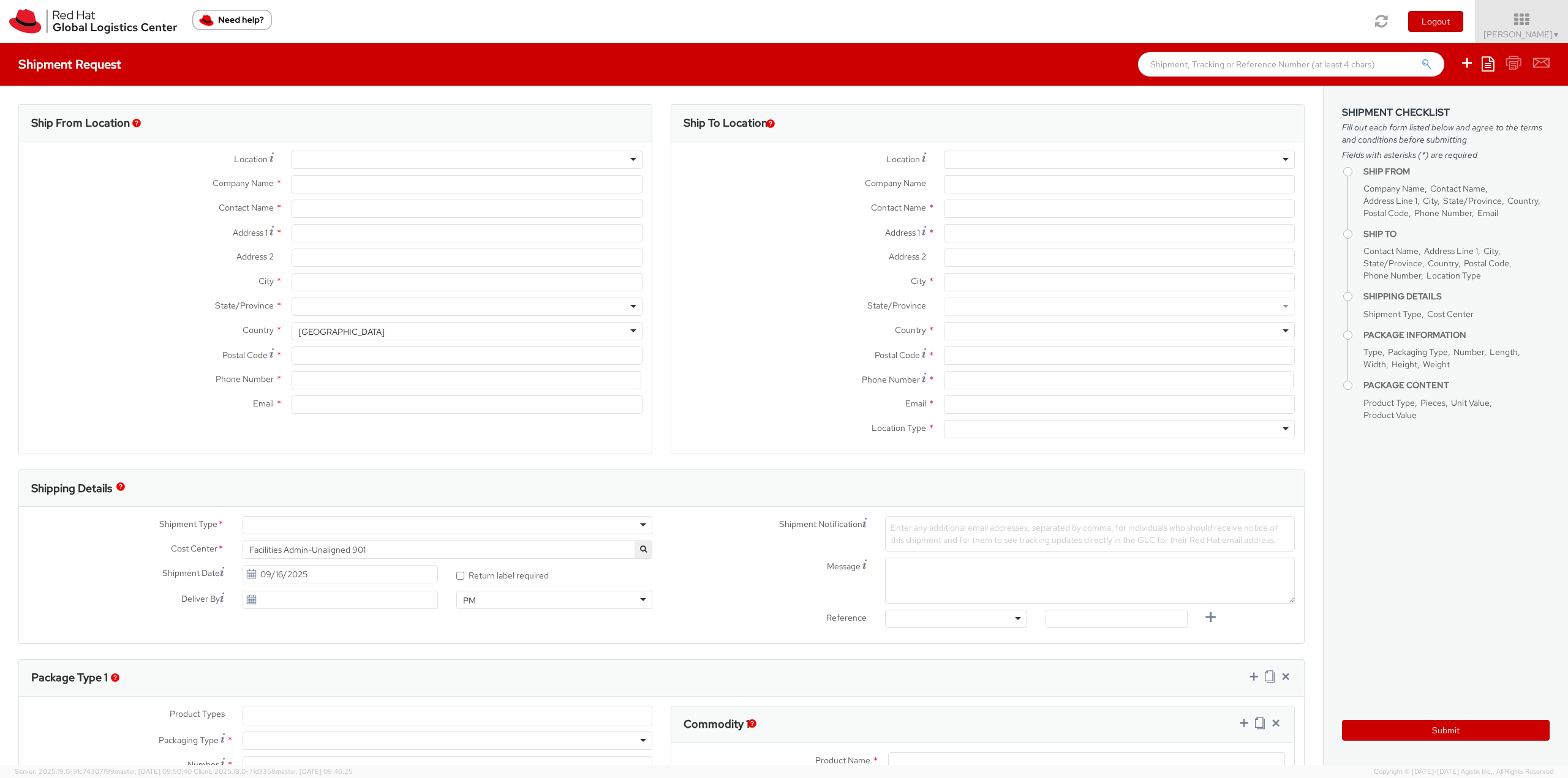
type input "[STREET_ADDRESS]"
type input "RALEIGH"
type input "27601"
type input "19198356701"
type input "[EMAIL_ADDRESS][DOMAIN_NAME]"
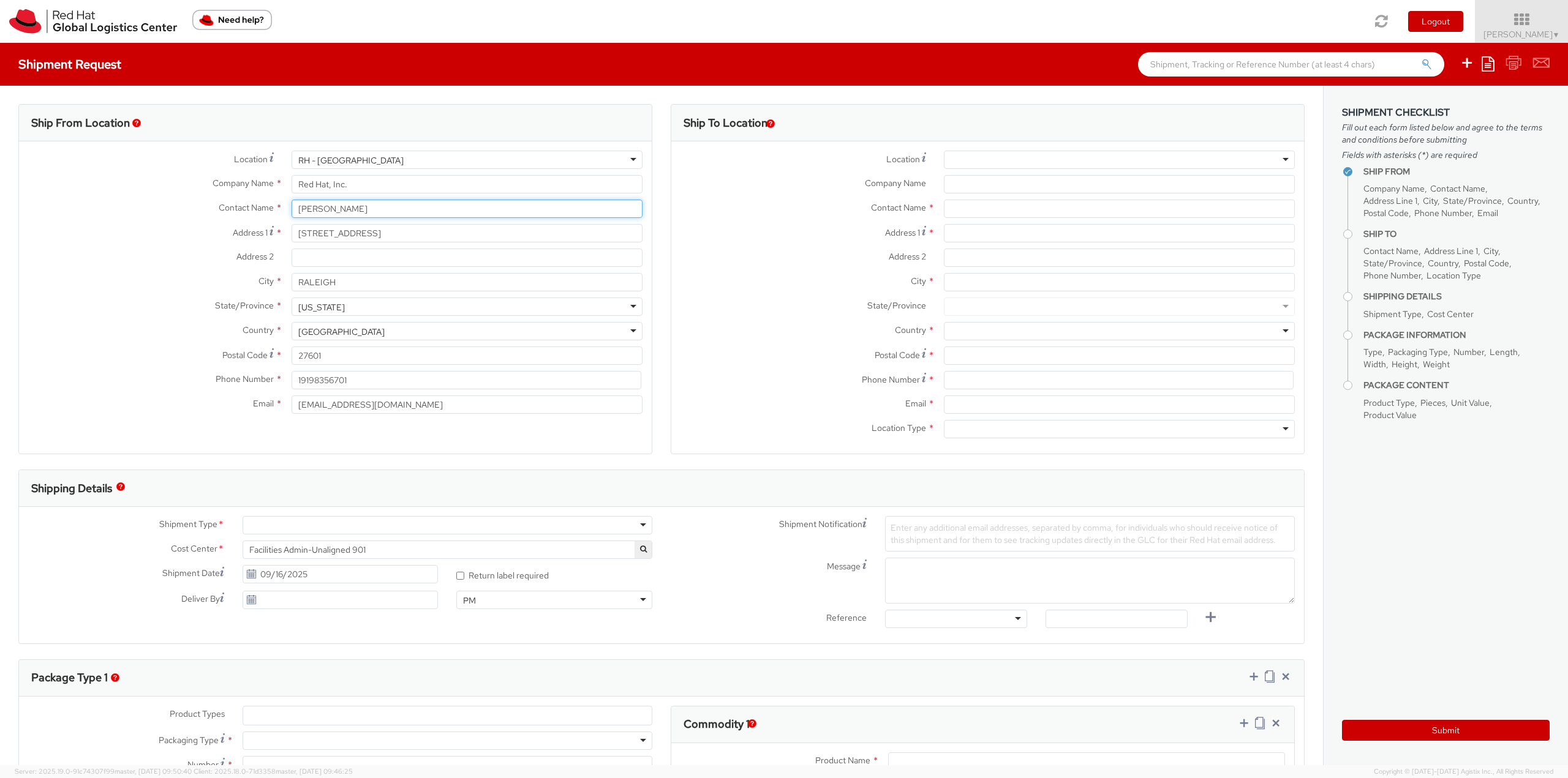
click at [210, 197] on div "Location * [GEOGRAPHIC_DATA] - [GEOGRAPHIC_DATA] [GEOGRAPHIC_DATA] - [GEOGRAPHI…" at bounding box center [336, 285] width 633 height 269
type input "[PERSON_NAME]"
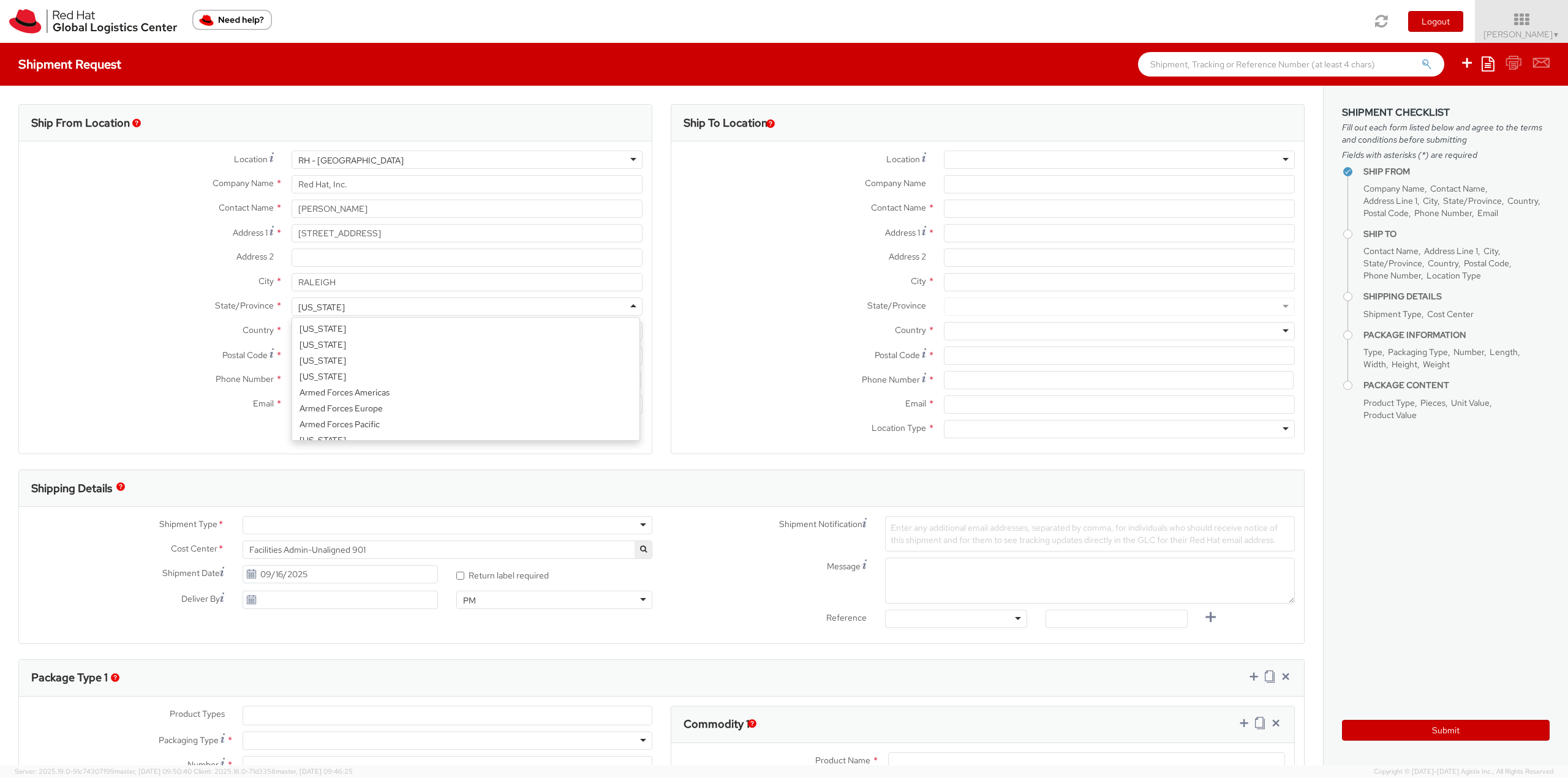
scroll to position [3086, 0]
click at [471, 546] on span "Facilities Admin-Unaligned 901" at bounding box center [447, 550] width 396 height 11
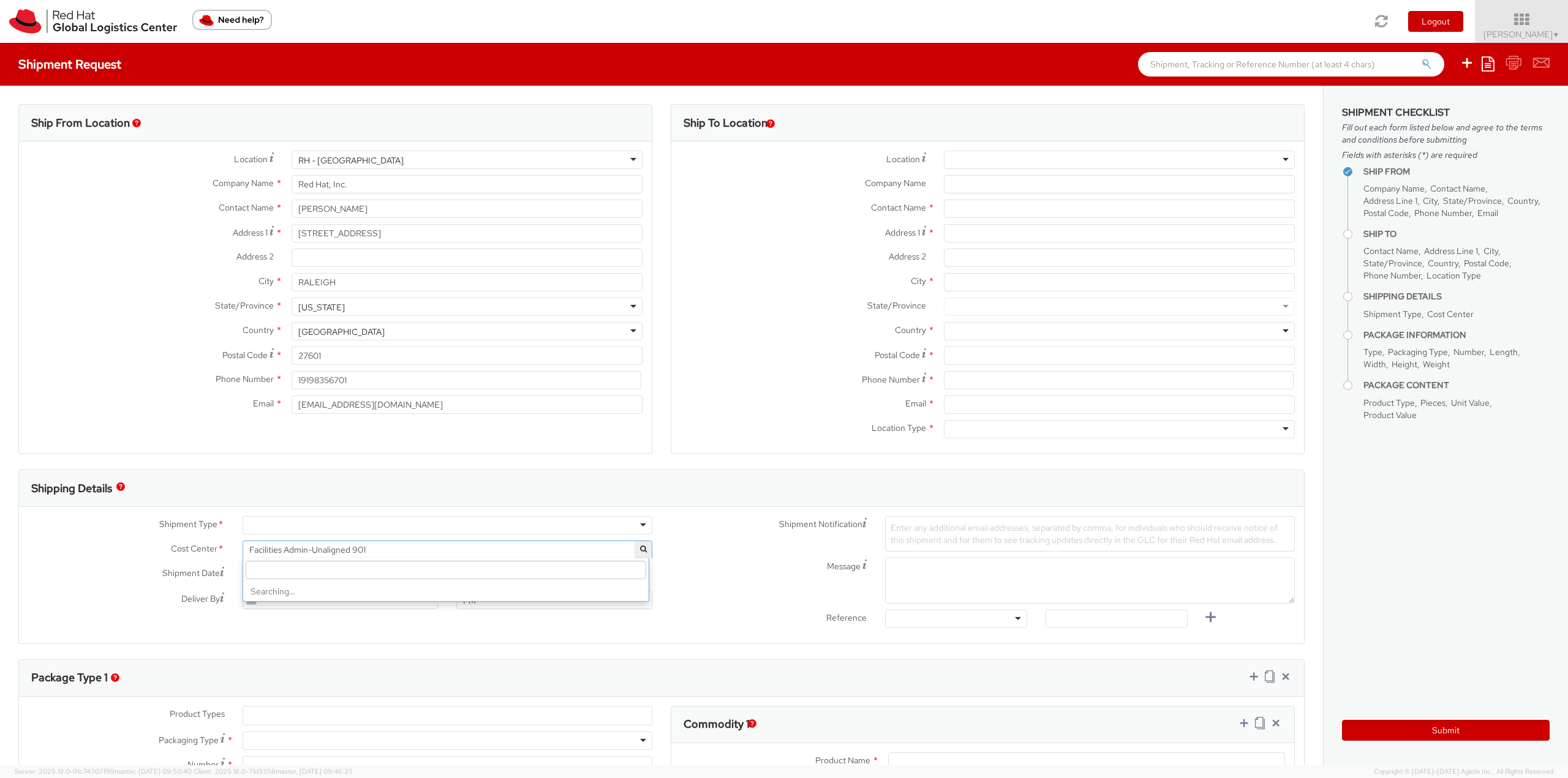
click at [514, 569] on input "search" at bounding box center [446, 570] width 400 height 18
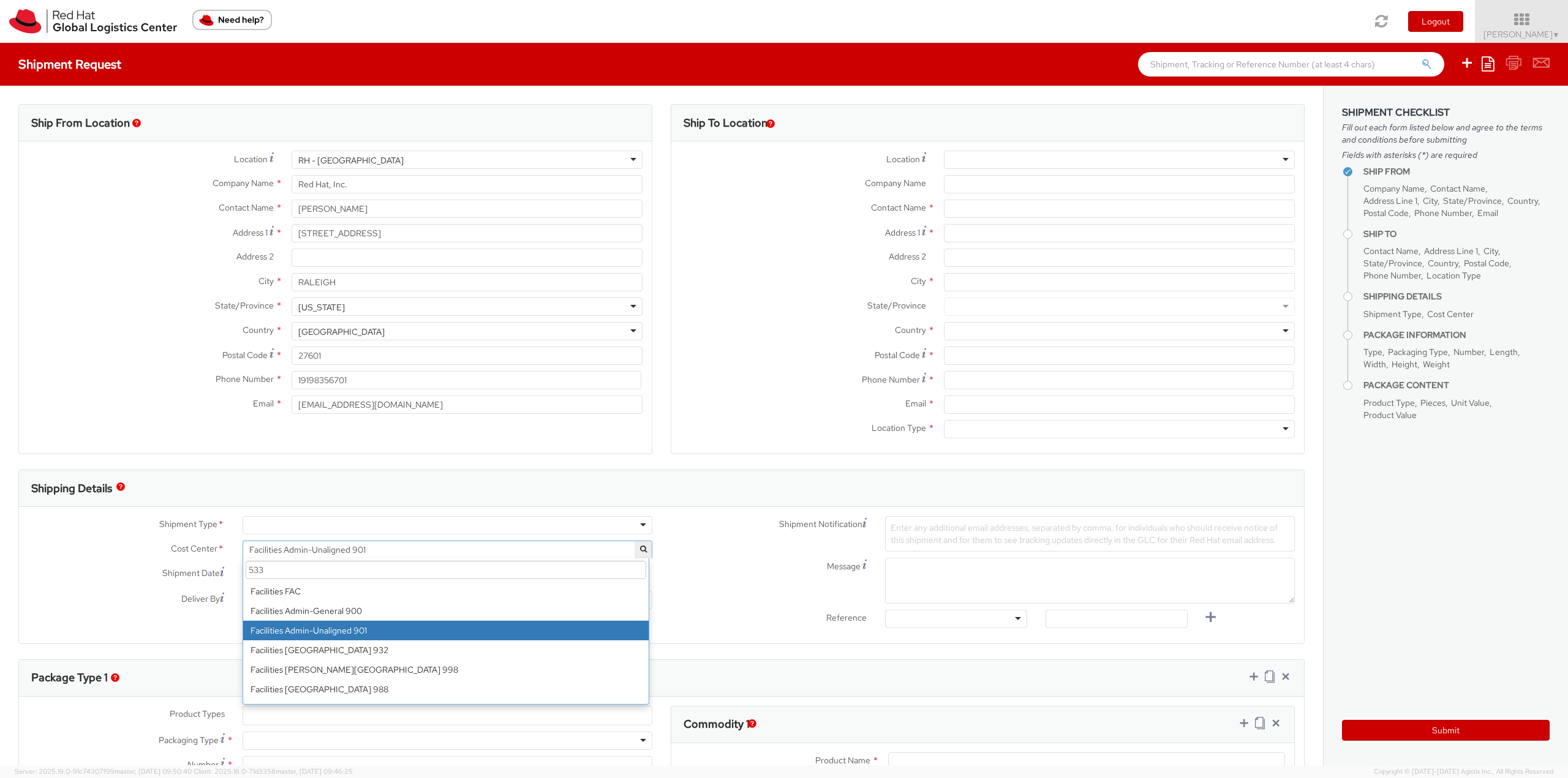
scroll to position [0, 0]
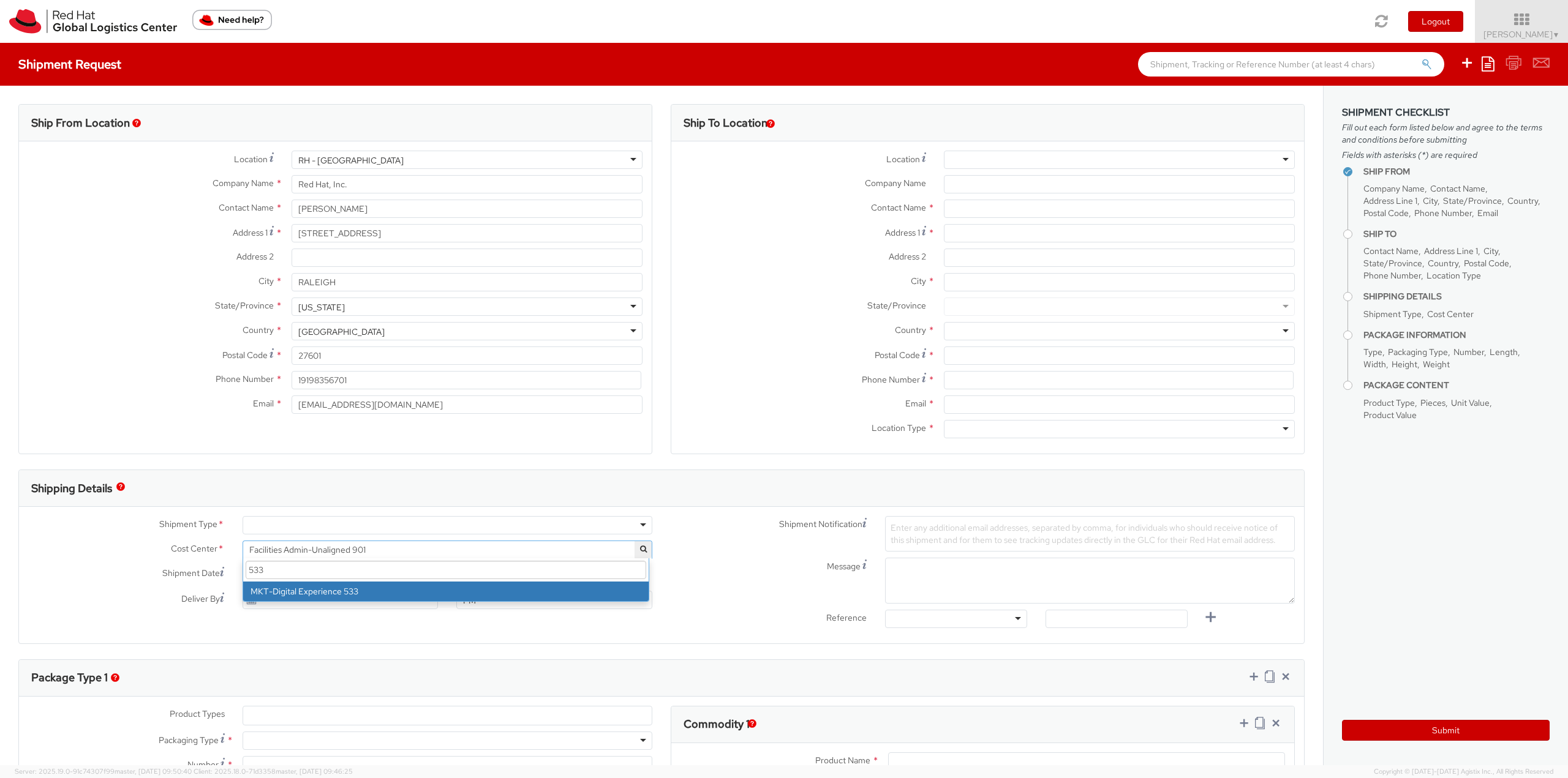
type input "533"
select select "533"
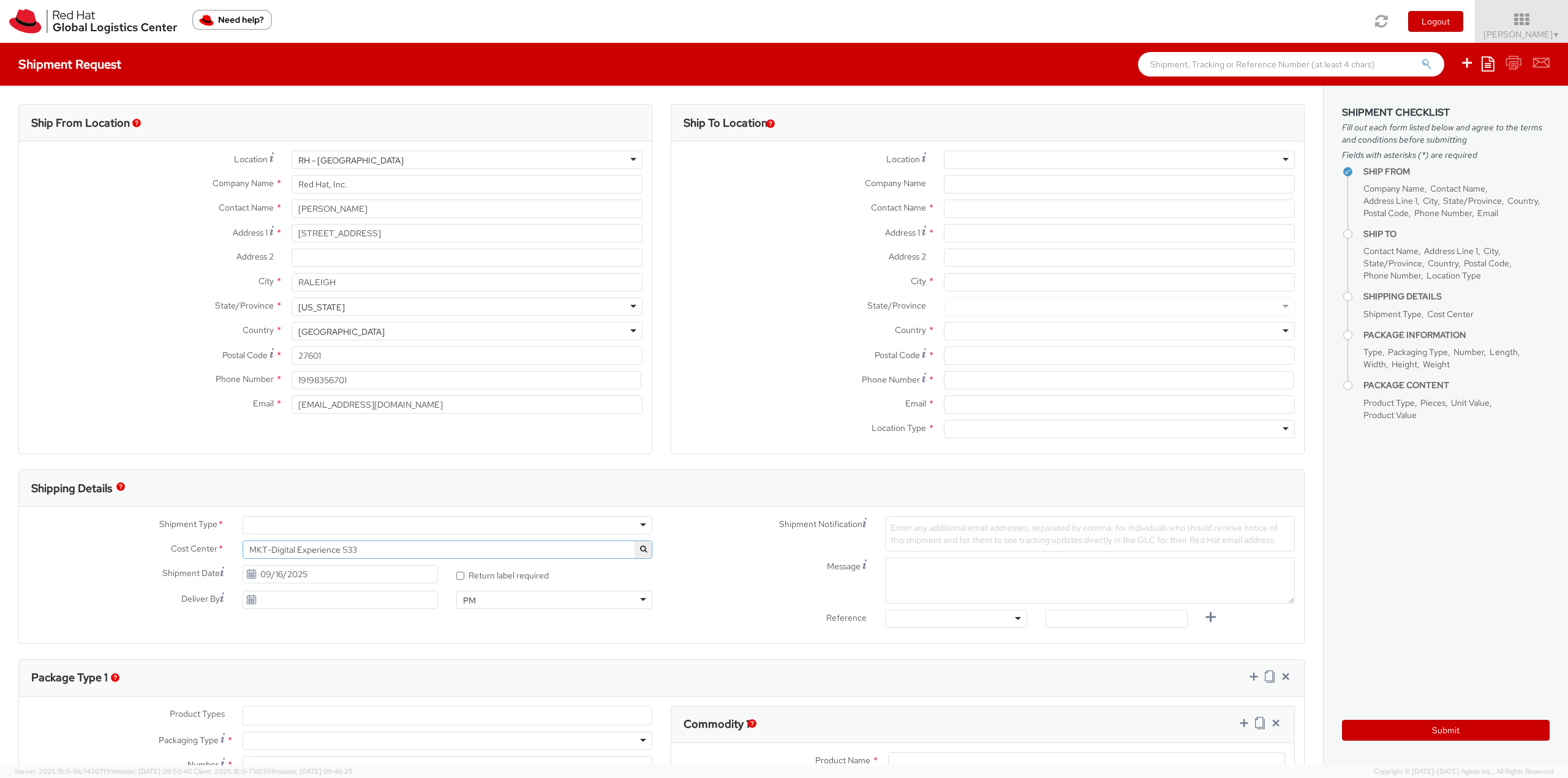
click at [406, 520] on div at bounding box center [447, 526] width 410 height 18
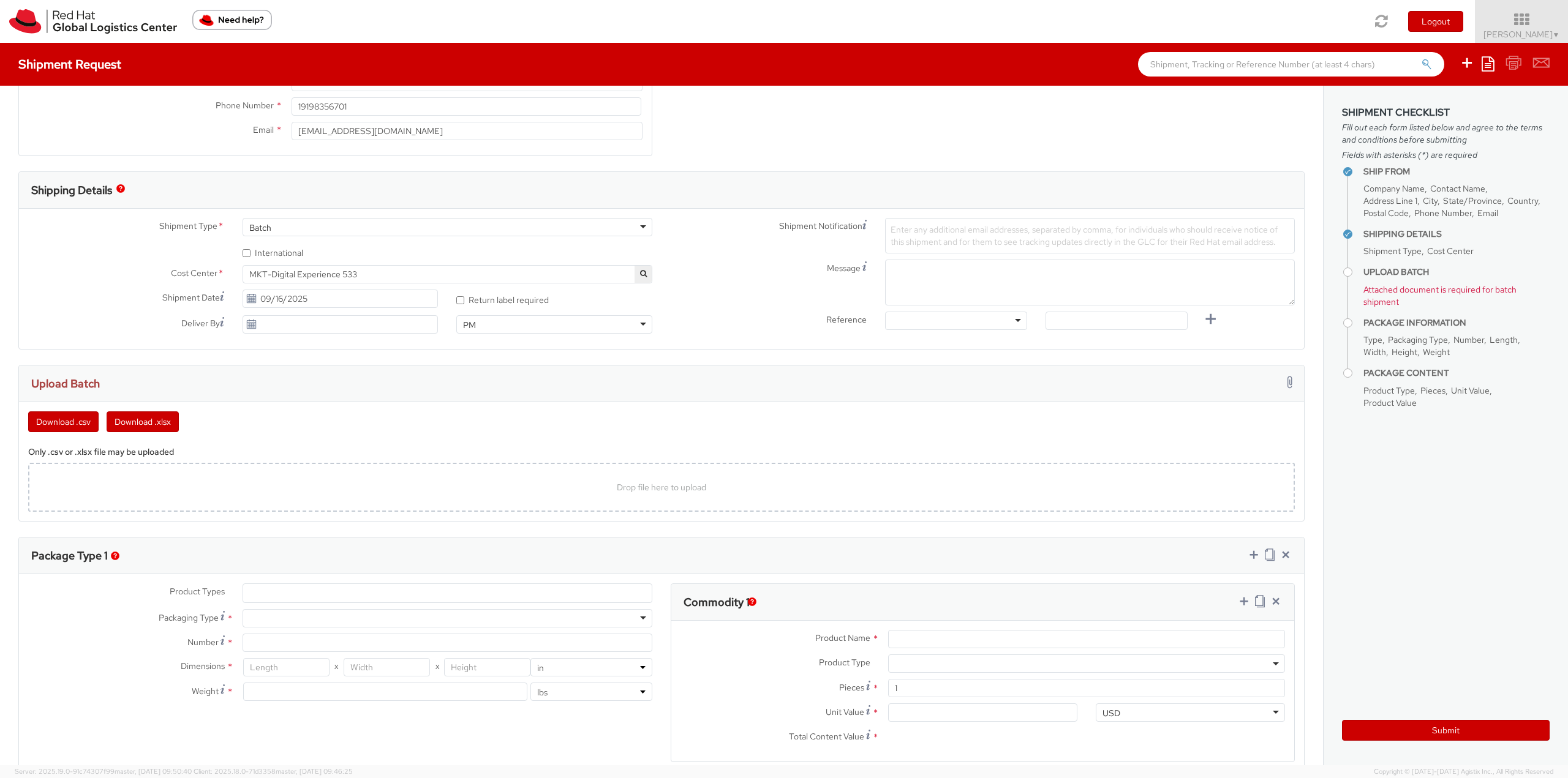
scroll to position [367, 0]
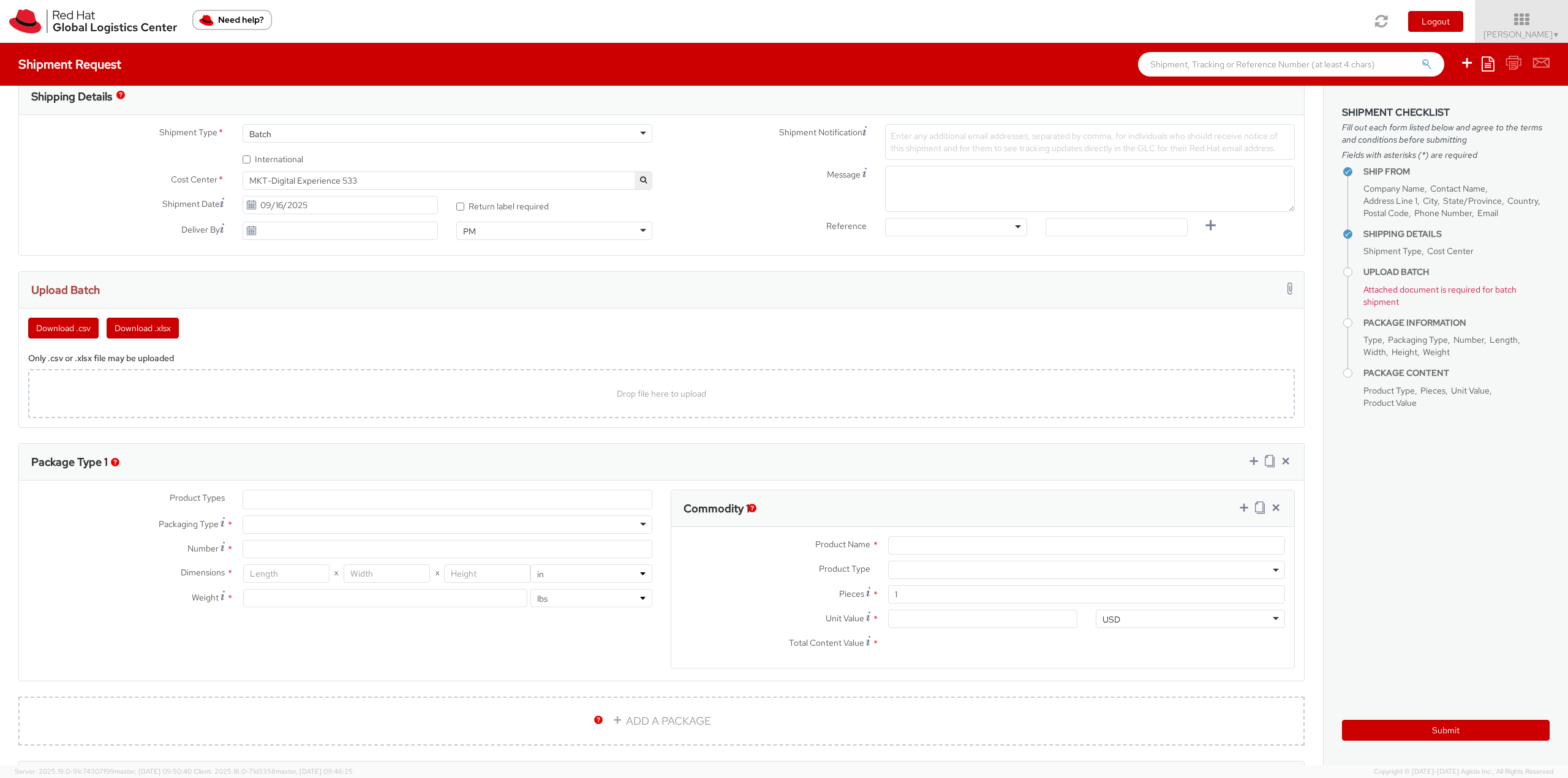
click at [297, 526] on div at bounding box center [447, 525] width 410 height 18
type input "1"
type input "9.5"
type input "12.5"
type input "0.25"
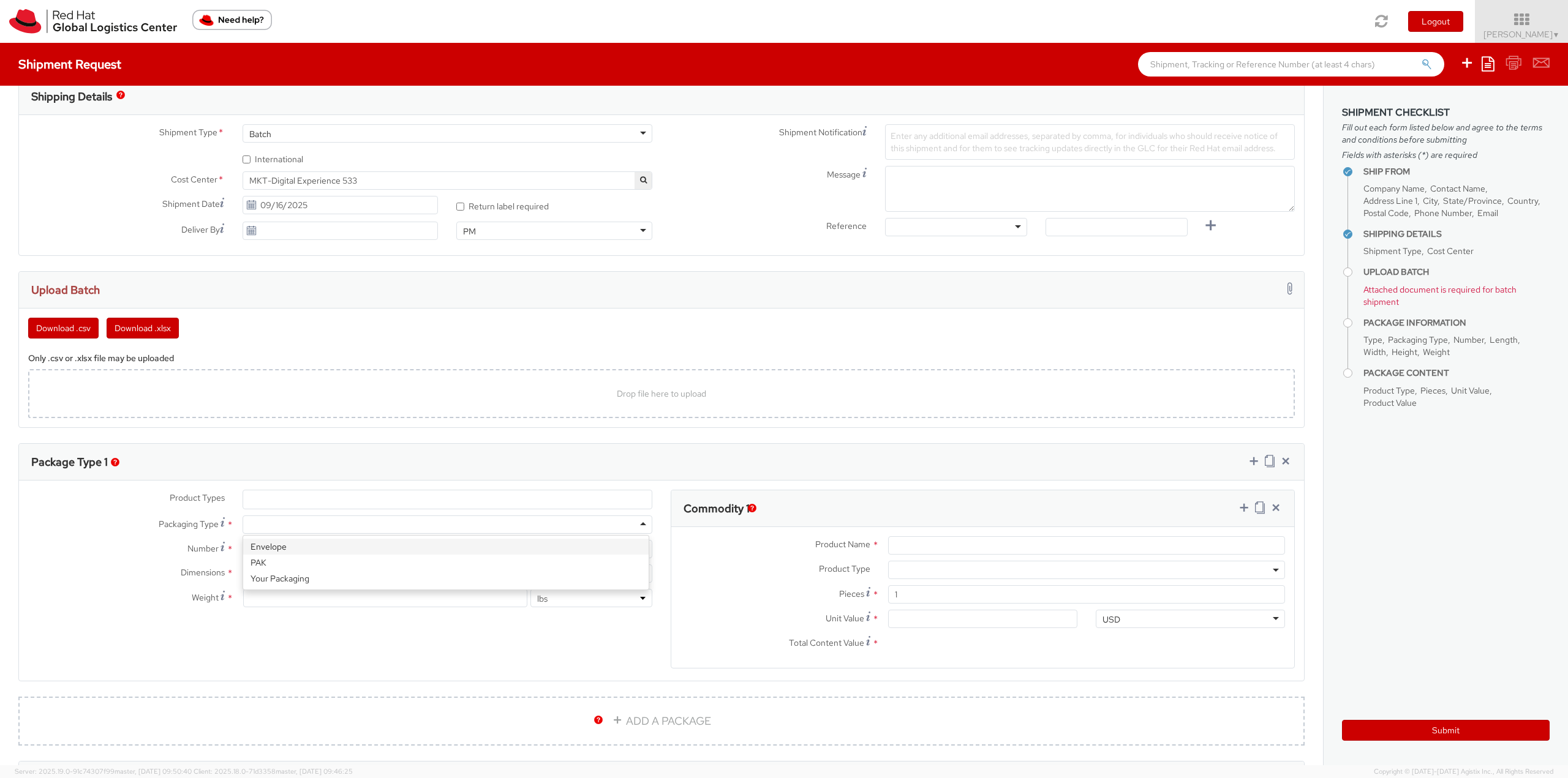
type input "1"
click at [945, 537] on input "Product Name *" at bounding box center [1086, 545] width 397 height 18
type input "T-Shirt & Sticker"
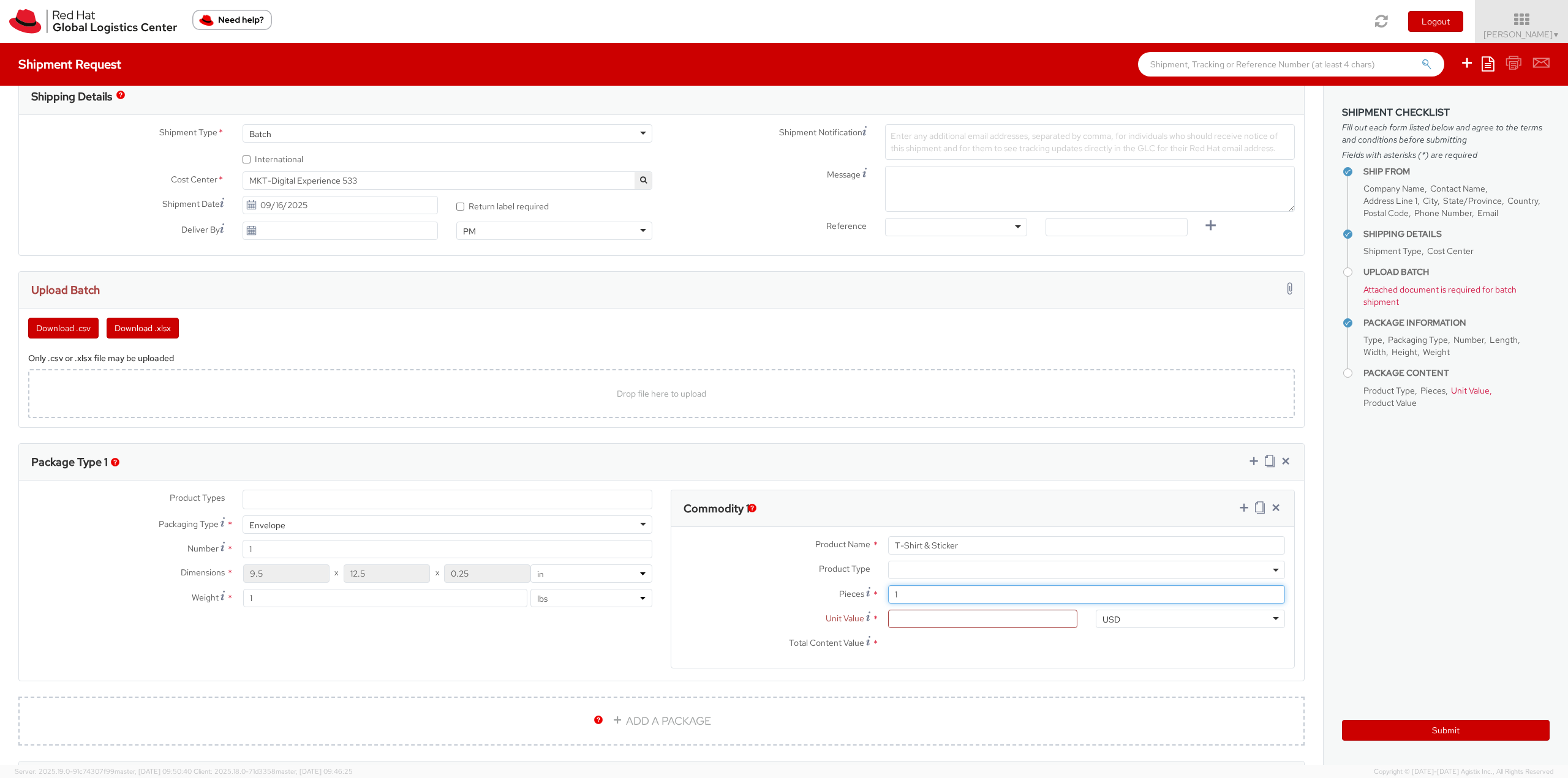
drag, startPoint x: 904, startPoint y: 587, endPoint x: 879, endPoint y: 589, distance: 25.1
click at [879, 589] on div "1" at bounding box center [1086, 595] width 415 height 18
type input "2"
type input "0.00"
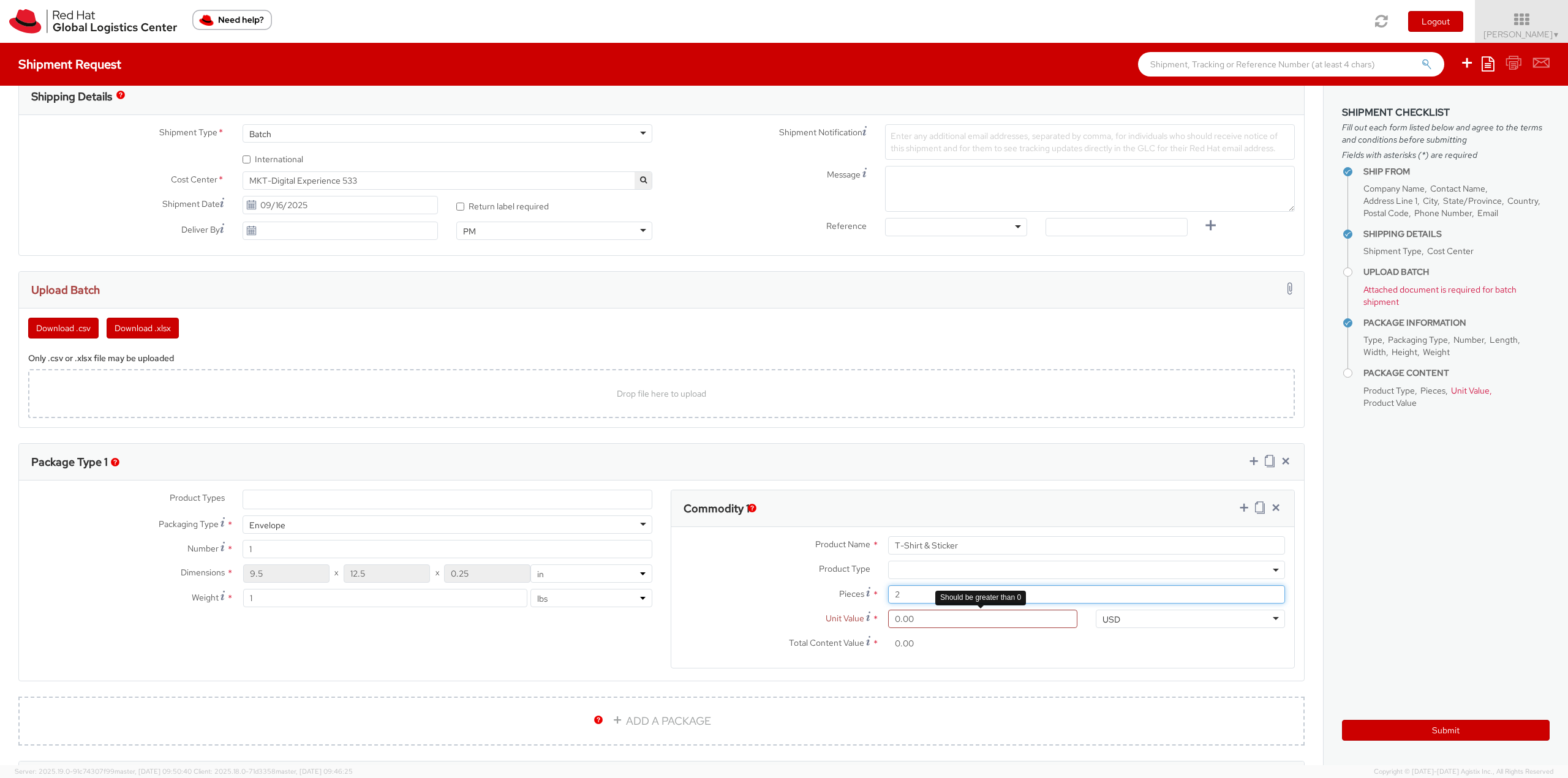
type input "2"
click at [918, 620] on input "0.00" at bounding box center [982, 619] width 189 height 18
click at [914, 620] on input "0.00" at bounding box center [982, 619] width 189 height 18
type input "1.00"
type input "2.00"
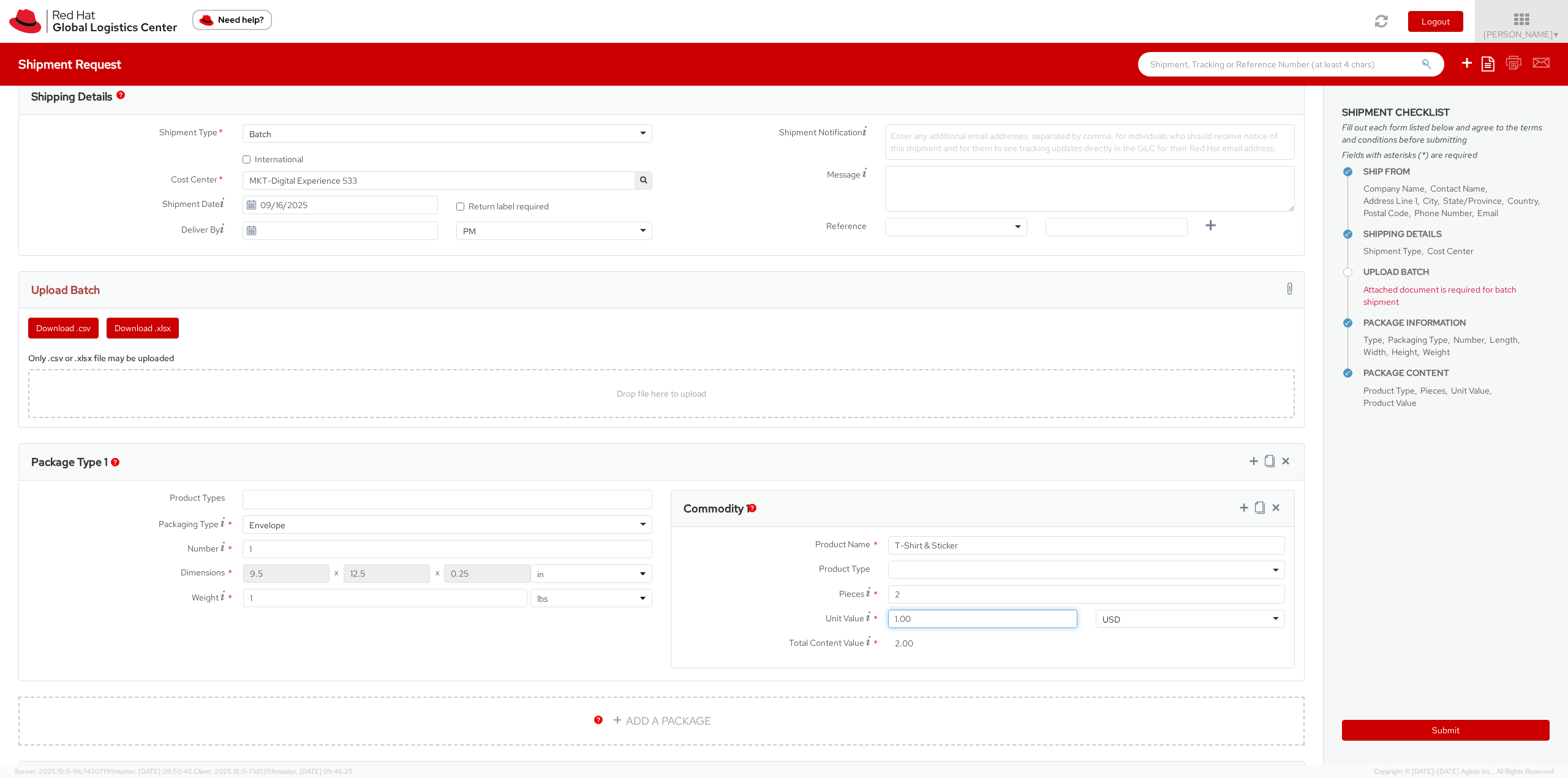
type input "11.00"
type input "22.00"
type input "11.20"
type input "22.40"
type input "11.25"
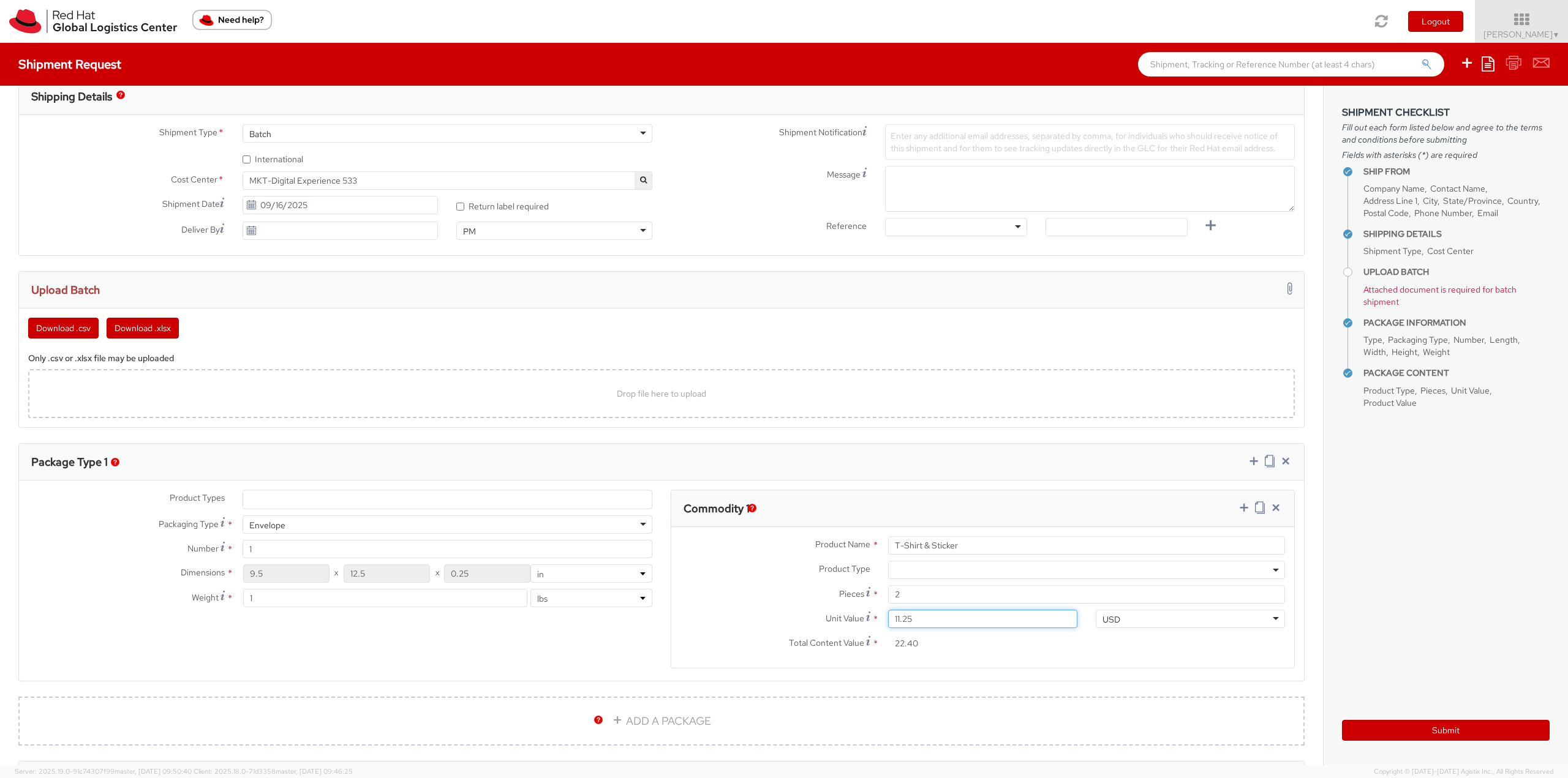
type input "22.50"
click at [765, 617] on label "Unit Value *" at bounding box center [774, 618] width 208 height 17
click at [888, 617] on input "11.25" at bounding box center [982, 619] width 189 height 18
click at [900, 600] on input "2" at bounding box center [1086, 595] width 397 height 18
type input "0.00"
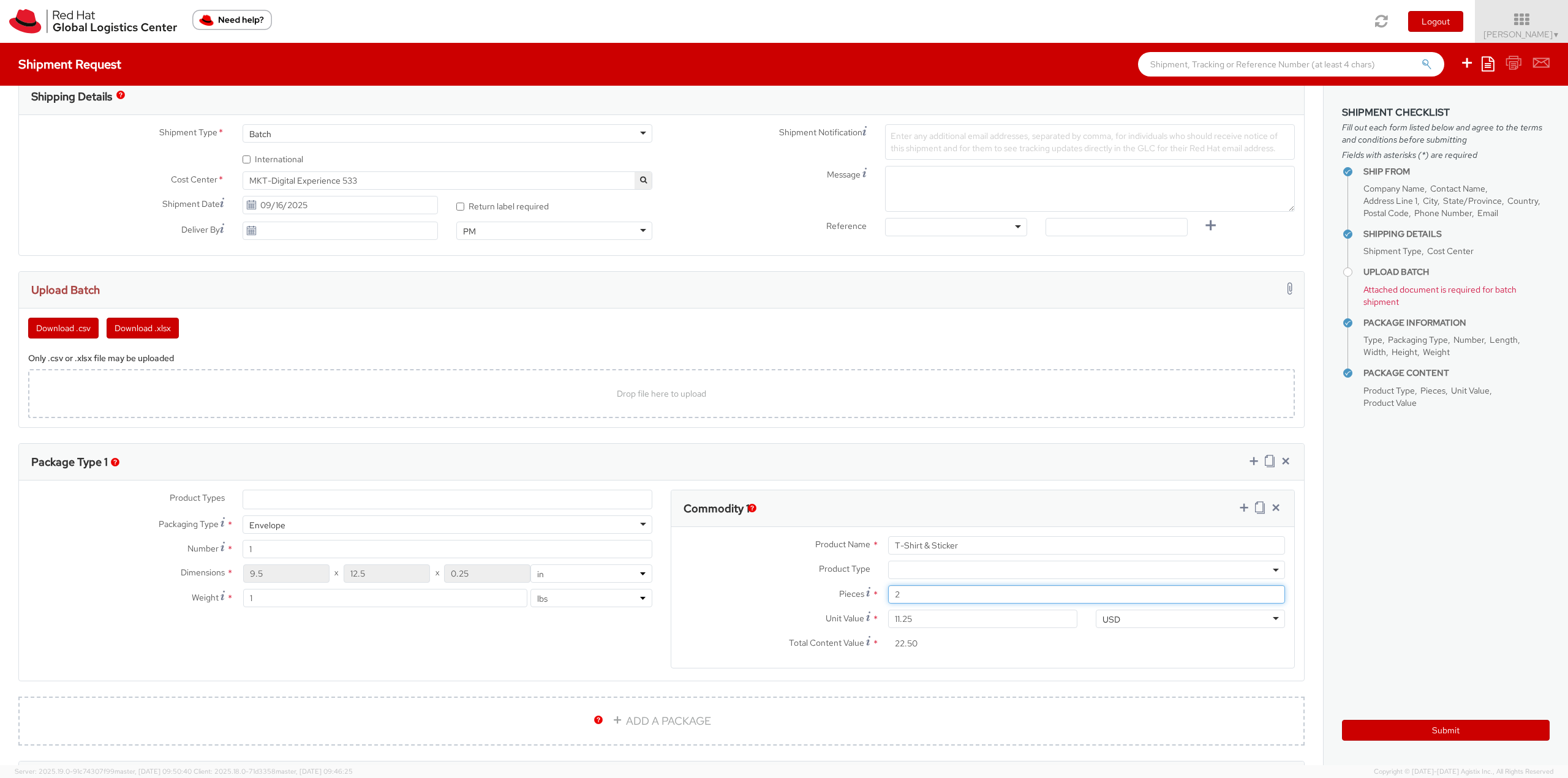
type input "0.00"
type input "1"
drag, startPoint x: 917, startPoint y: 613, endPoint x: 864, endPoint y: 614, distance: 53.0
click at [864, 614] on div "Unit Value * 0.00 Should be greater than 0" at bounding box center [879, 619] width 415 height 18
type input "1.00"
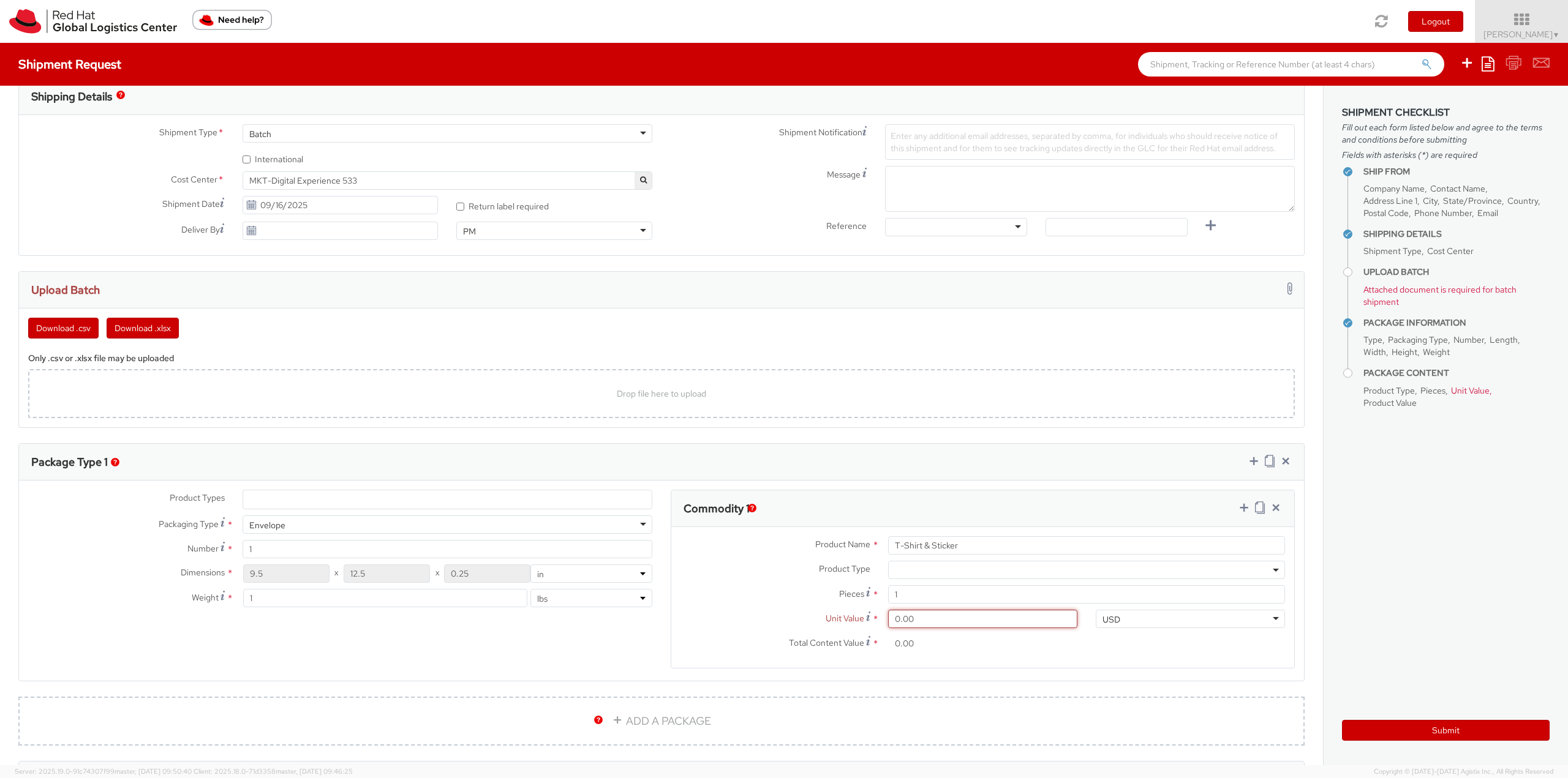
type input "1.00"
type input "11.00"
type input "11.20"
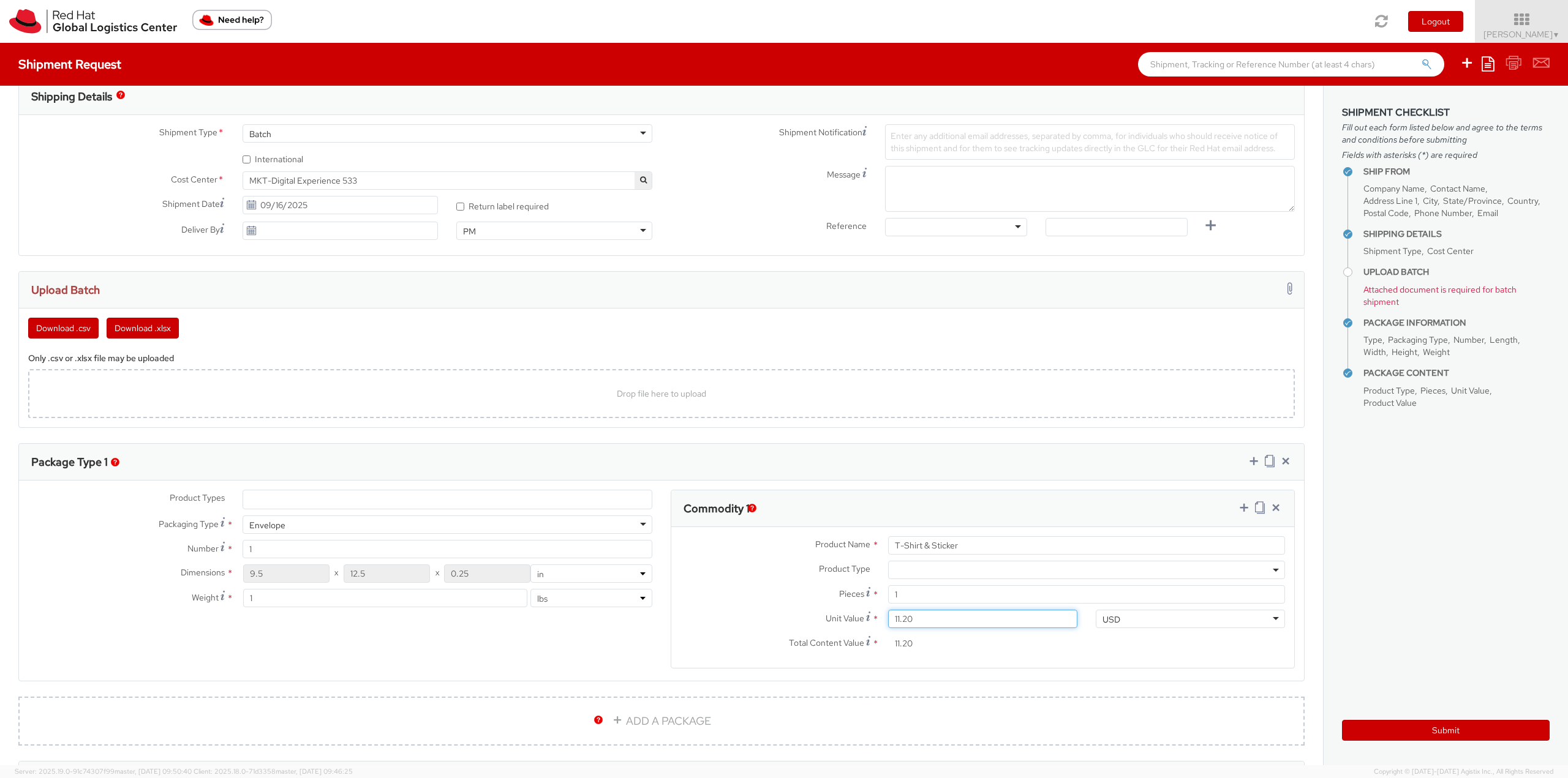
type input "11.25"
click at [776, 619] on label "Unit Value Valuation is the price paid or payable. For procured items, the valu…" at bounding box center [774, 618] width 208 height 17
click at [888, 619] on input "11.25" at bounding box center [982, 619] width 189 height 18
